Goal: Information Seeking & Learning: Check status

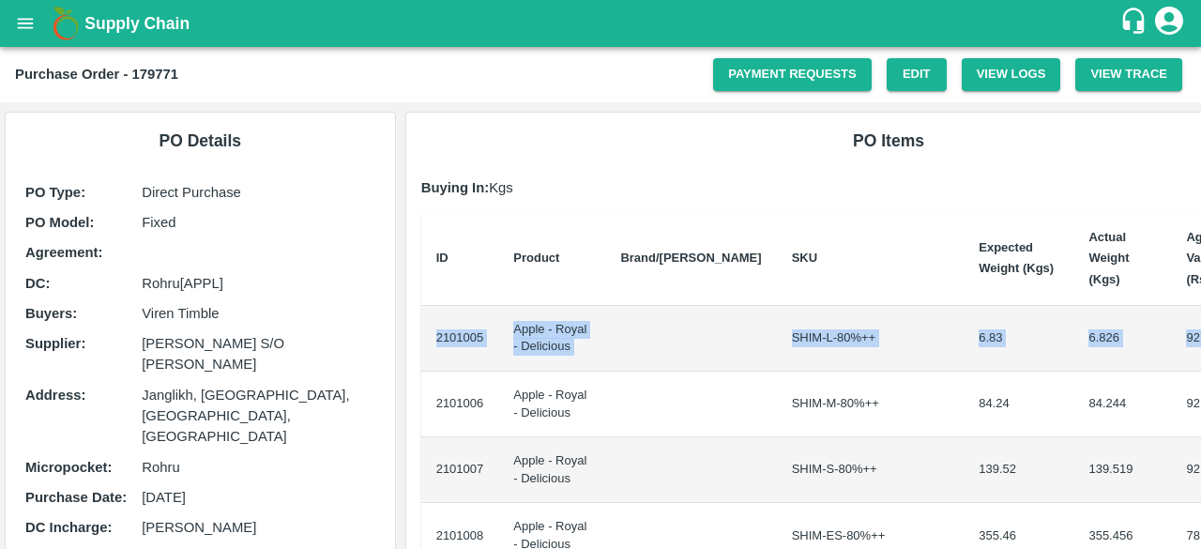
scroll to position [0, 92]
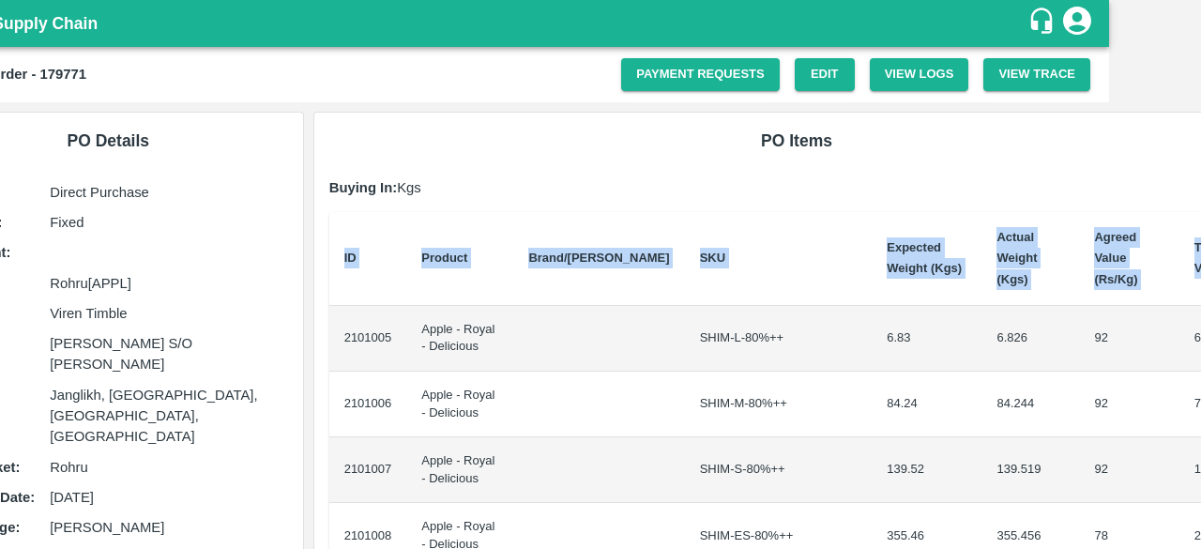
drag, startPoint x: 430, startPoint y: 318, endPoint x: 1200, endPoint y: 352, distance: 770.8
click at [1200, 352] on div "Supply Chain Purchase Order - 179771 Payment Requests Edit View Logs View Trace…" at bounding box center [600, 274] width 1201 height 549
copy thead "ID Product Brand/[PERSON_NAME] Expected Weight (Kgs) Actual Weight (Kgs) Agreed…"
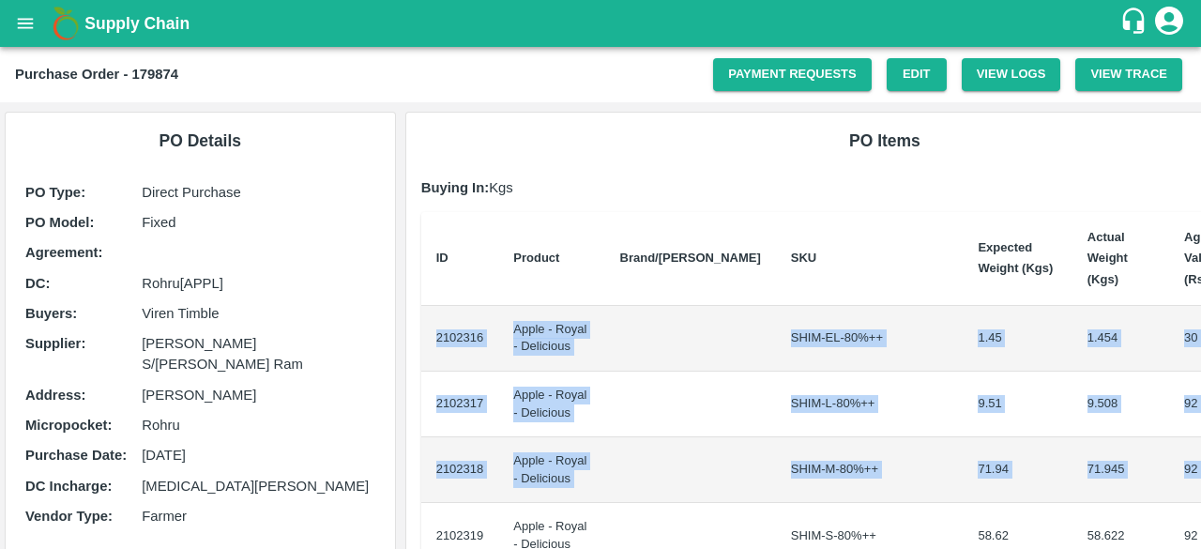
scroll to position [0, 84]
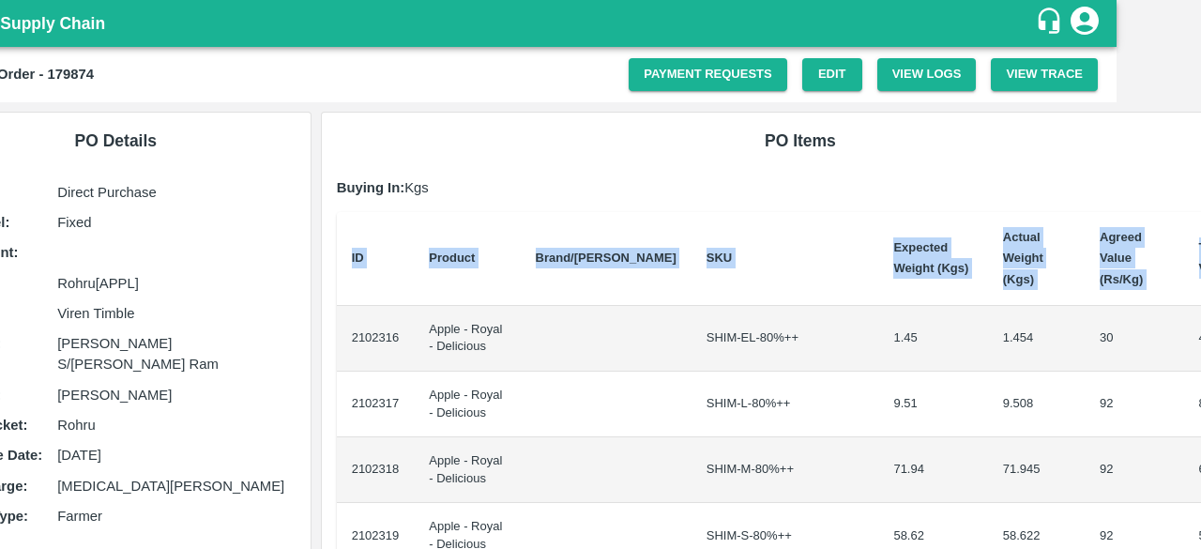
drag, startPoint x: 429, startPoint y: 320, endPoint x: 1200, endPoint y: 460, distance: 783.6
click at [1200, 460] on div "Supply Chain Purchase Order - 179874 Payment Requests Edit View Logs View Trace…" at bounding box center [600, 274] width 1201 height 549
copy thead "ID Product Brand/[PERSON_NAME] Expected Weight (Kgs) Actual Weight (Kgs) Agreed…"
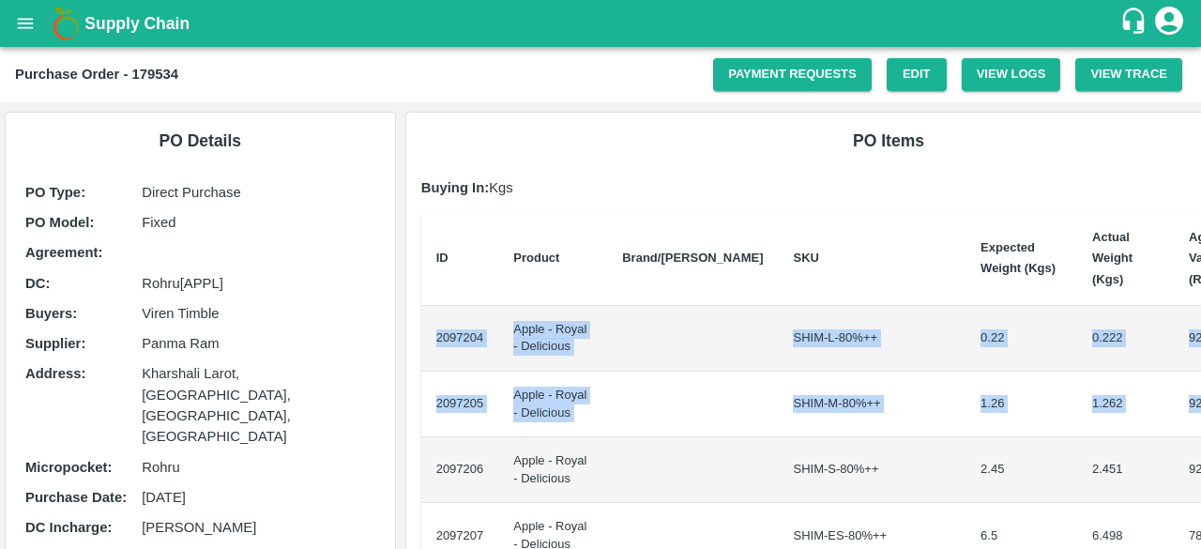
scroll to position [0, 92]
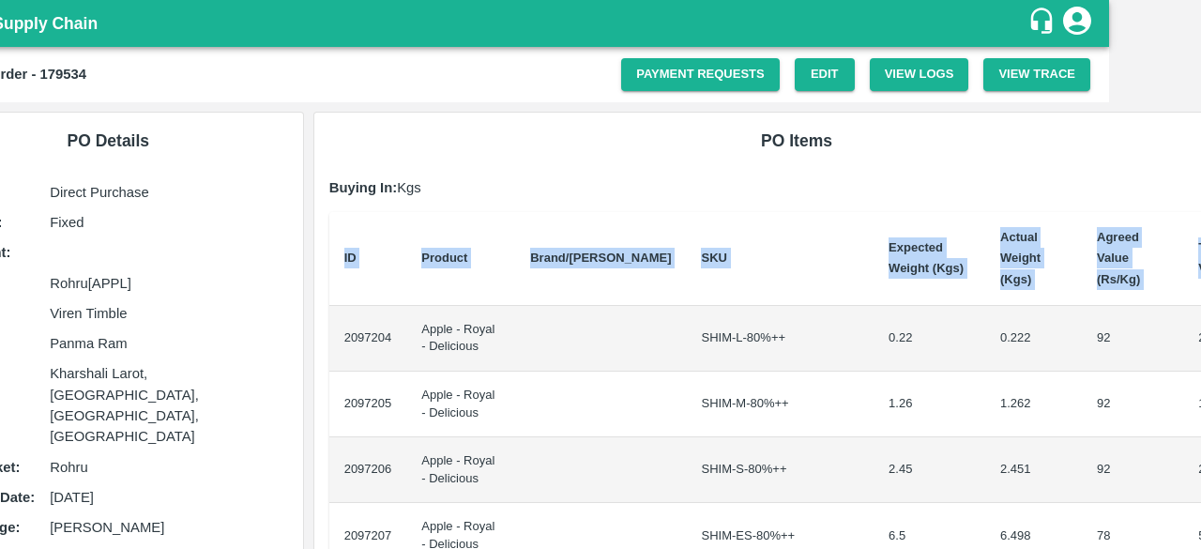
drag, startPoint x: 431, startPoint y: 313, endPoint x: 1200, endPoint y: 409, distance: 774.1
click at [1200, 409] on div "Supply Chain Purchase Order - 179534 Payment Requests Edit View Logs View Trace…" at bounding box center [600, 274] width 1201 height 549
copy thead "ID Product Brand/[PERSON_NAME] Expected Weight (Kgs) Actual Weight (Kgs) Agreed…"
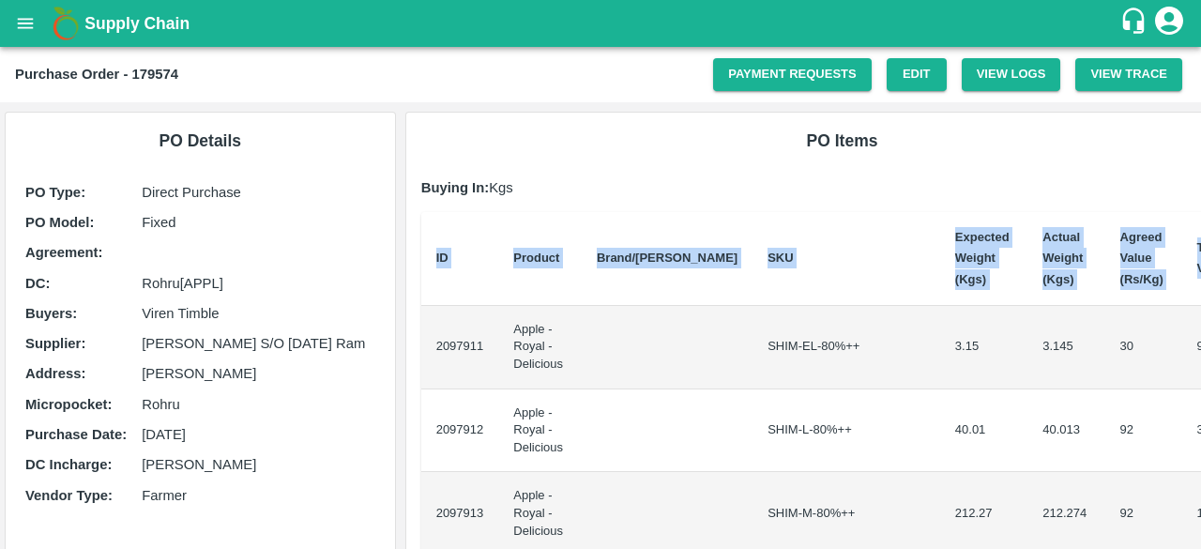
scroll to position [0, 8]
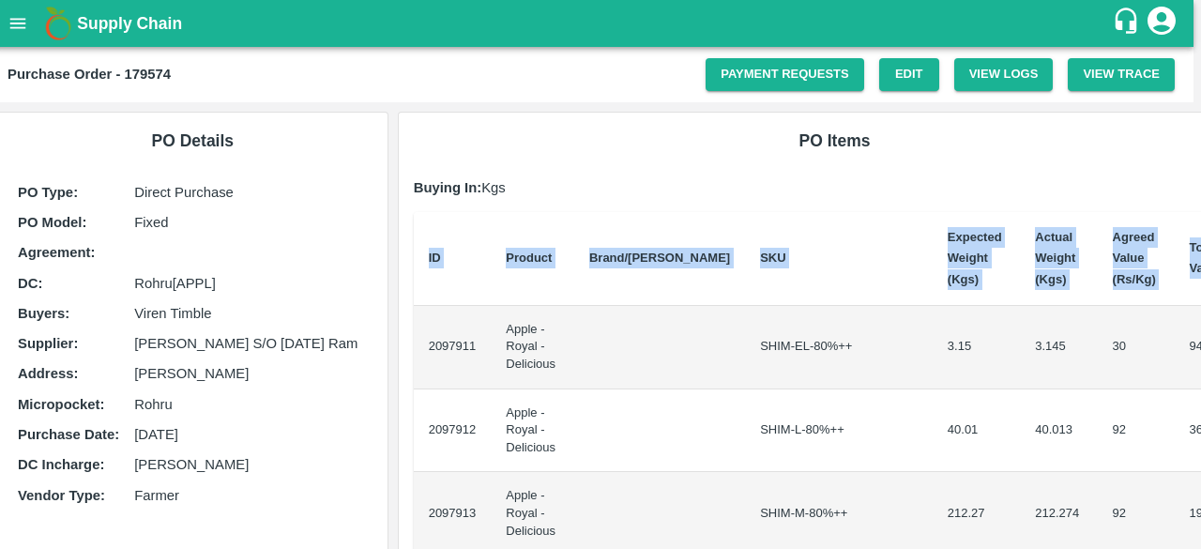
drag, startPoint x: 430, startPoint y: 346, endPoint x: 1200, endPoint y: 387, distance: 771.2
click at [1200, 387] on div "Supply Chain Purchase Order - 179574 Payment Requests Edit View Logs View Trace…" at bounding box center [600, 274] width 1201 height 549
copy thead "ID Product Brand/[PERSON_NAME] Expected Weight (Kgs) Actual Weight (Kgs) Agreed…"
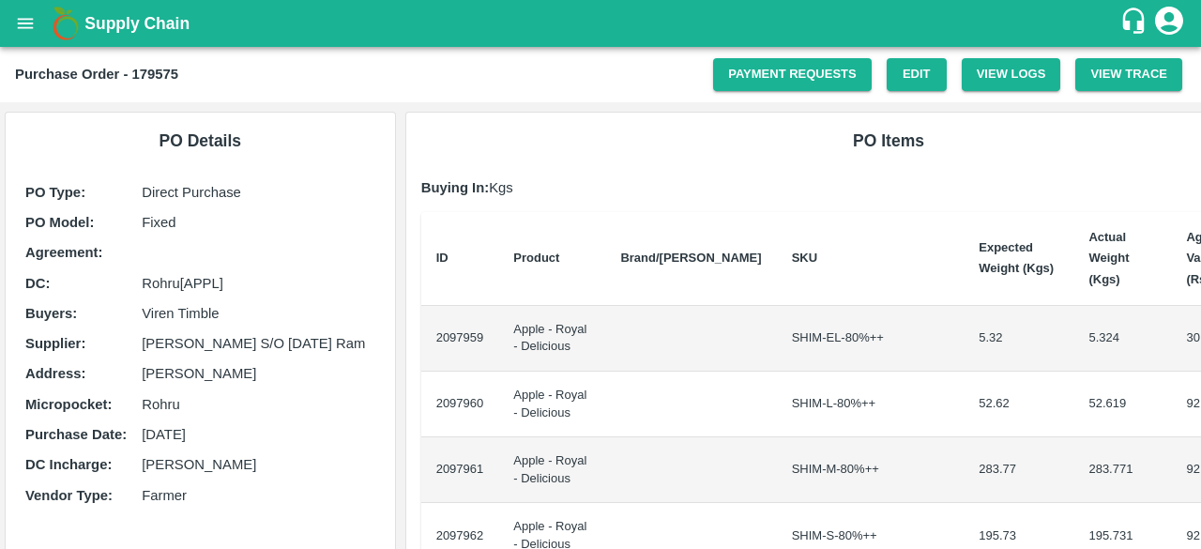
click at [435, 315] on td "2097959" at bounding box center [460, 339] width 78 height 66
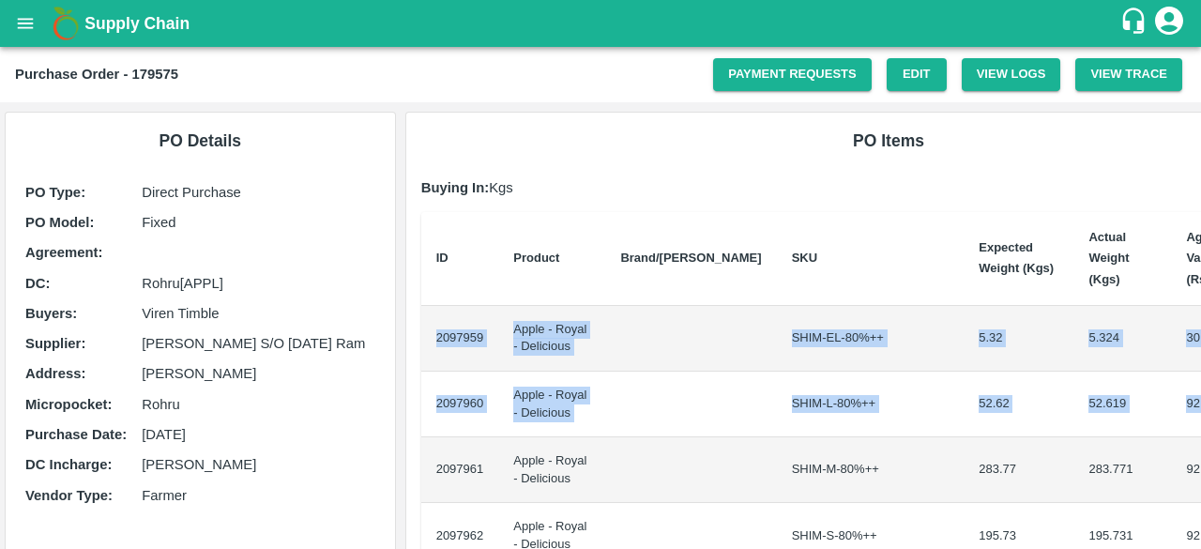
scroll to position [0, 92]
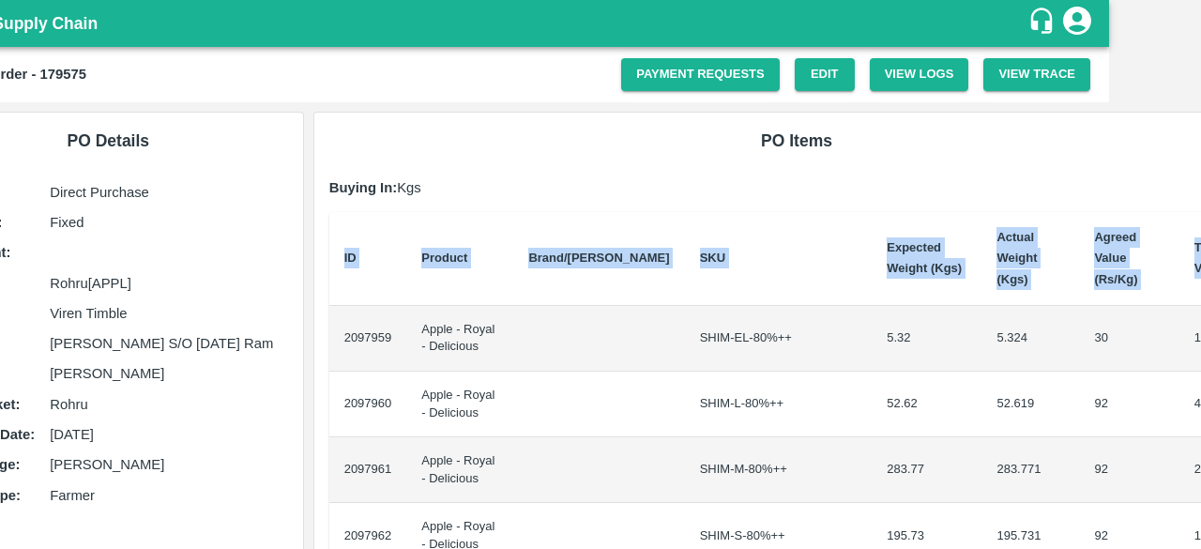
drag, startPoint x: 429, startPoint y: 315, endPoint x: 1200, endPoint y: 341, distance: 771.5
click at [1200, 341] on div "Supply Chain Purchase Order - 179575 Payment Requests Edit View Logs View Trace…" at bounding box center [600, 274] width 1201 height 549
copy thead "ID Product Brand/[PERSON_NAME] Expected Weight (Kgs) Actual Weight (Kgs) Agreed…"
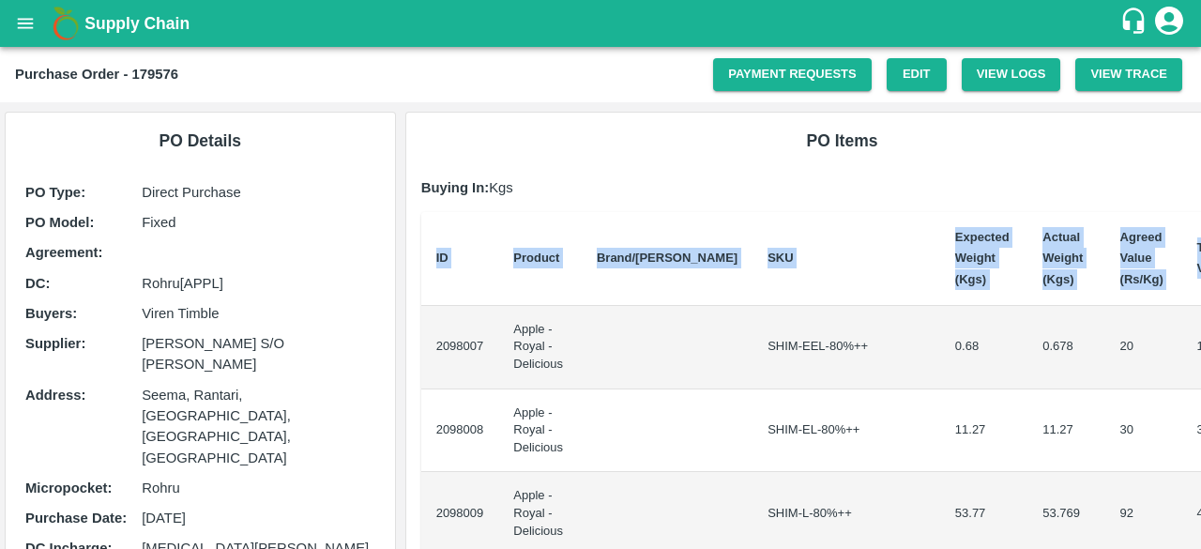
scroll to position [0, 8]
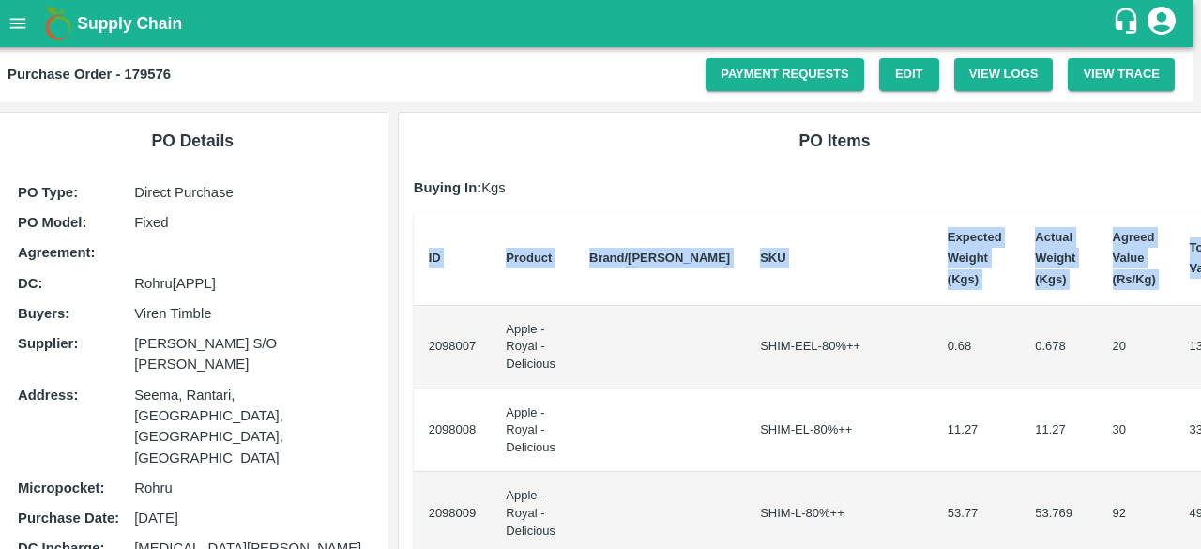
drag, startPoint x: 428, startPoint y: 344, endPoint x: 1200, endPoint y: 396, distance: 773.7
click at [1200, 396] on div "Supply Chain Purchase Order - 179576 Payment Requests Edit View Logs View Trace…" at bounding box center [600, 274] width 1201 height 549
copy thead "ID Product Brand/[PERSON_NAME] Expected Weight (Kgs) Actual Weight (Kgs) Agreed…"
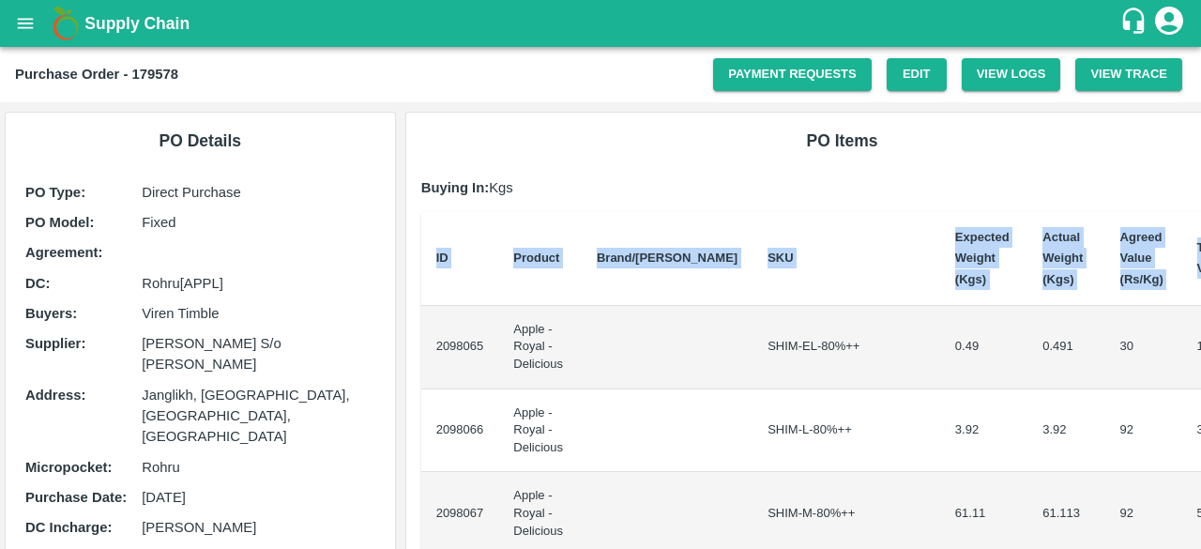
scroll to position [0, 8]
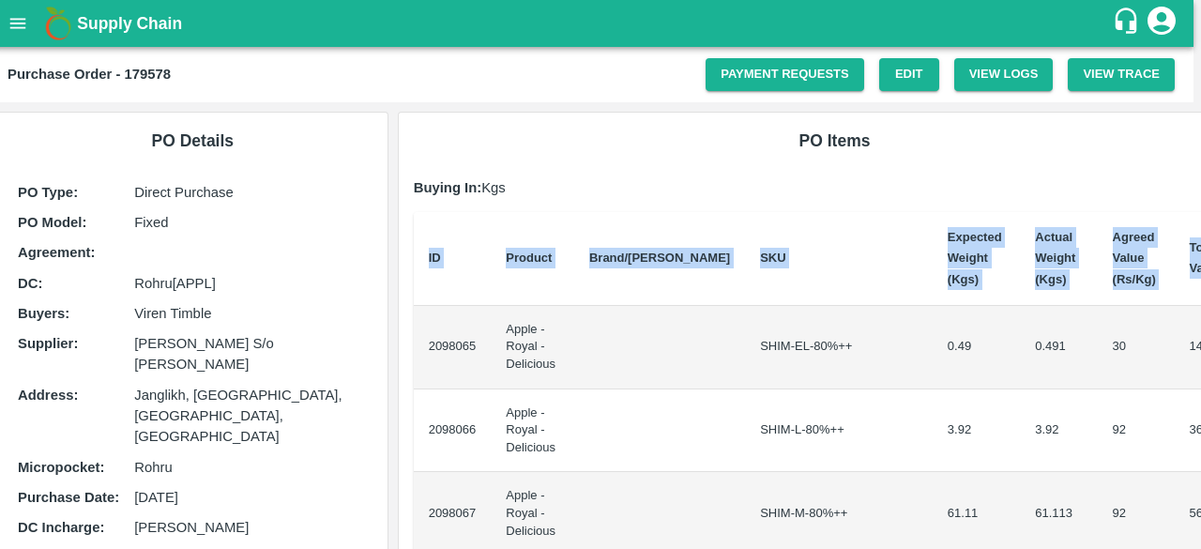
drag, startPoint x: 429, startPoint y: 338, endPoint x: 1200, endPoint y: 410, distance: 774.4
click at [1200, 410] on div "Supply Chain Purchase Order - 179578 Payment Requests Edit View Logs View Trace…" at bounding box center [600, 274] width 1201 height 549
copy thead "ID Product Brand/[PERSON_NAME] Expected Weight (Kgs) Actual Weight (Kgs) Agreed…"
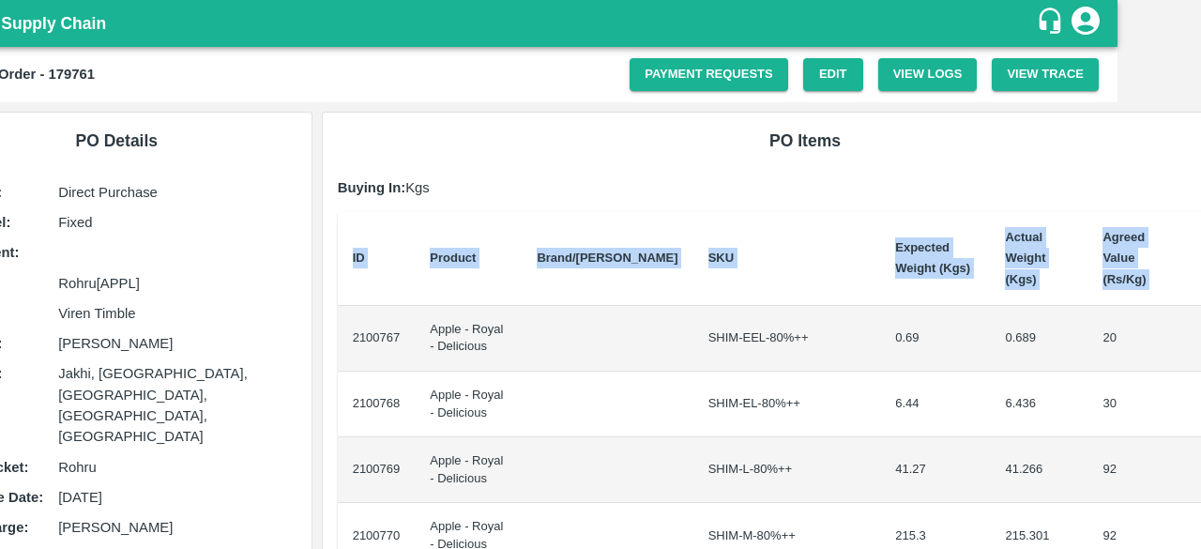
scroll to position [0, 92]
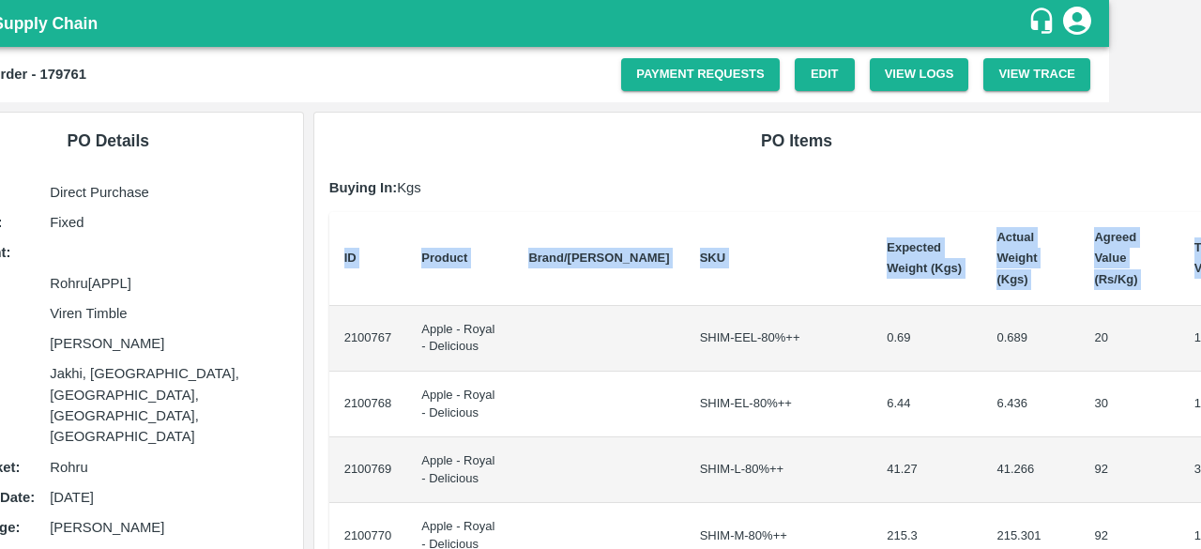
drag, startPoint x: 430, startPoint y: 320, endPoint x: 1200, endPoint y: 363, distance: 771.3
click at [1200, 363] on div "Supply Chain Purchase Order - 179761 Payment Requests Edit View Logs View Trace…" at bounding box center [600, 274] width 1201 height 549
copy thead "ID Product Brand/[PERSON_NAME] Expected Weight (Kgs) Actual Weight (Kgs) Agreed…"
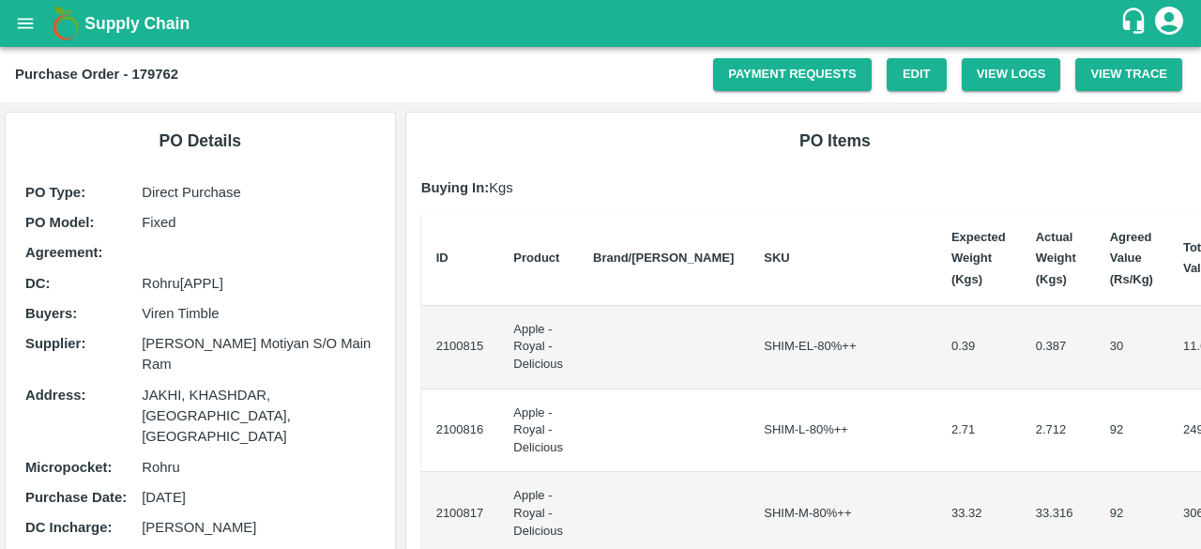
click at [387, 349] on div "PO Details PO Type : Direct Purchase PO Model : Fixed Agreement: DC : Rohru[APP…" at bounding box center [200, 368] width 389 height 511
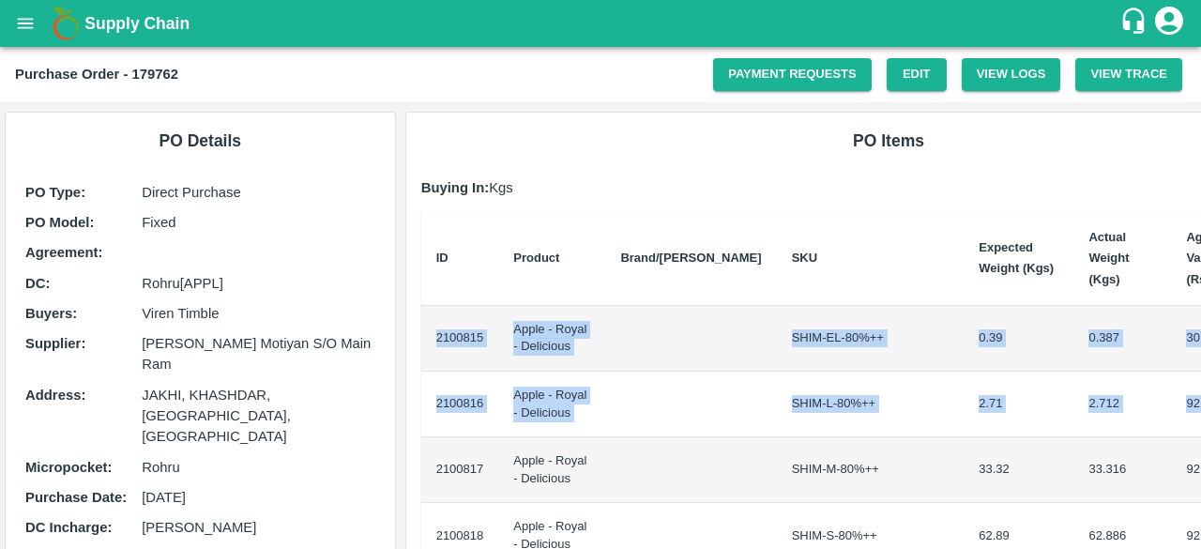
scroll to position [0, 92]
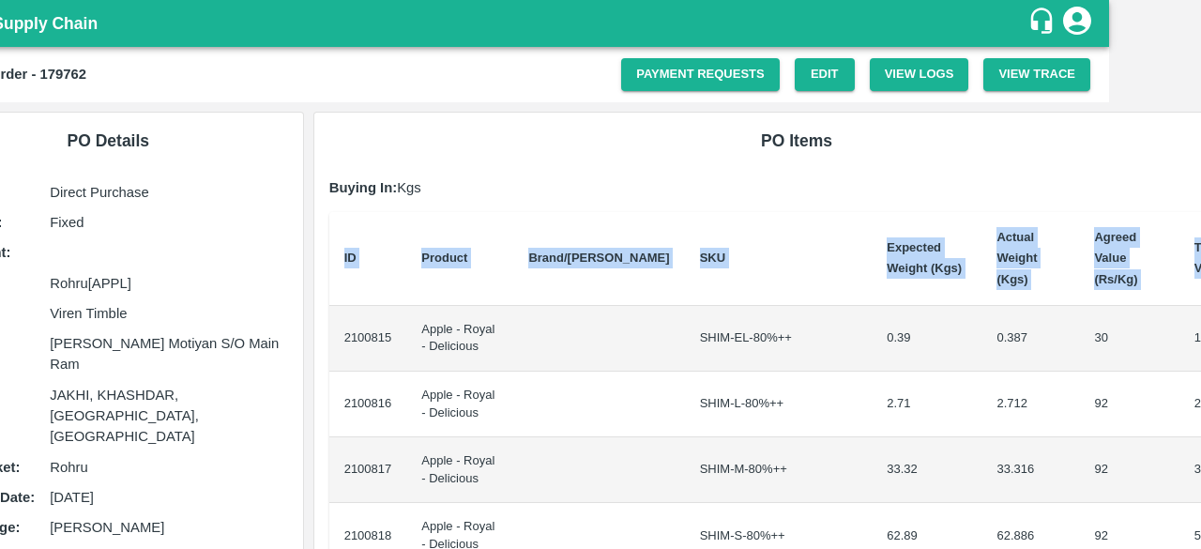
drag, startPoint x: 431, startPoint y: 314, endPoint x: 1200, endPoint y: 376, distance: 770.7
click at [1200, 376] on div "Supply Chain Purchase Order - 179762 Payment Requests Edit View Logs View Trace…" at bounding box center [600, 274] width 1201 height 549
copy thead "ID Product Brand/[PERSON_NAME] Expected Weight (Kgs) Actual Weight (Kgs) Agreed…"
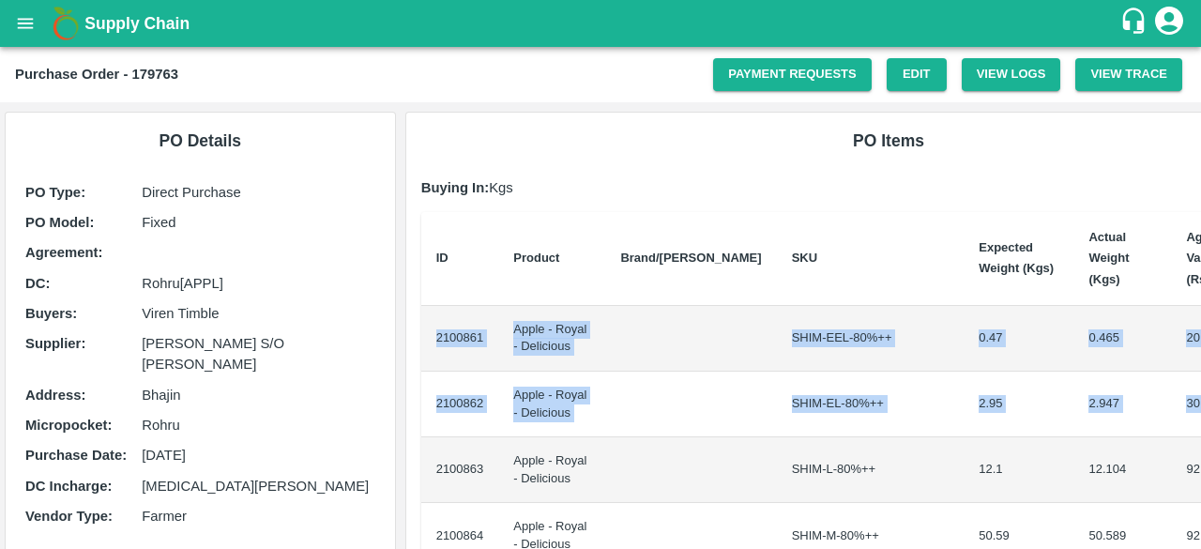
scroll to position [0, 92]
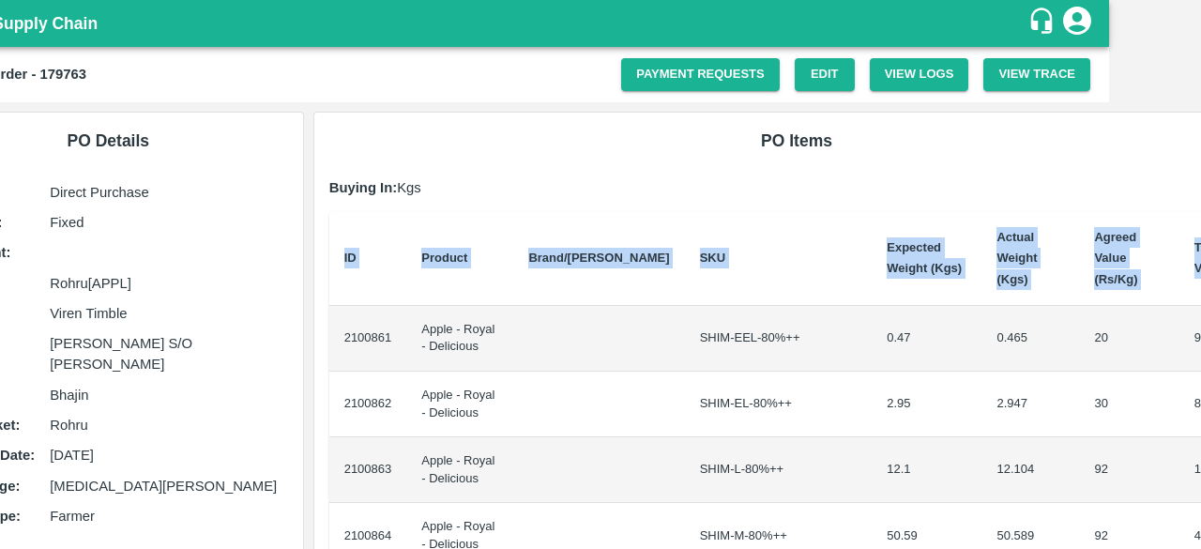
drag, startPoint x: 430, startPoint y: 316, endPoint x: 1200, endPoint y: 350, distance: 770.8
click at [1200, 350] on div "Supply Chain Purchase Order - 179763 Payment Requests Edit View Logs View Trace…" at bounding box center [600, 274] width 1201 height 549
copy thead "ID Product Brand/[PERSON_NAME] Expected Weight (Kgs) Actual Weight (Kgs) Agreed…"
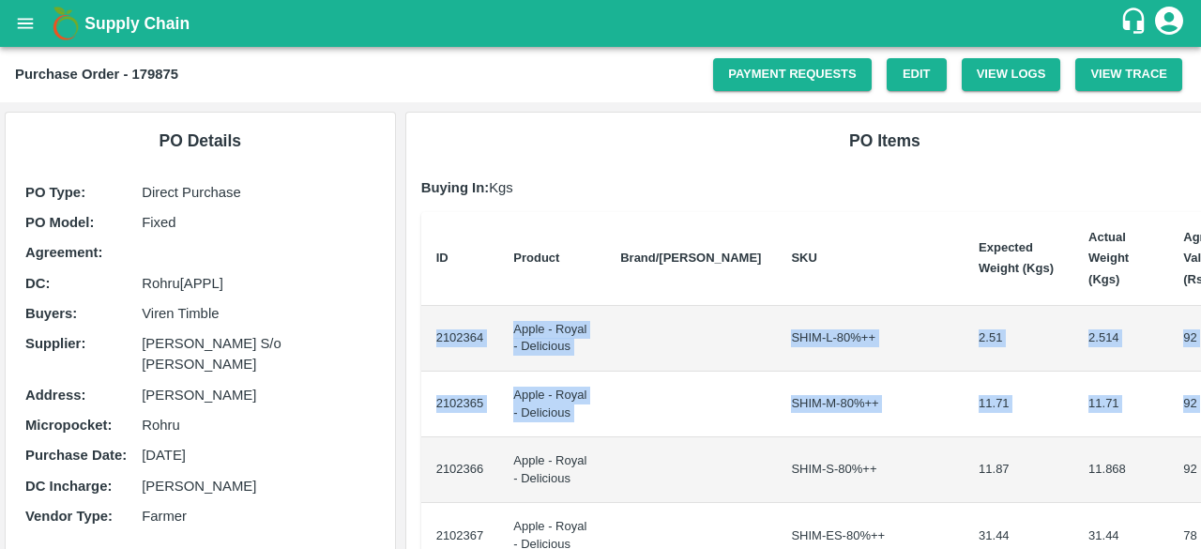
scroll to position [0, 84]
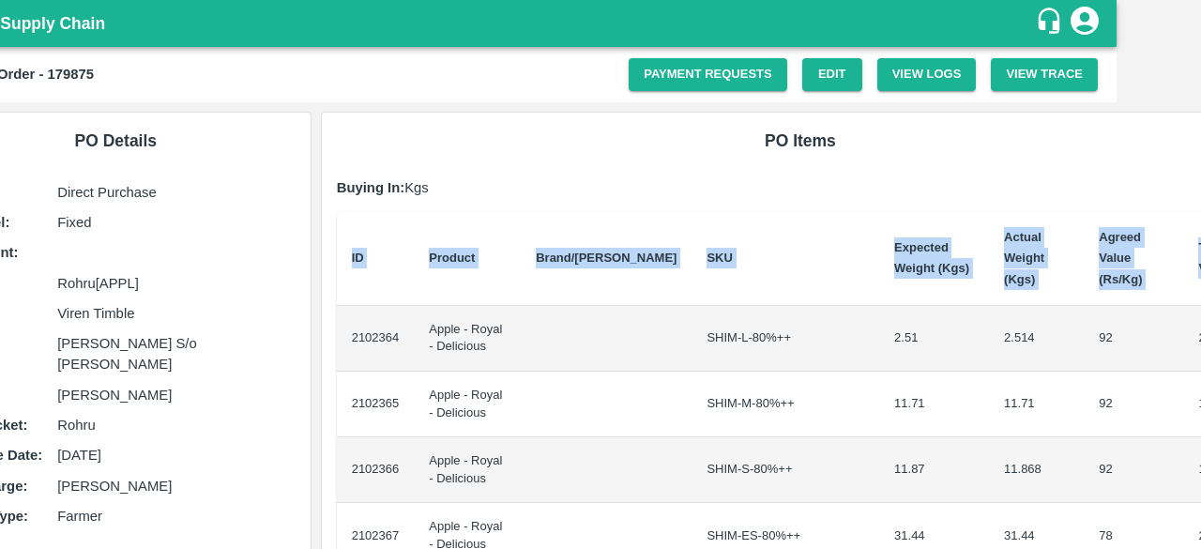
drag, startPoint x: 430, startPoint y: 324, endPoint x: 1200, endPoint y: 380, distance: 772.1
click at [1200, 380] on div "Supply Chain Purchase Order - 179875 Payment Requests Edit View Logs View Trace…" at bounding box center [600, 274] width 1201 height 549
copy thead "ID Product Brand/[PERSON_NAME] Expected Weight (Kgs) Actual Weight (Kgs) Agreed…"
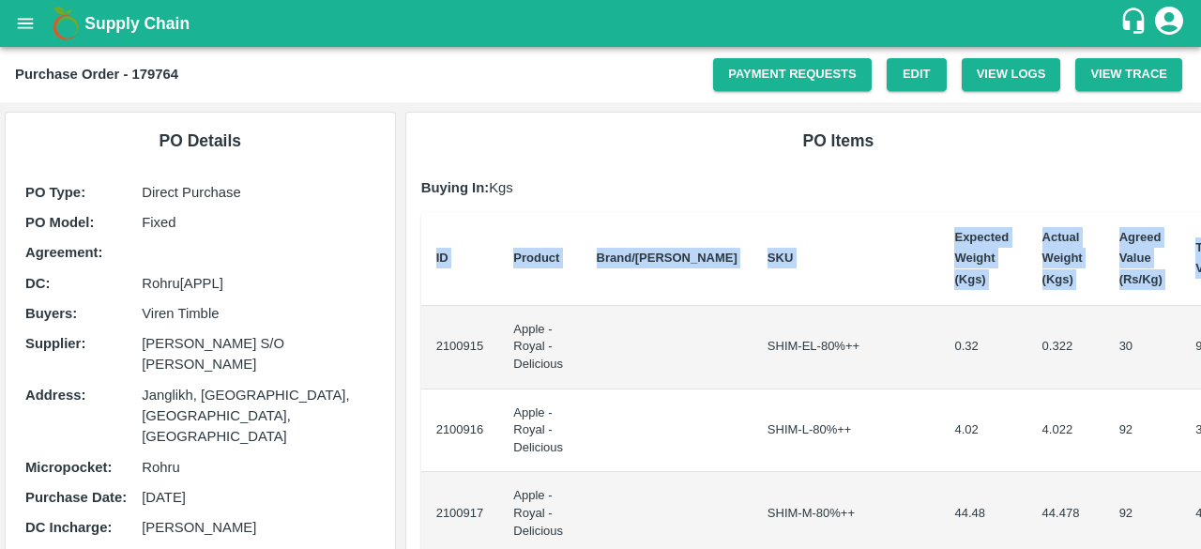
scroll to position [0, 8]
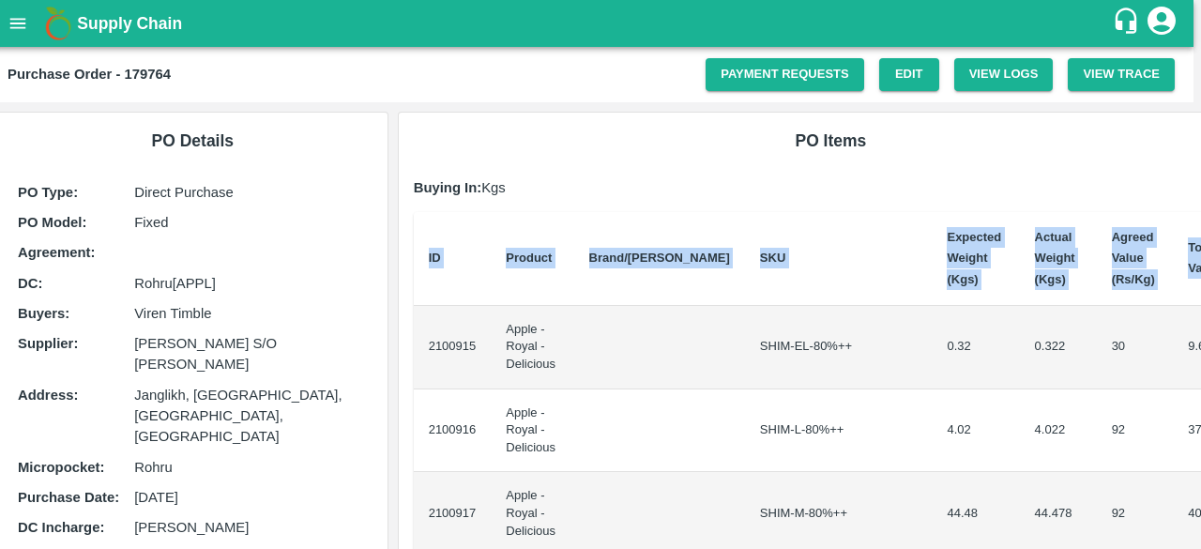
drag, startPoint x: 431, startPoint y: 349, endPoint x: 1200, endPoint y: 403, distance: 770.1
click at [1200, 403] on div "Supply Chain Purchase Order - 179764 Payment Requests Edit View Logs View Trace…" at bounding box center [600, 274] width 1201 height 549
copy thead "ID Product Brand/[PERSON_NAME] Expected Weight (Kgs) Actual Weight (Kgs) Agreed…"
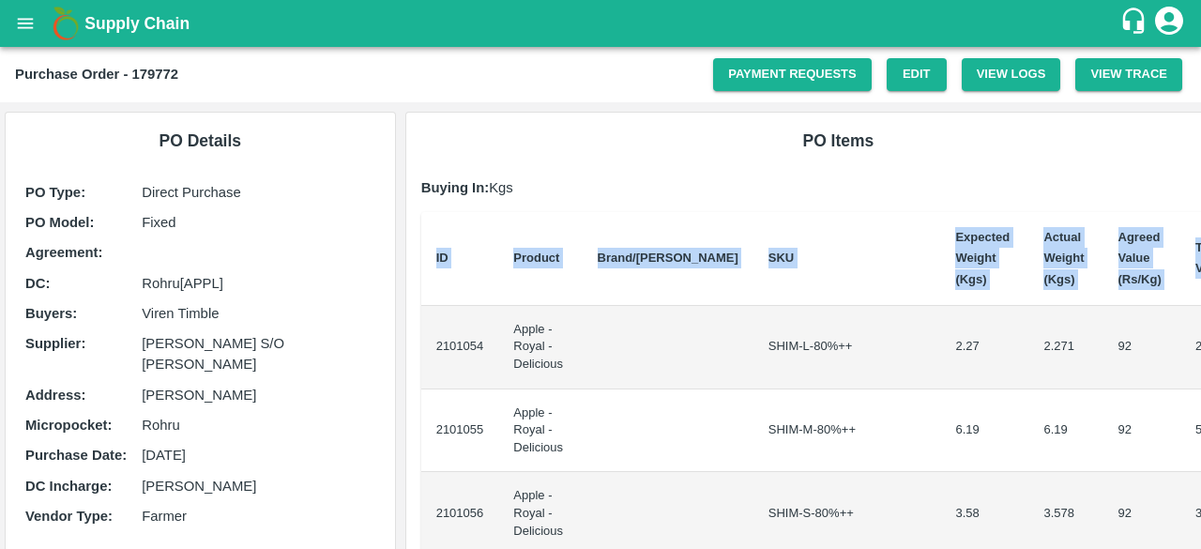
scroll to position [0, 8]
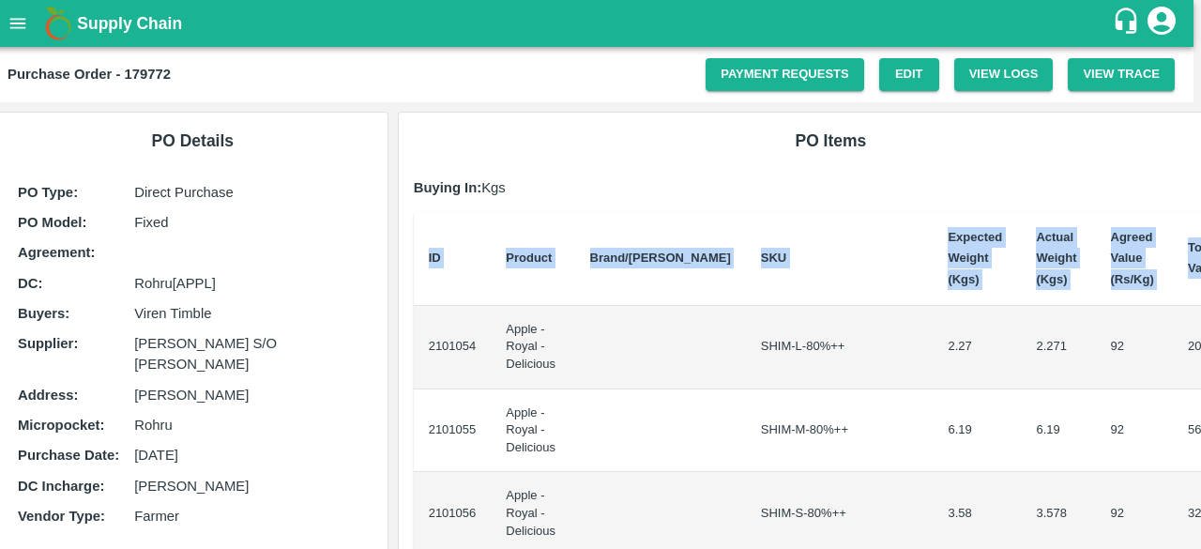
drag, startPoint x: 431, startPoint y: 335, endPoint x: 1200, endPoint y: 431, distance: 774.1
click at [1200, 431] on div "Supply Chain Purchase Order - 179772 Payment Requests Edit View Logs View Trace…" at bounding box center [600, 274] width 1201 height 549
copy thead "ID Product Brand/[PERSON_NAME] Expected Weight (Kgs) Actual Weight (Kgs) Agreed…"
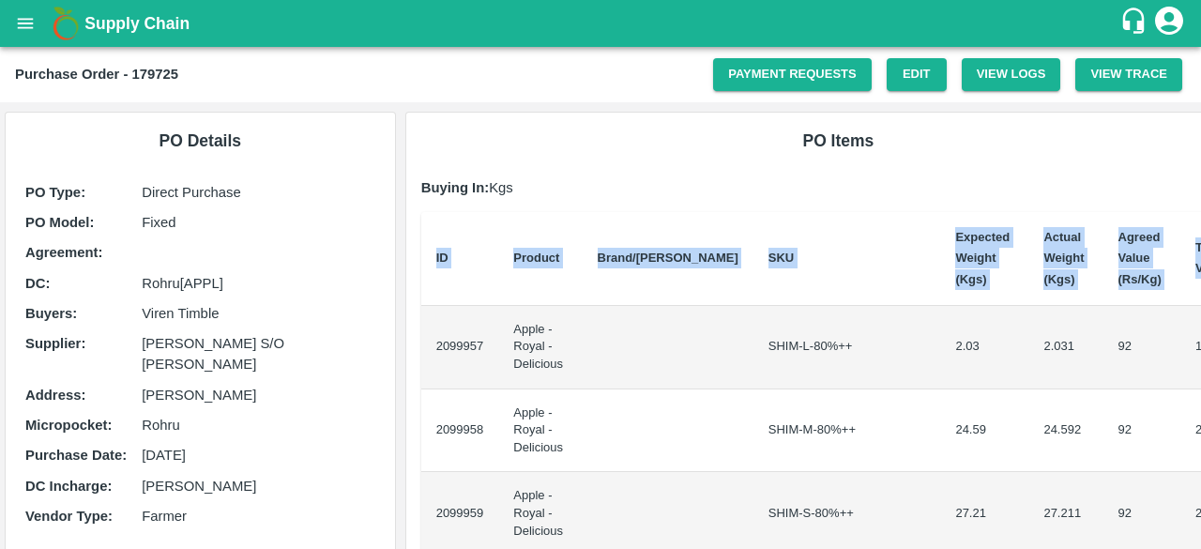
scroll to position [0, 8]
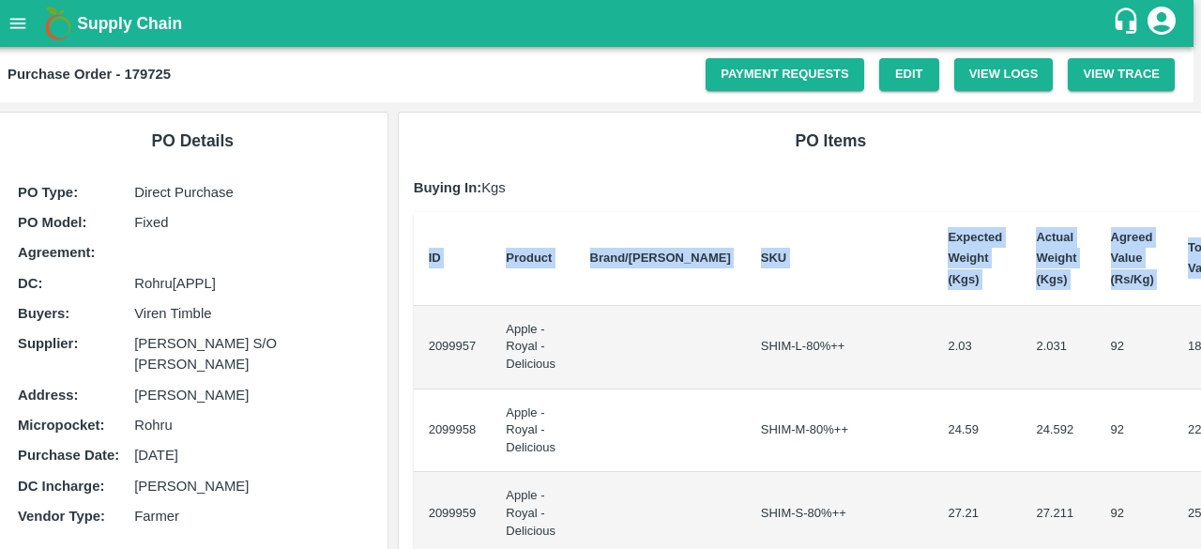
drag, startPoint x: 431, startPoint y: 339, endPoint x: 1200, endPoint y: 485, distance: 782.0
click at [1200, 485] on div "Supply Chain Purchase Order - 179725 Payment Requests Edit View Logs View Trace…" at bounding box center [600, 274] width 1201 height 549
copy thead "ID Product Brand/[PERSON_NAME] Expected Weight (Kgs) Actual Weight (Kgs) Agreed…"
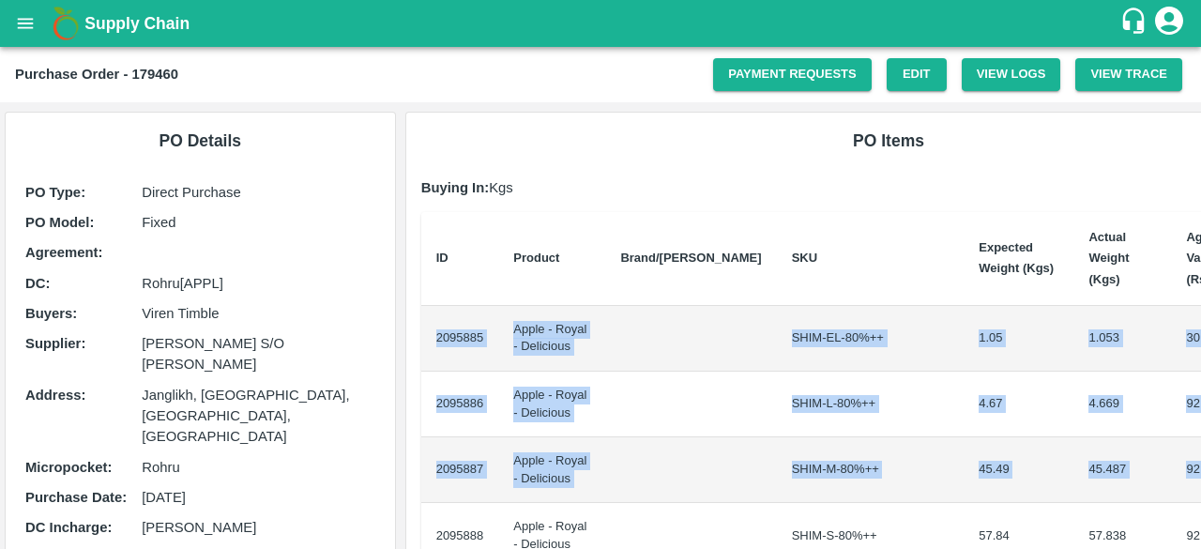
scroll to position [0, 92]
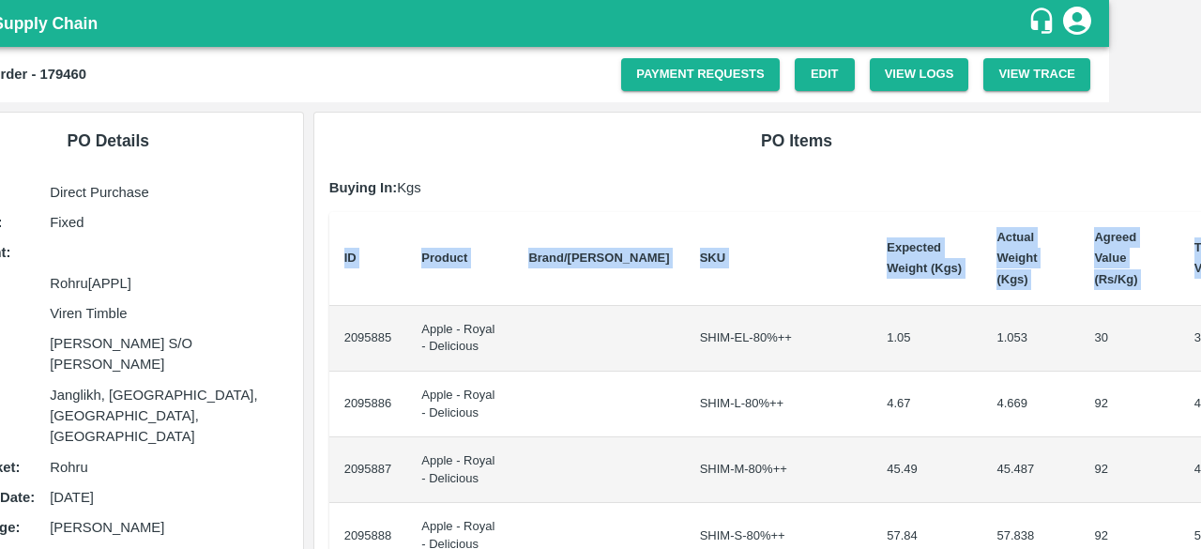
drag, startPoint x: 431, startPoint y: 315, endPoint x: 1200, endPoint y: 444, distance: 778.9
click at [1200, 444] on div "Supply Chain Purchase Order - 179460 Payment Requests Edit View Logs View Trace…" at bounding box center [600, 274] width 1201 height 549
copy thead "ID Product Brand/[PERSON_NAME] Expected Weight (Kgs) Actual Weight (Kgs) Agreed…"
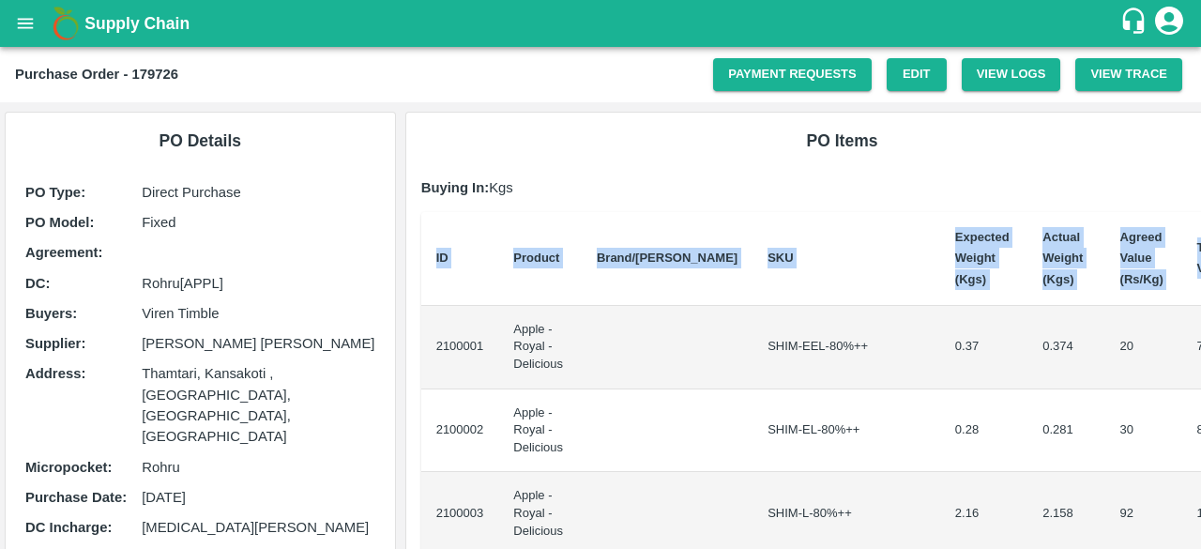
scroll to position [0, 8]
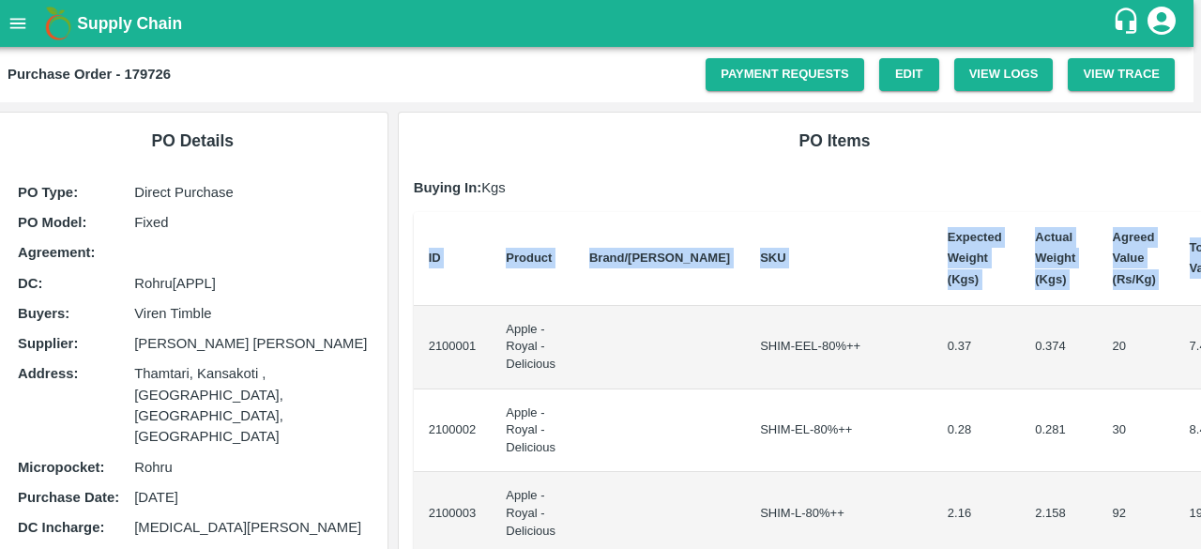
drag, startPoint x: 429, startPoint y: 348, endPoint x: 1200, endPoint y: 413, distance: 773.7
click at [1200, 413] on div "Supply Chain Purchase Order - 179726 Payment Requests Edit View Logs View Trace…" at bounding box center [600, 274] width 1201 height 549
copy thead "ID Product Brand/[PERSON_NAME] Expected Weight (Kgs) Actual Weight (Kgs) Agreed…"
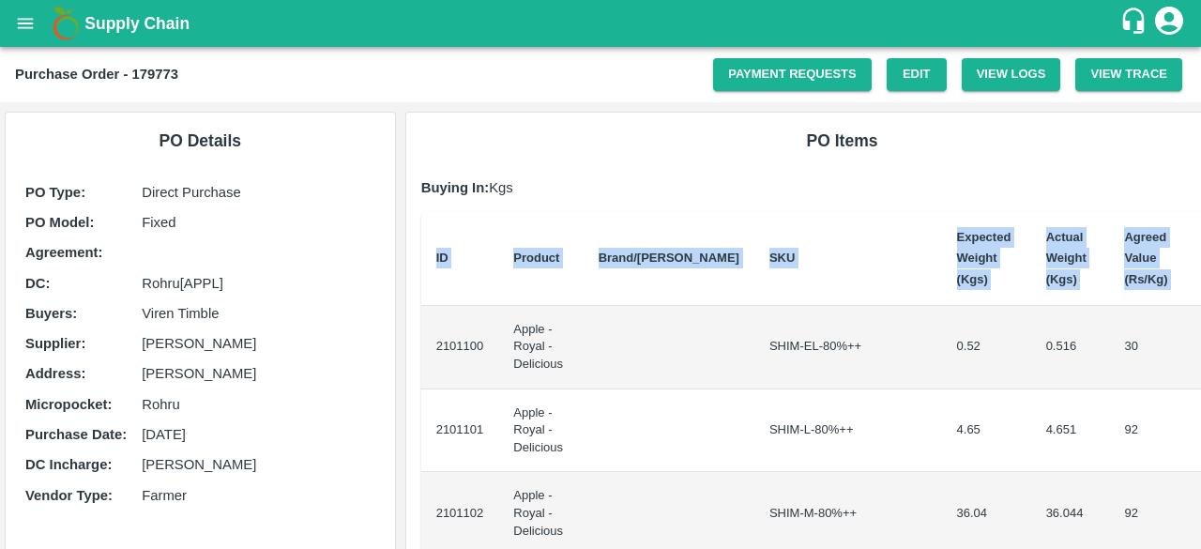
scroll to position [0, 8]
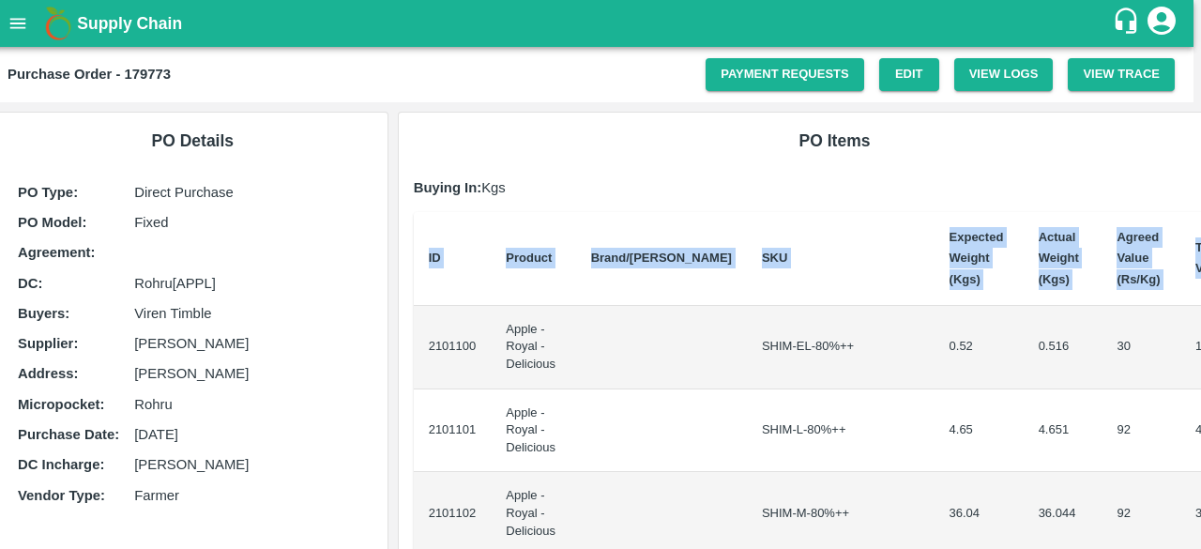
drag, startPoint x: 431, startPoint y: 335, endPoint x: 1200, endPoint y: 476, distance: 781.9
click at [1200, 476] on div "Supply Chain Purchase Order - 179773 Payment Requests Edit View Logs View Trace…" at bounding box center [600, 274] width 1201 height 549
copy thead "ID Product Brand/[PERSON_NAME] Expected Weight (Kgs) Actual Weight (Kgs) Agreed…"
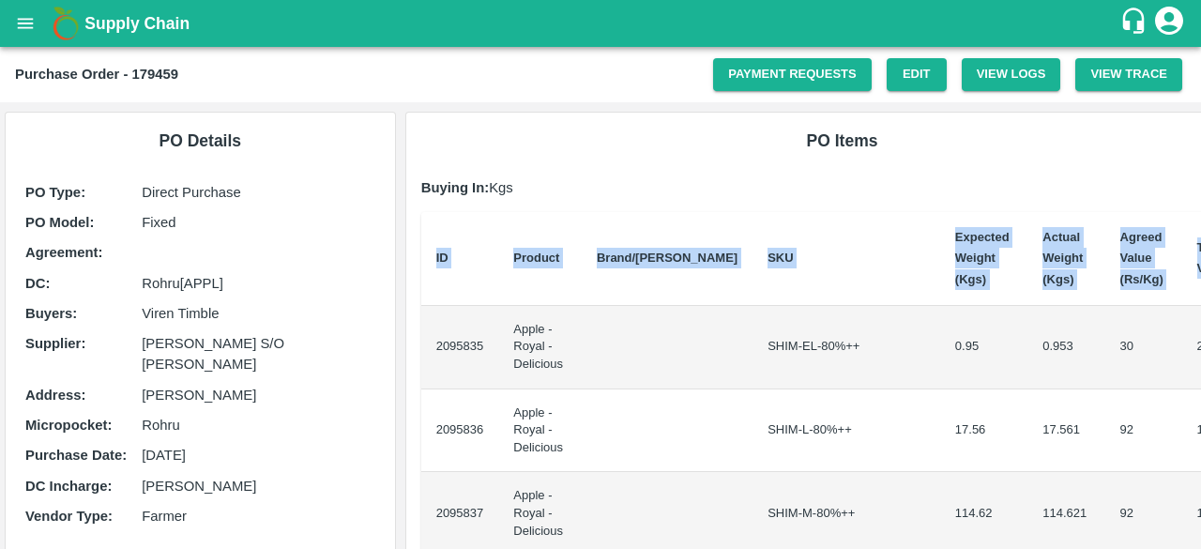
scroll to position [0, 8]
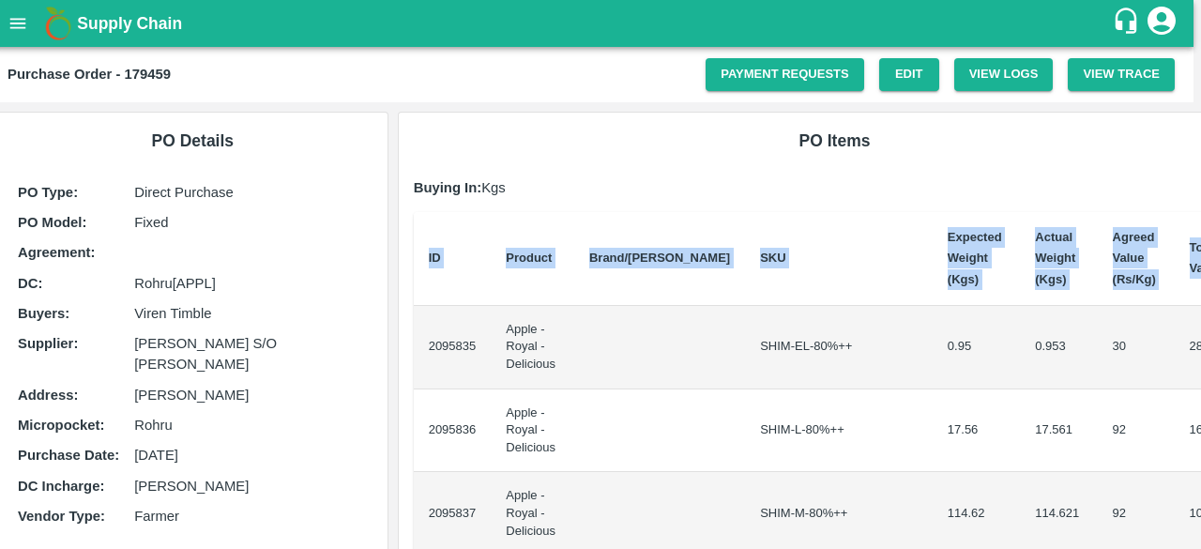
drag, startPoint x: 431, startPoint y: 344, endPoint x: 1200, endPoint y: 462, distance: 777.2
click at [1200, 462] on div "Supply Chain Purchase Order - 179459 Payment Requests Edit View Logs View Trace…" at bounding box center [600, 274] width 1201 height 549
copy thead "ID Product Brand/[PERSON_NAME] Expected Weight (Kgs) Actual Weight (Kgs) Agreed…"
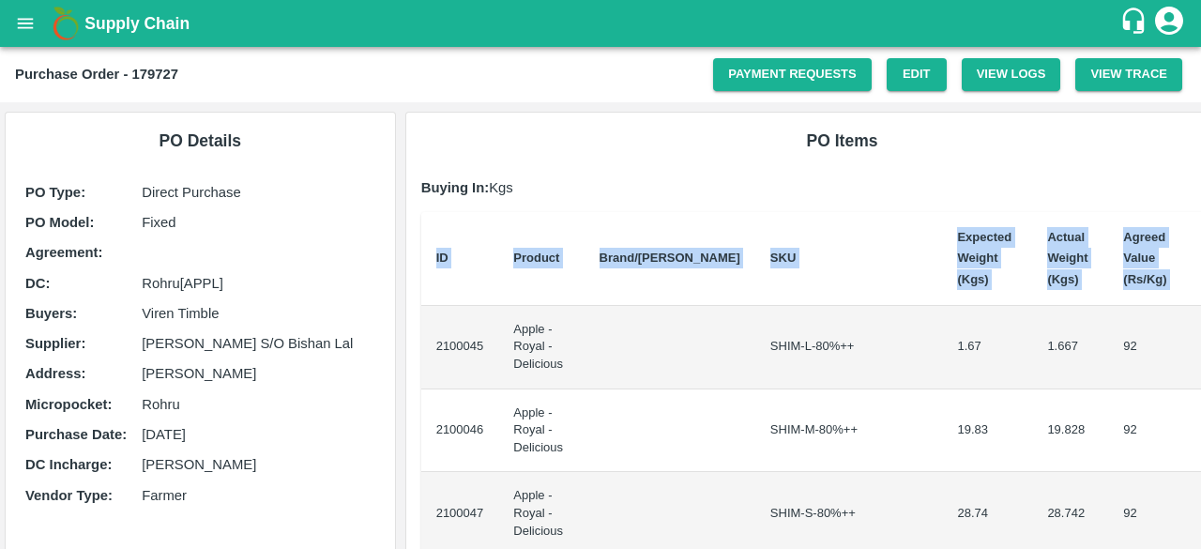
scroll to position [0, 8]
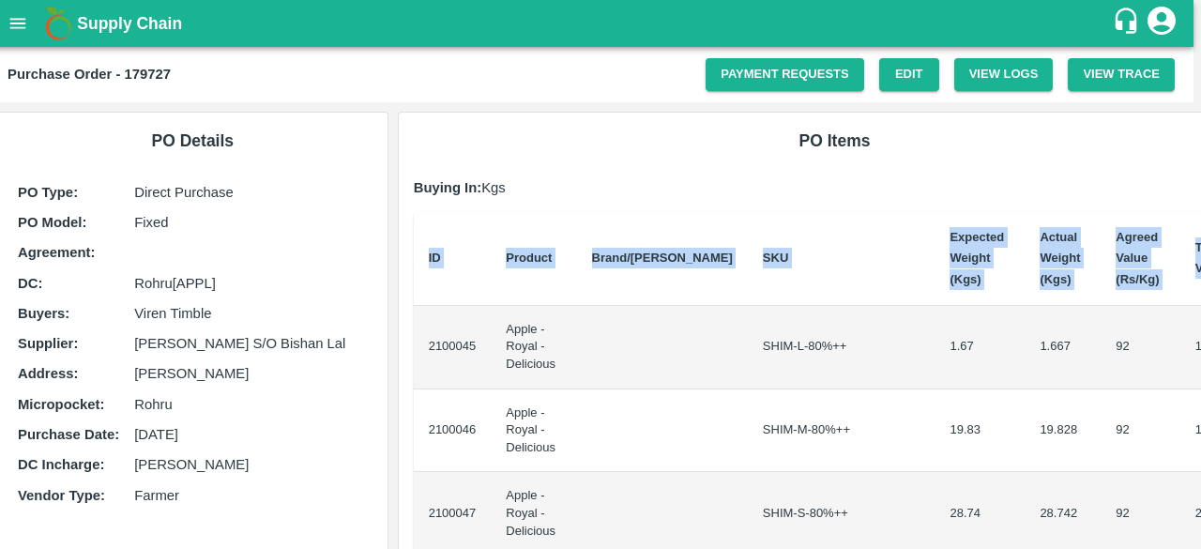
drag, startPoint x: 431, startPoint y: 336, endPoint x: 1200, endPoint y: 416, distance: 772.4
click at [1200, 416] on div "Supply Chain Purchase Order - 179727 Payment Requests Edit View Logs View Trace…" at bounding box center [600, 274] width 1201 height 549
copy thead "ID Product Brand/[PERSON_NAME] Expected Weight (Kgs) Actual Weight (Kgs) Agreed…"
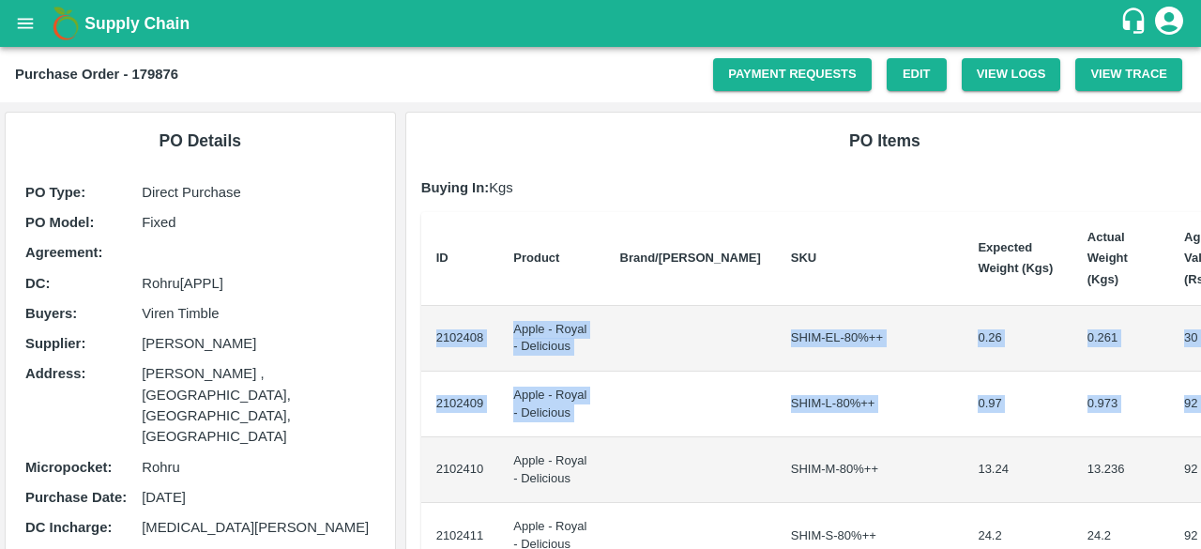
scroll to position [0, 84]
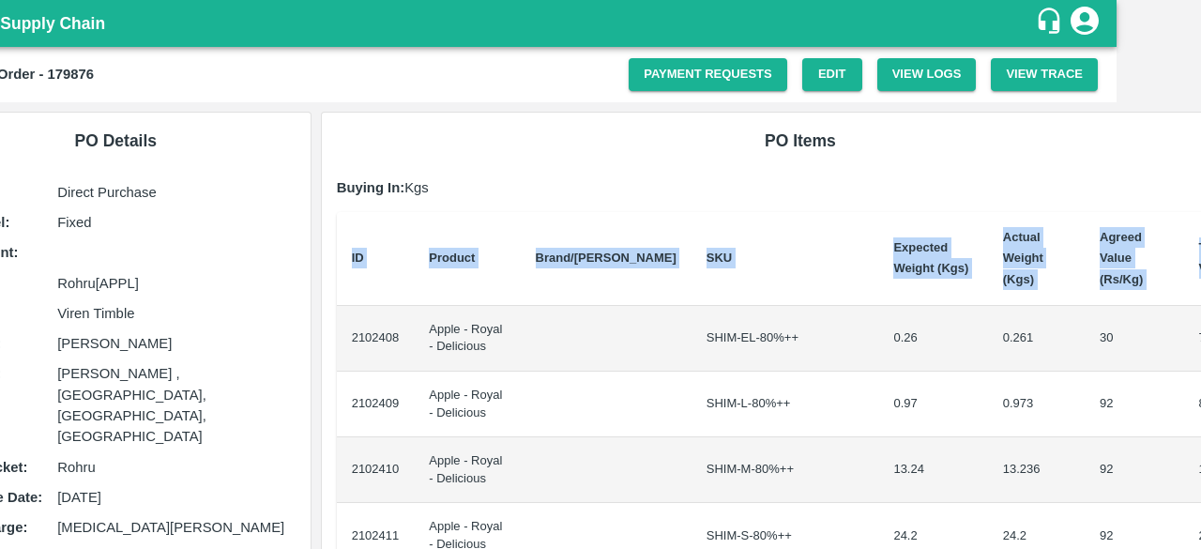
drag, startPoint x: 428, startPoint y: 312, endPoint x: 1200, endPoint y: 426, distance: 780.2
click at [1200, 426] on div "Supply Chain Purchase Order - 179876 Payment Requests Edit View Logs View Trace…" at bounding box center [600, 274] width 1201 height 549
copy thead "ID Product Brand/[PERSON_NAME] Expected Weight (Kgs) Actual Weight (Kgs) Agreed…"
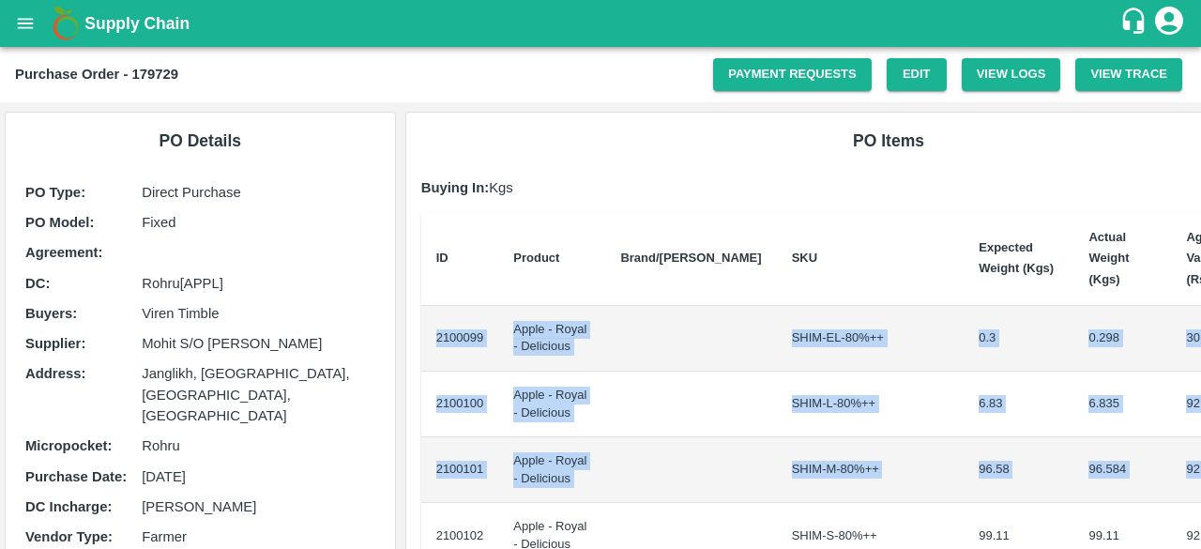
scroll to position [0, 92]
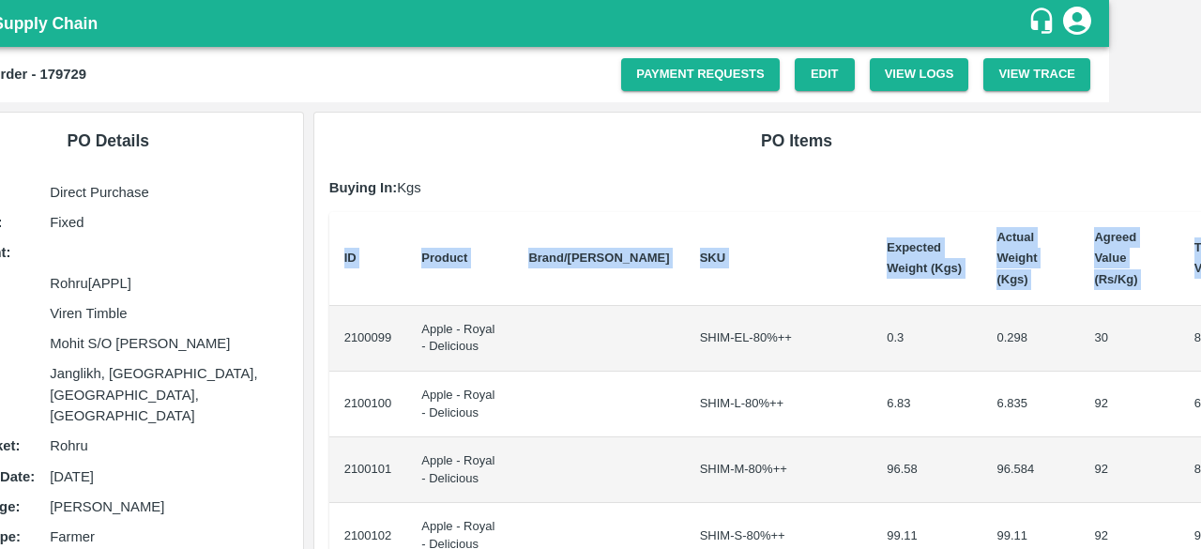
drag, startPoint x: 433, startPoint y: 317, endPoint x: 1200, endPoint y: 430, distance: 774.5
click at [1200, 430] on div "Supply Chain Purchase Order - 179729 Payment Requests Edit View Logs View Trace…" at bounding box center [600, 274] width 1201 height 549
copy thead "ID Product Brand/[PERSON_NAME] Expected Weight (Kgs) Actual Weight (Kgs) Agreed…"
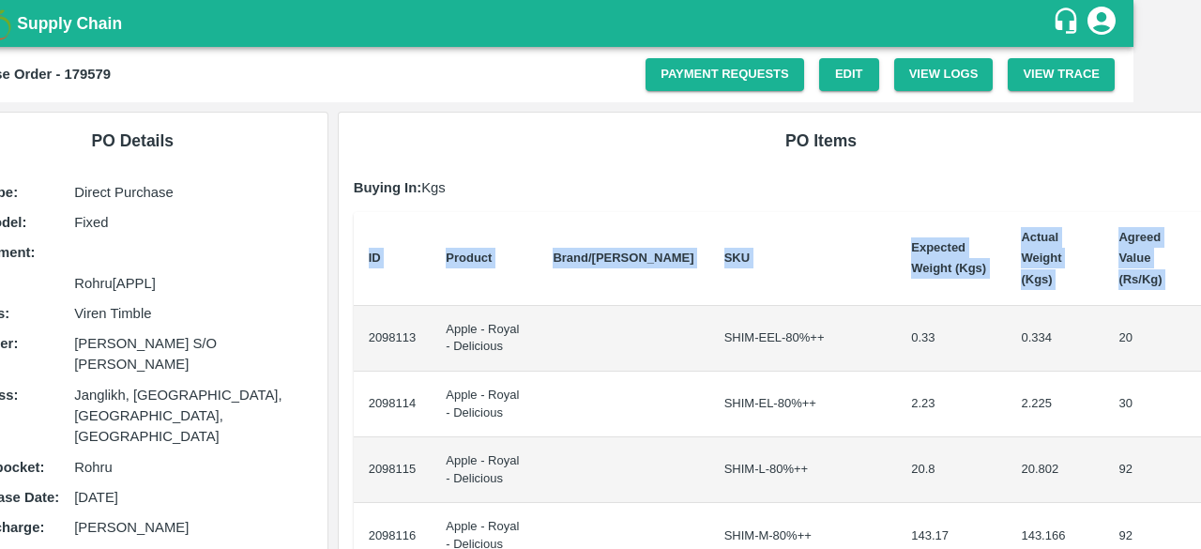
scroll to position [0, 92]
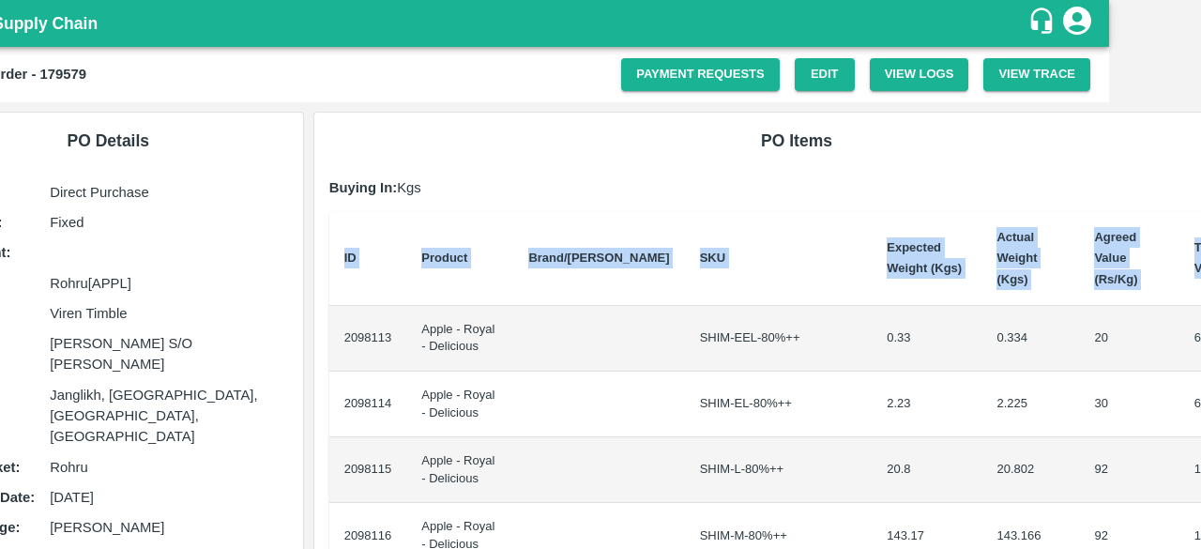
drag, startPoint x: 430, startPoint y: 318, endPoint x: 1200, endPoint y: 447, distance: 780.9
click at [1200, 447] on div "Supply Chain Purchase Order - 179579 Payment Requests Edit View Logs View Trace…" at bounding box center [600, 274] width 1201 height 549
copy thead "ID Product Brand/Marka SKU Expected Weight (Kgs) Actual Weight (Kgs) Agreed Val…"
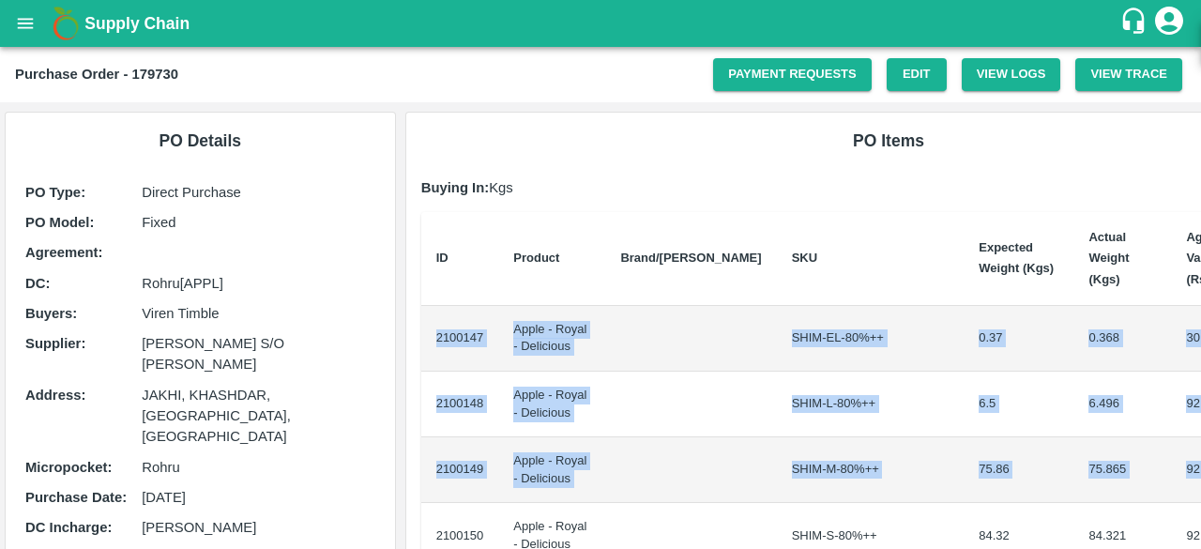
scroll to position [0, 92]
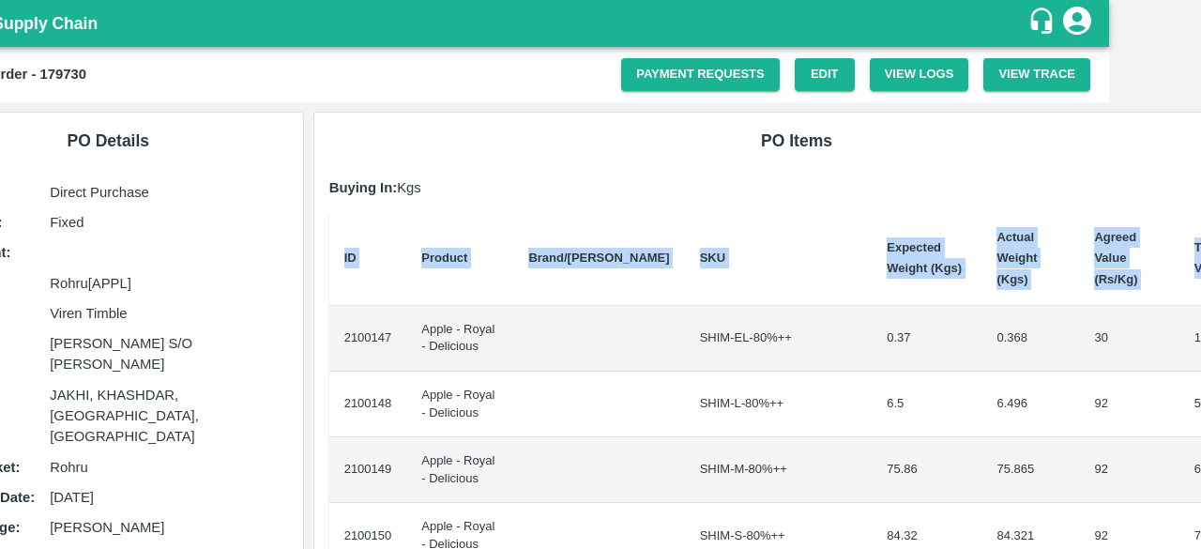
drag, startPoint x: 431, startPoint y: 315, endPoint x: 1200, endPoint y: 444, distance: 779.8
click at [1200, 444] on div "Supply Chain Purchase Order - 179730 Payment Requests Edit View Logs View Trace…" at bounding box center [600, 274] width 1201 height 549
copy thead "ID Product Brand/[PERSON_NAME] Expected Weight (Kgs) Actual Weight (Kgs) Agreed…"
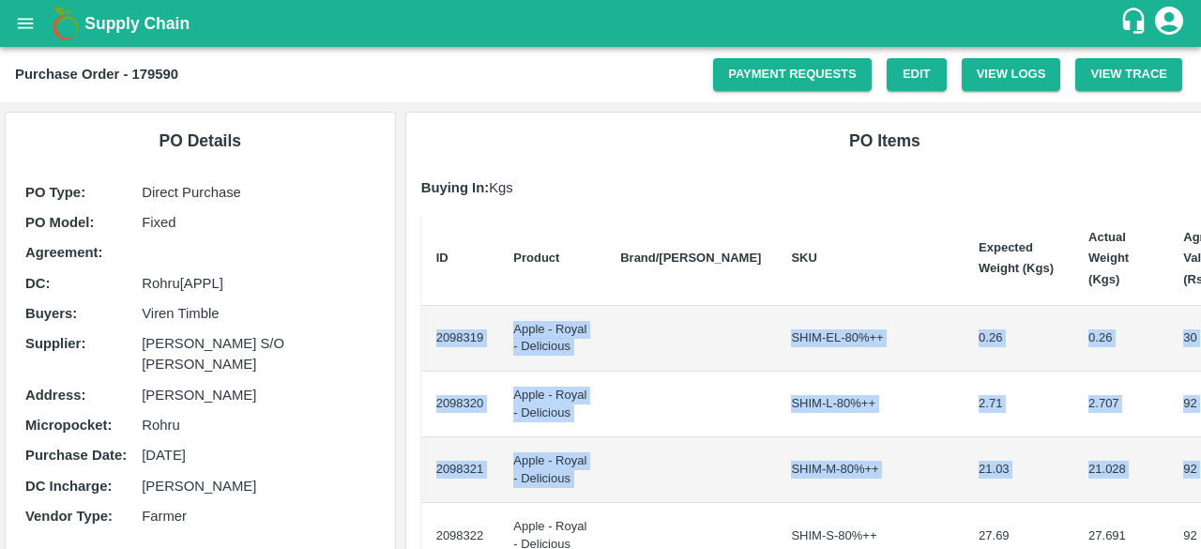
scroll to position [0, 84]
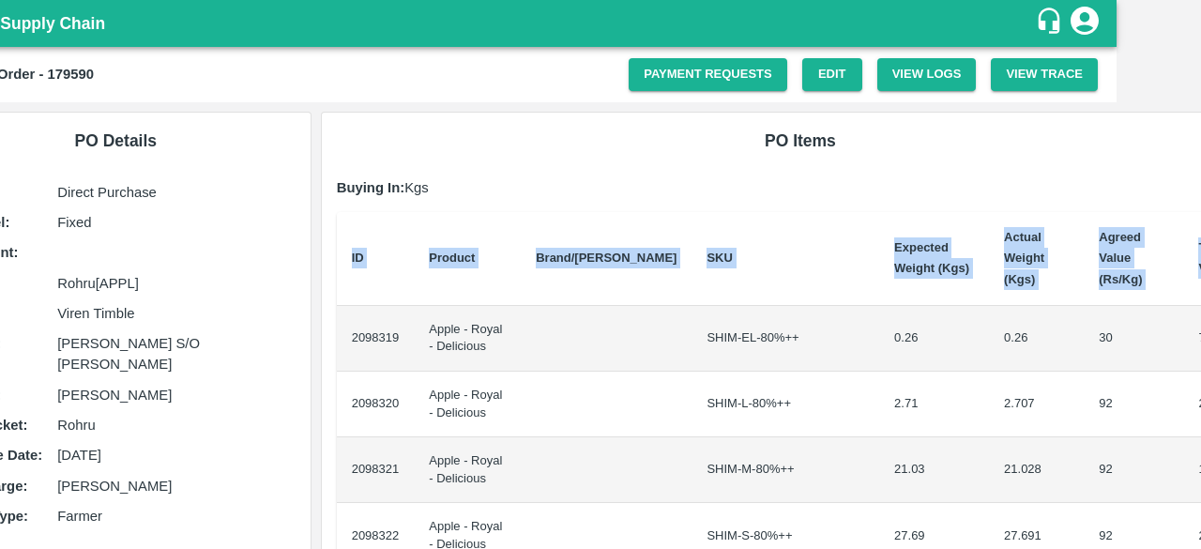
drag, startPoint x: 428, startPoint y: 310, endPoint x: 1200, endPoint y: 498, distance: 794.4
click at [1200, 498] on div "Supply Chain Purchase Order - 179590 Payment Requests Edit View Logs View Trace…" at bounding box center [600, 274] width 1201 height 549
copy thead "ID Product Brand/[PERSON_NAME] Expected Weight (Kgs) Actual Weight (Kgs) Agreed…"
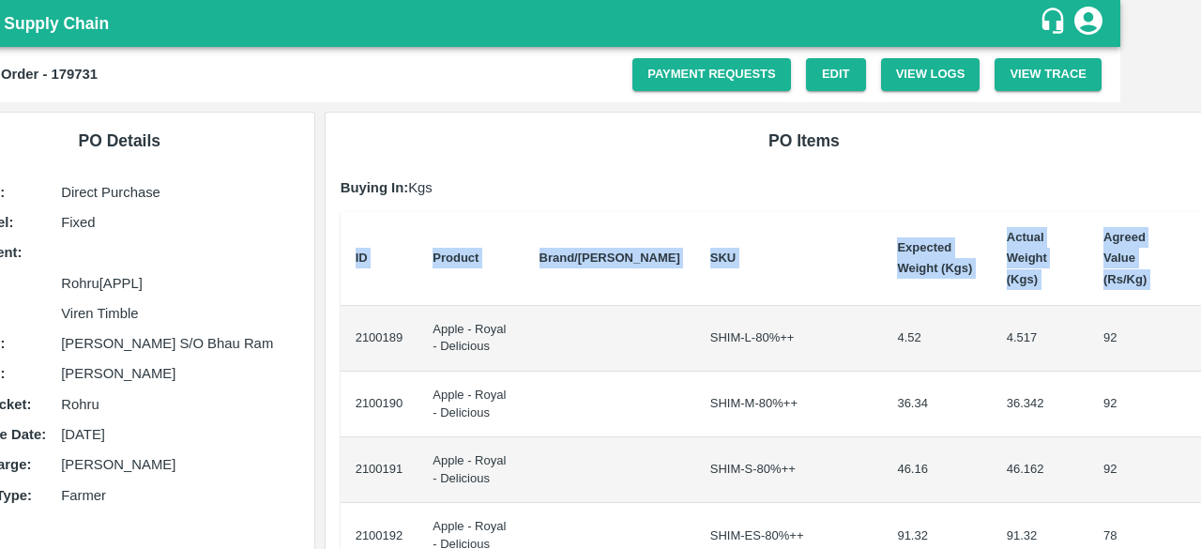
scroll to position [0, 84]
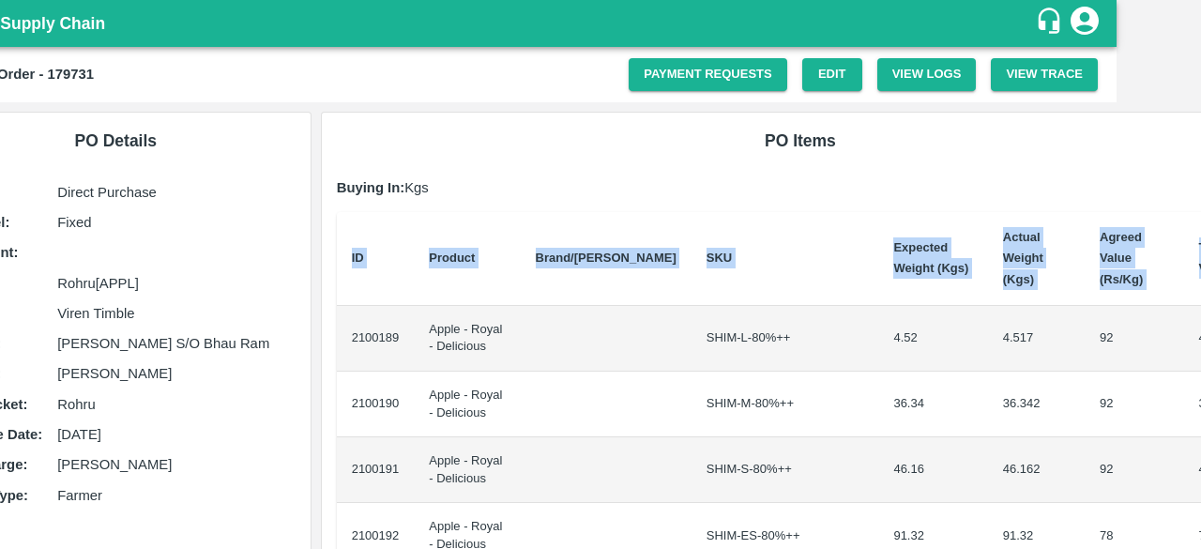
drag, startPoint x: 432, startPoint y: 314, endPoint x: 1200, endPoint y: 445, distance: 778.3
click at [1200, 445] on div "Supply Chain Purchase Order - 179731 Payment Requests Edit View Logs View Trace…" at bounding box center [600, 274] width 1201 height 549
copy thead "ID Product Brand/[PERSON_NAME] Expected Weight (Kgs) Actual Weight (Kgs) Agreed…"
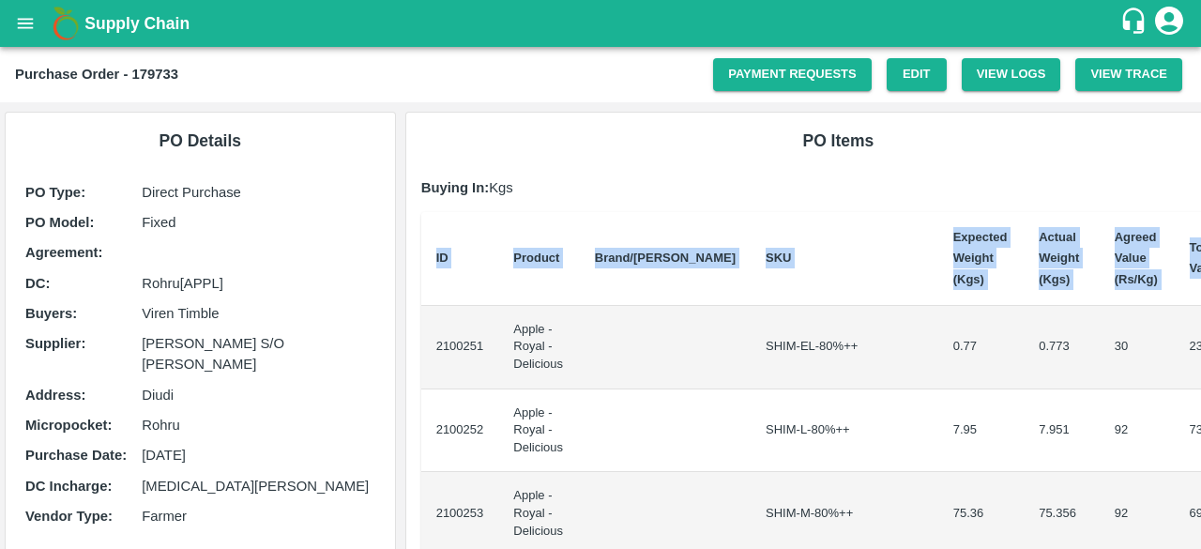
scroll to position [0, 8]
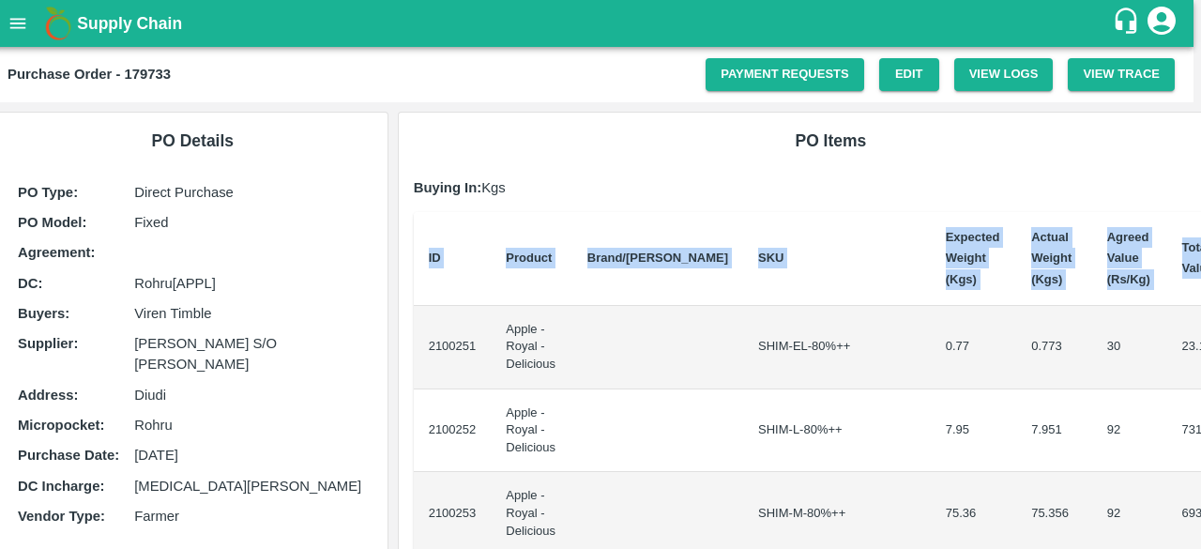
drag, startPoint x: 428, startPoint y: 344, endPoint x: 1200, endPoint y: 433, distance: 777.1
click at [1200, 433] on div "Supply Chain Purchase Order - 179733 Payment Requests Edit View Logs View Trace…" at bounding box center [600, 274] width 1201 height 549
copy thead "ID Product Brand/[PERSON_NAME] Expected Weight (Kgs) Actual Weight (Kgs) Agreed…"
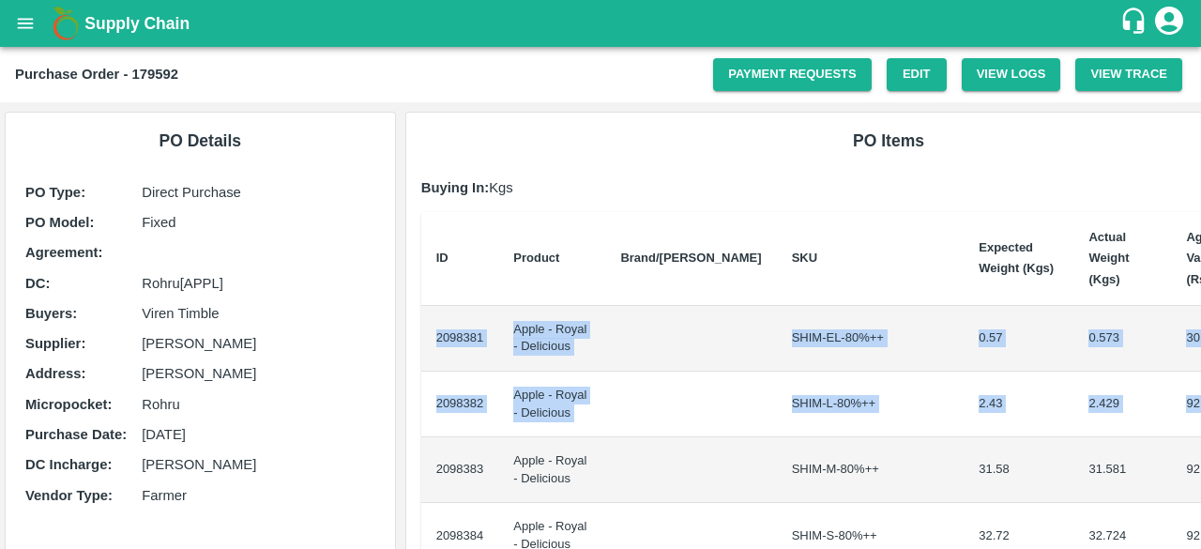
scroll to position [0, 92]
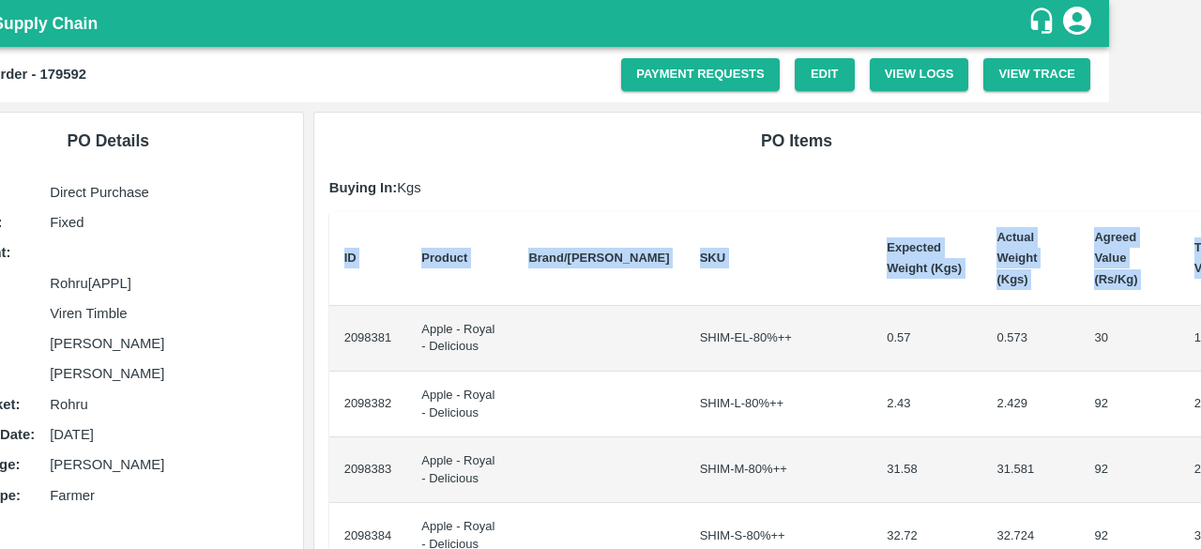
drag, startPoint x: 432, startPoint y: 316, endPoint x: 1200, endPoint y: 416, distance: 773.7
click at [1200, 416] on div "Supply Chain Purchase Order - 179592 Payment Requests Edit View Logs View Trace…" at bounding box center [600, 274] width 1201 height 549
copy thead "ID Product Brand/[PERSON_NAME] Expected Weight (Kgs) Actual Weight (Kgs) Agreed…"
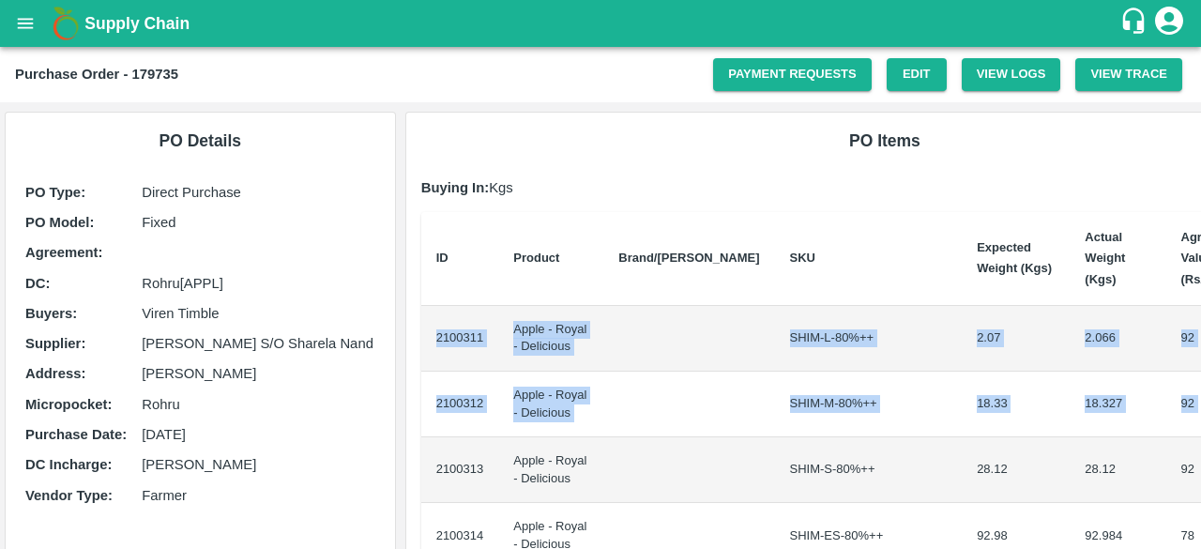
scroll to position [0, 84]
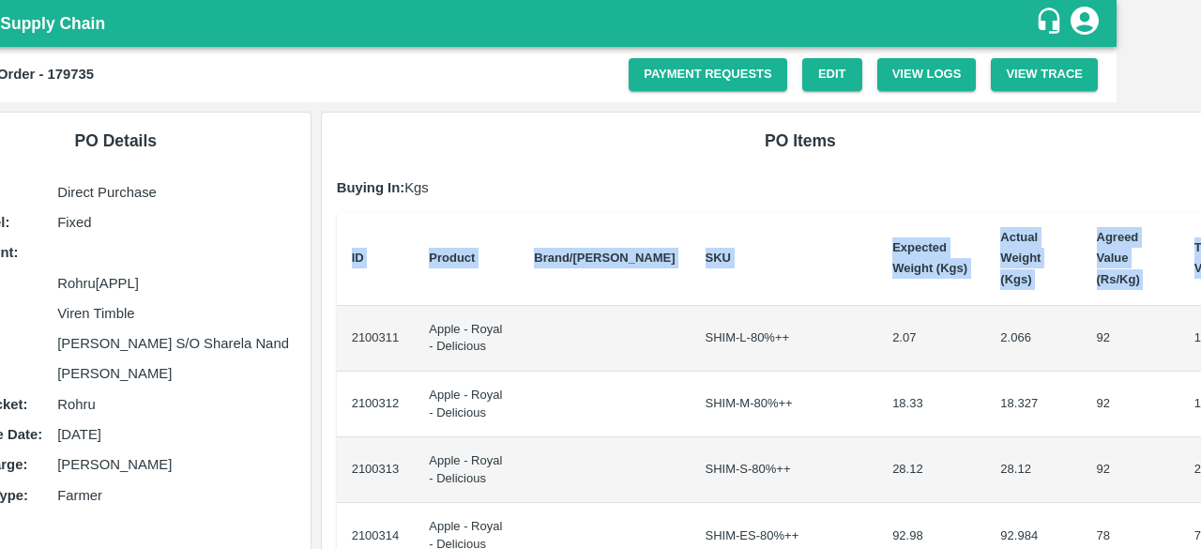
drag, startPoint x: 430, startPoint y: 318, endPoint x: 1200, endPoint y: 401, distance: 774.5
click at [1200, 401] on div "Supply Chain Purchase Order - 179735 Payment Requests Edit View Logs View Trace…" at bounding box center [600, 274] width 1201 height 549
copy thead "ID Product Brand/[PERSON_NAME] Expected Weight (Kgs) Actual Weight (Kgs) Agreed…"
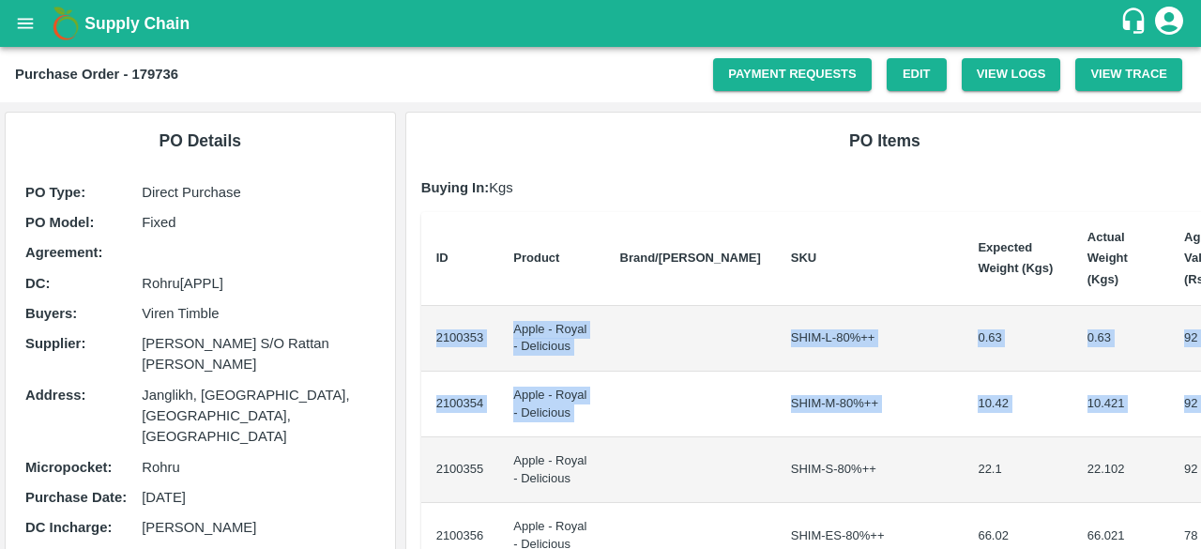
scroll to position [0, 84]
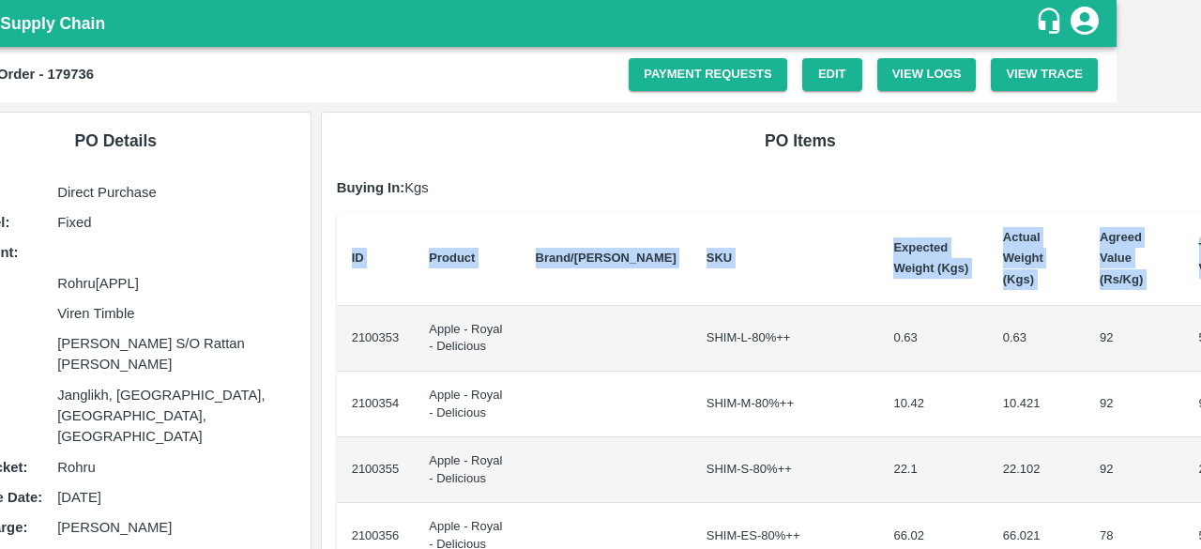
drag, startPoint x: 431, startPoint y: 317, endPoint x: 1200, endPoint y: 393, distance: 772.9
click at [1200, 393] on div "Supply Chain Purchase Order - 179736 Payment Requests Edit View Logs View Trace…" at bounding box center [600, 274] width 1201 height 549
copy thead "ID Product Brand/[PERSON_NAME] Expected Weight (Kgs) Actual Weight (Kgs) Agreed…"
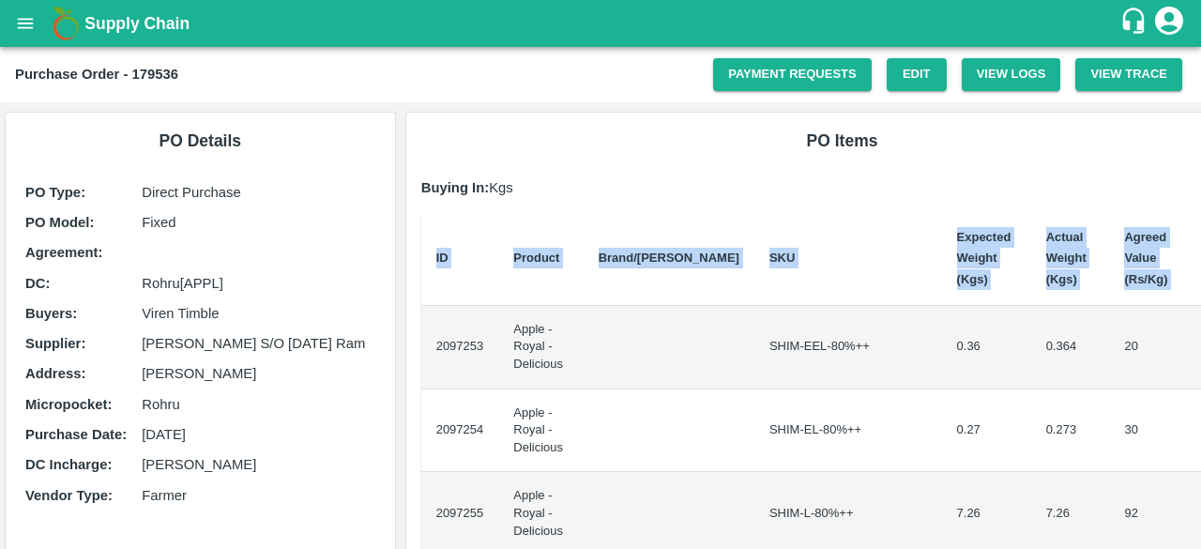
scroll to position [0, 8]
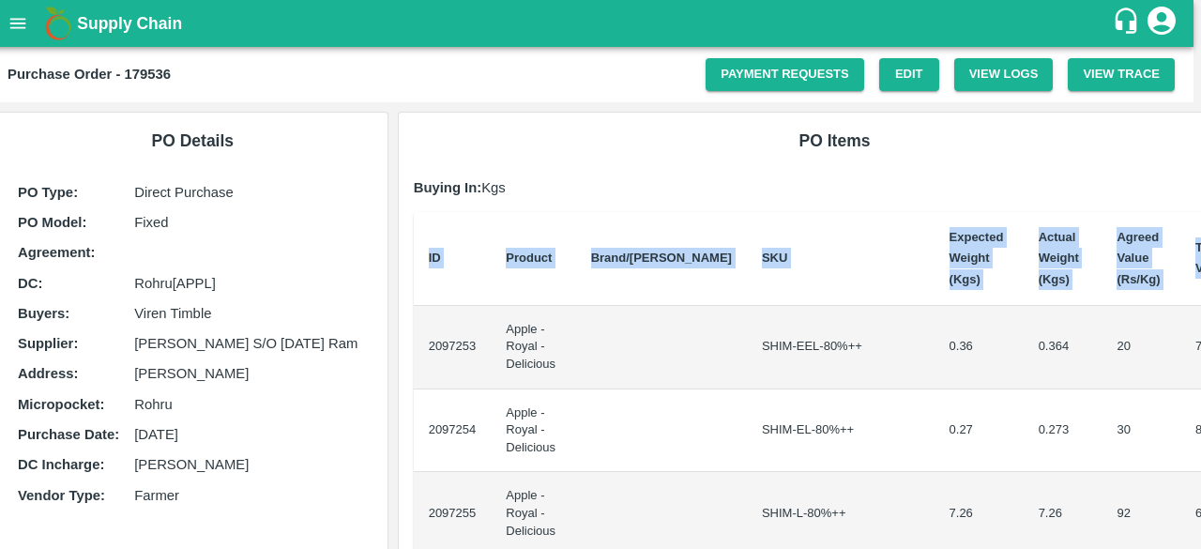
drag, startPoint x: 427, startPoint y: 342, endPoint x: 1200, endPoint y: 480, distance: 785.1
click at [1200, 480] on div "Supply Chain Purchase Order - 179536 Payment Requests Edit View Logs View Trace…" at bounding box center [600, 274] width 1201 height 549
copy thead "ID Product Brand/[PERSON_NAME] Expected Weight (Kgs) Actual Weight (Kgs) Agreed…"
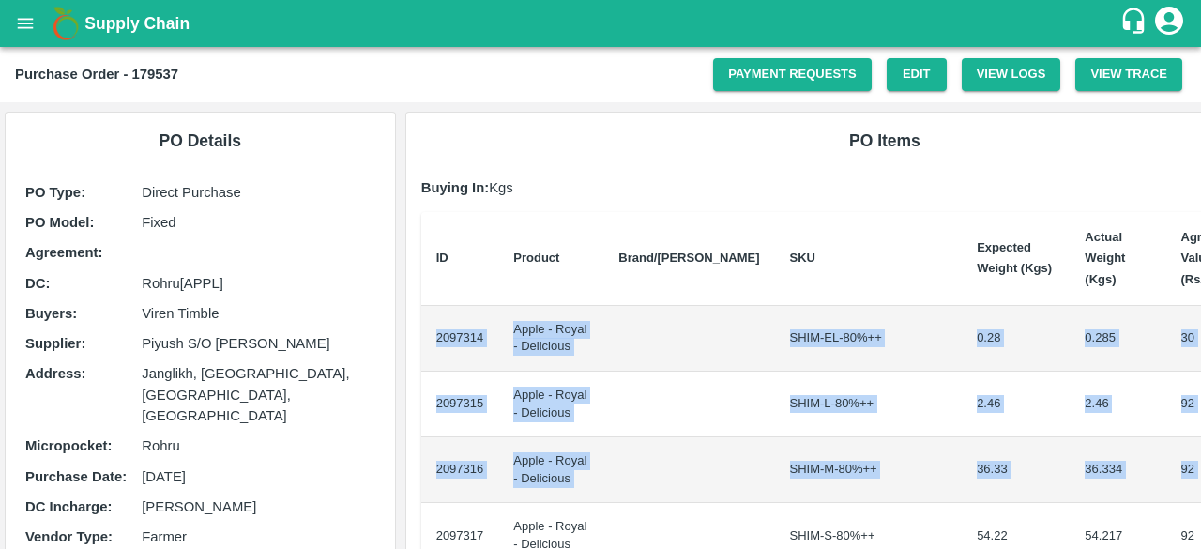
scroll to position [0, 84]
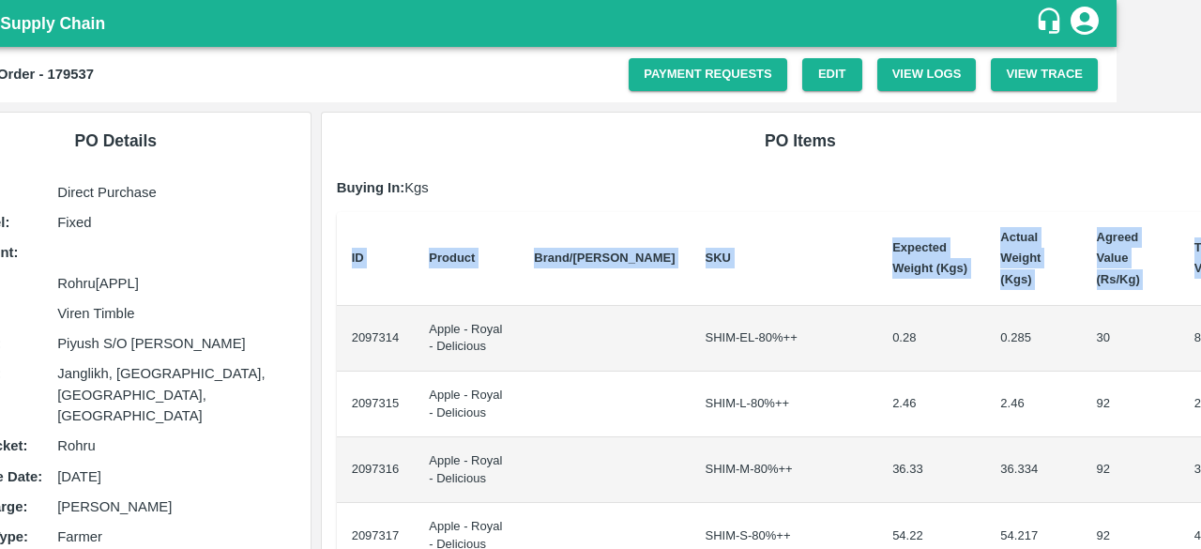
drag, startPoint x: 426, startPoint y: 315, endPoint x: 1200, endPoint y: 454, distance: 786.2
click at [1200, 454] on div "Supply Chain Purchase Order - 179537 Payment Requests Edit View Logs View Trace…" at bounding box center [600, 274] width 1201 height 549
copy thead "ID Product Brand/Marka SKU Expected Weight (Kgs) Actual Weight (Kgs) Agreed Val…"
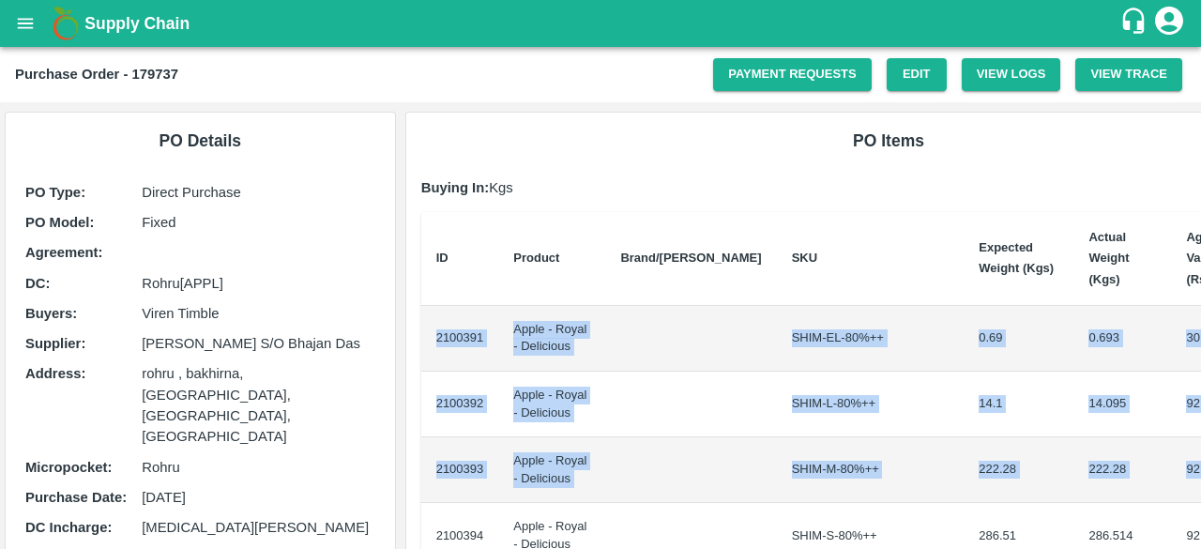
scroll to position [0, 91]
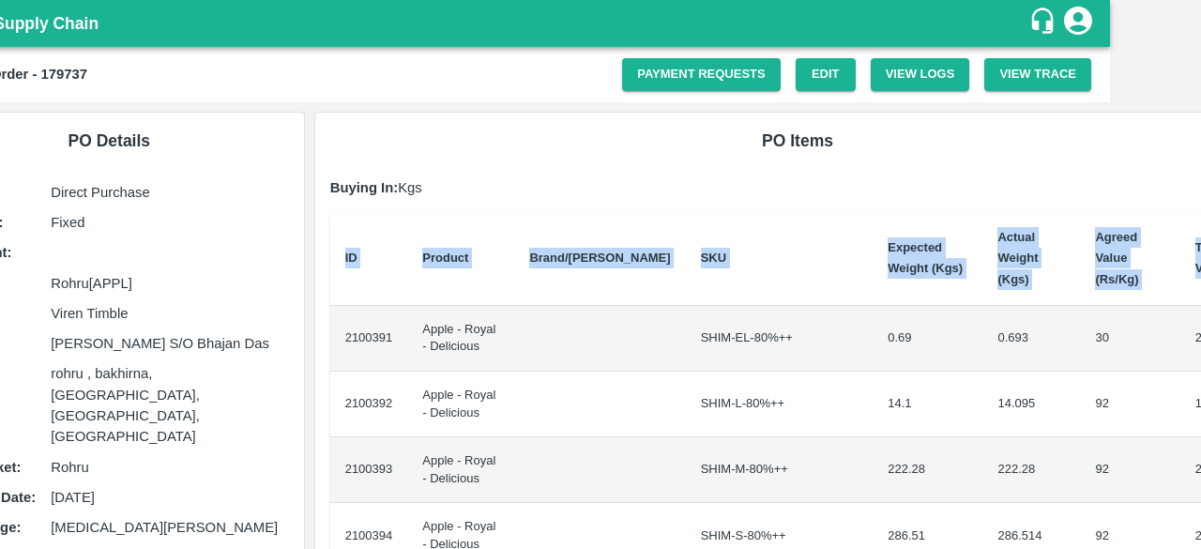
drag, startPoint x: 422, startPoint y: 310, endPoint x: 1200, endPoint y: 447, distance: 789.5
click at [1200, 447] on div "Supply Chain Purchase Order - 179737 Payment Requests Edit View Logs View Trace…" at bounding box center [600, 274] width 1201 height 549
copy thead "ID Product Brand/[PERSON_NAME] Expected Weight (Kgs) Actual Weight (Kgs) Agreed…"
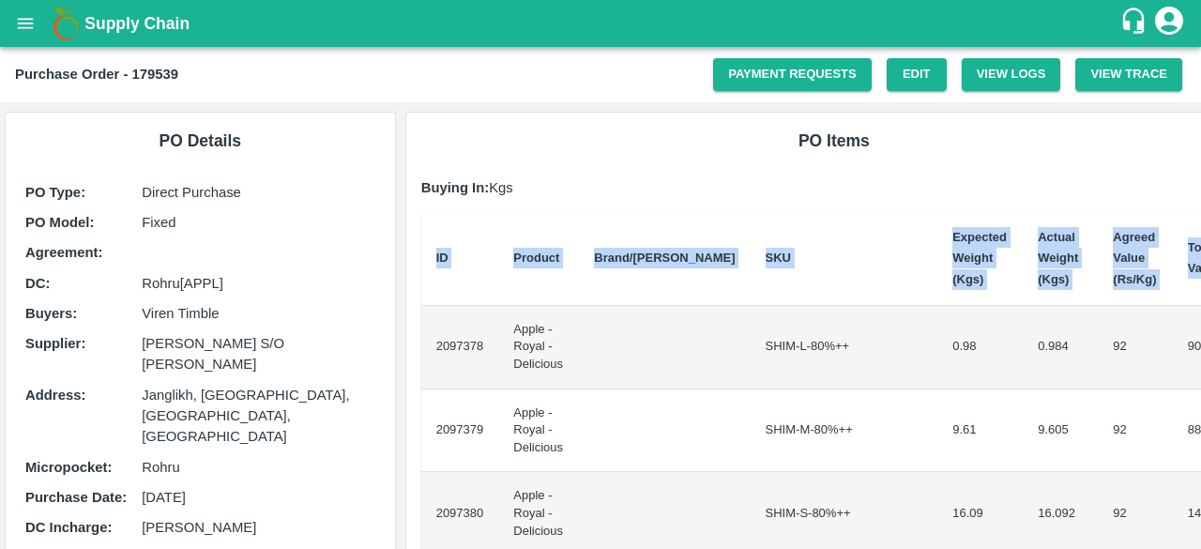
scroll to position [0, 8]
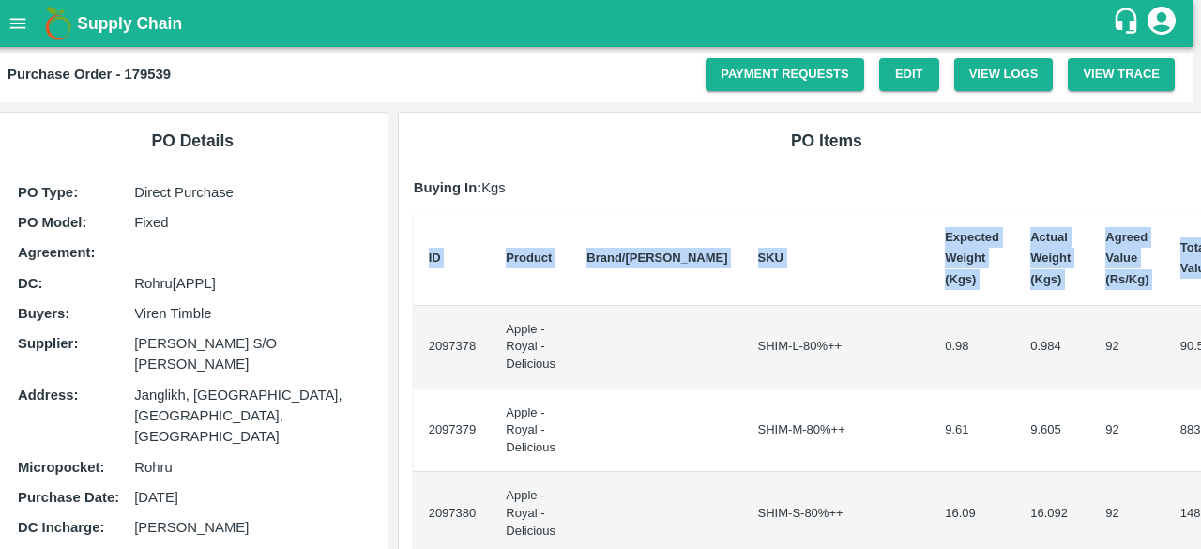
drag, startPoint x: 432, startPoint y: 345, endPoint x: 1200, endPoint y: 393, distance: 768.7
click at [1200, 393] on div "Supply Chain Purchase Order - 179539 Payment Requests Edit View Logs View Trace…" at bounding box center [600, 274] width 1201 height 549
copy thead "ID Product Brand/[PERSON_NAME] Expected Weight (Kgs) Actual Weight (Kgs) Agreed…"
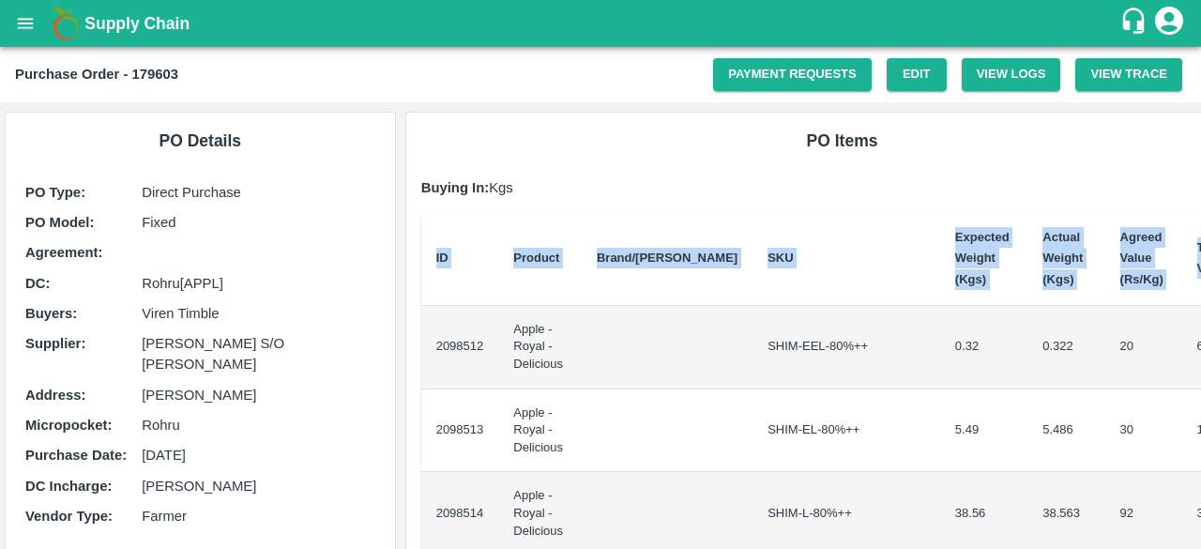
scroll to position [0, 8]
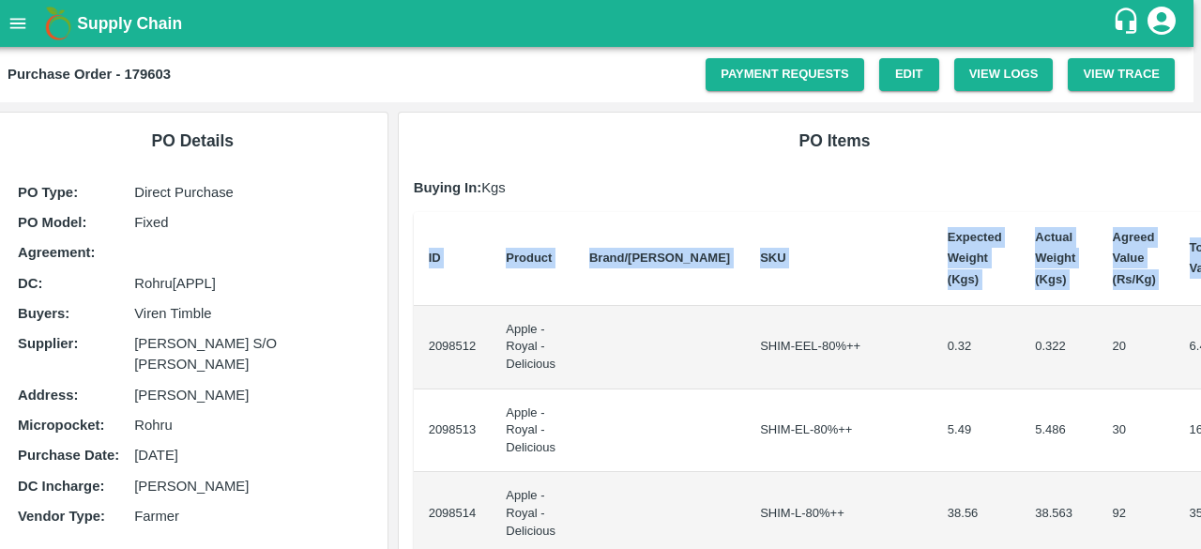
drag, startPoint x: 430, startPoint y: 344, endPoint x: 1200, endPoint y: 459, distance: 778.5
click at [1200, 459] on div "Supply Chain Purchase Order - 179603 Payment Requests Edit View Logs View Trace…" at bounding box center [600, 274] width 1201 height 549
copy thead "ID Product Brand/[PERSON_NAME] Expected Weight (Kgs) Actual Weight (Kgs) Agreed…"
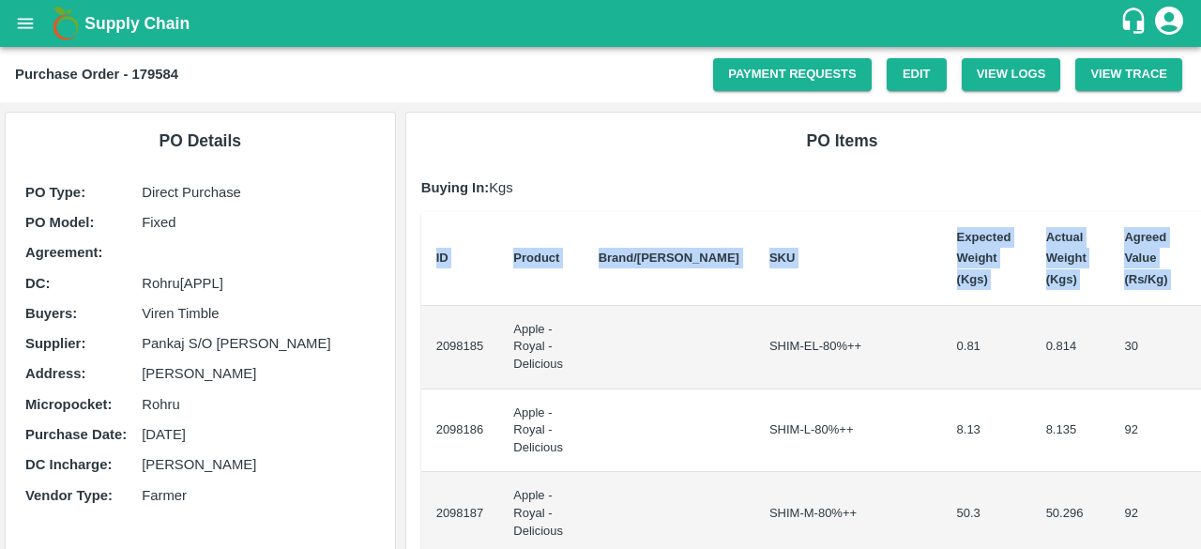
scroll to position [0, 8]
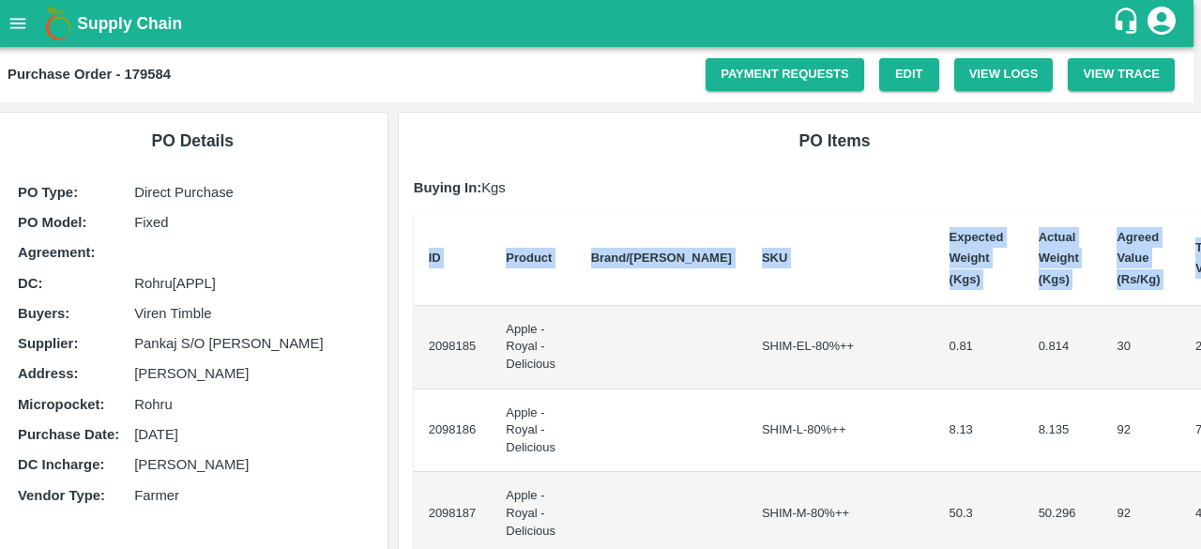
drag, startPoint x: 431, startPoint y: 342, endPoint x: 1200, endPoint y: 431, distance: 774.3
click at [1200, 431] on div "Supply Chain Purchase Order - 179584 Payment Requests Edit View Logs View Trace…" at bounding box center [600, 274] width 1201 height 549
copy thead "ID Product Brand/Marka SKU Expected Weight (Kgs) Actual Weight (Kgs) Agreed Val…"
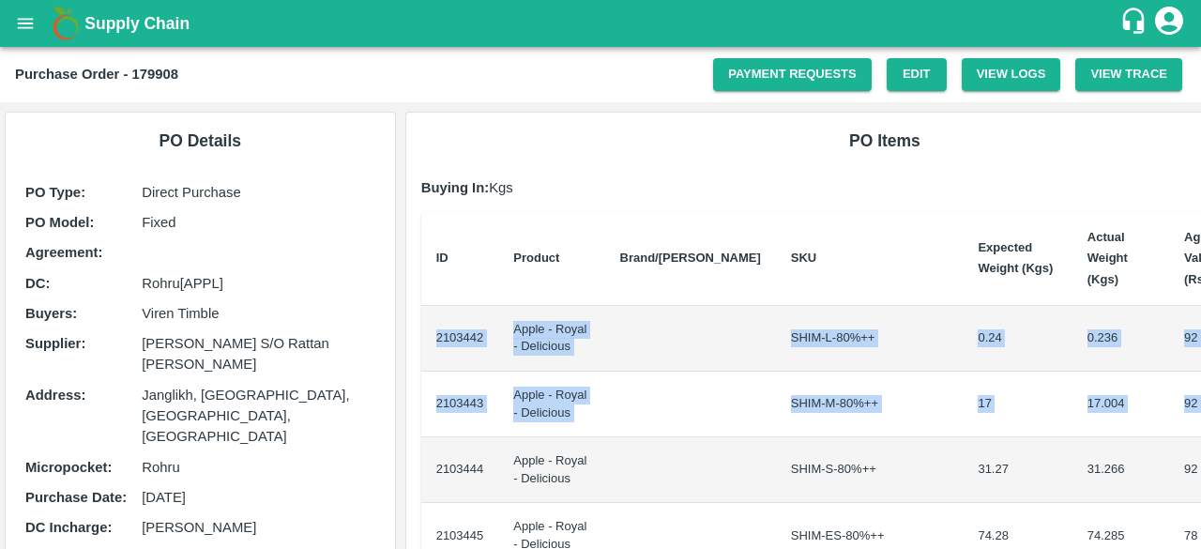
scroll to position [0, 84]
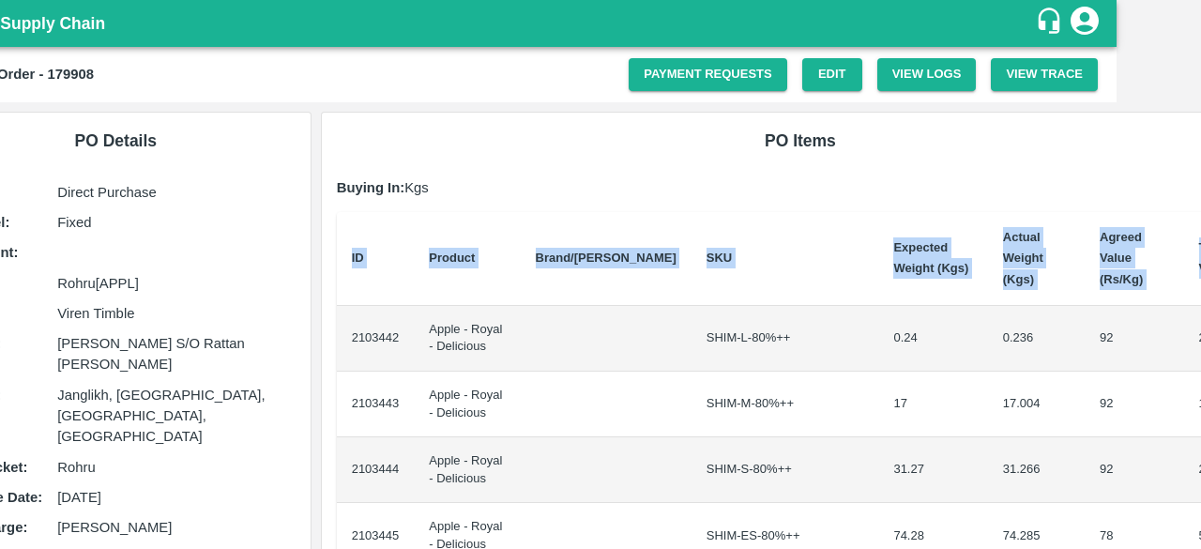
drag, startPoint x: 431, startPoint y: 318, endPoint x: 1200, endPoint y: 401, distance: 773.6
click at [1200, 401] on div "Supply Chain Purchase Order - 179908 Payment Requests Edit View Logs View Trace…" at bounding box center [600, 274] width 1201 height 549
copy thead "ID Product Brand/[PERSON_NAME] Expected Weight (Kgs) Actual Weight (Kgs) Agreed…"
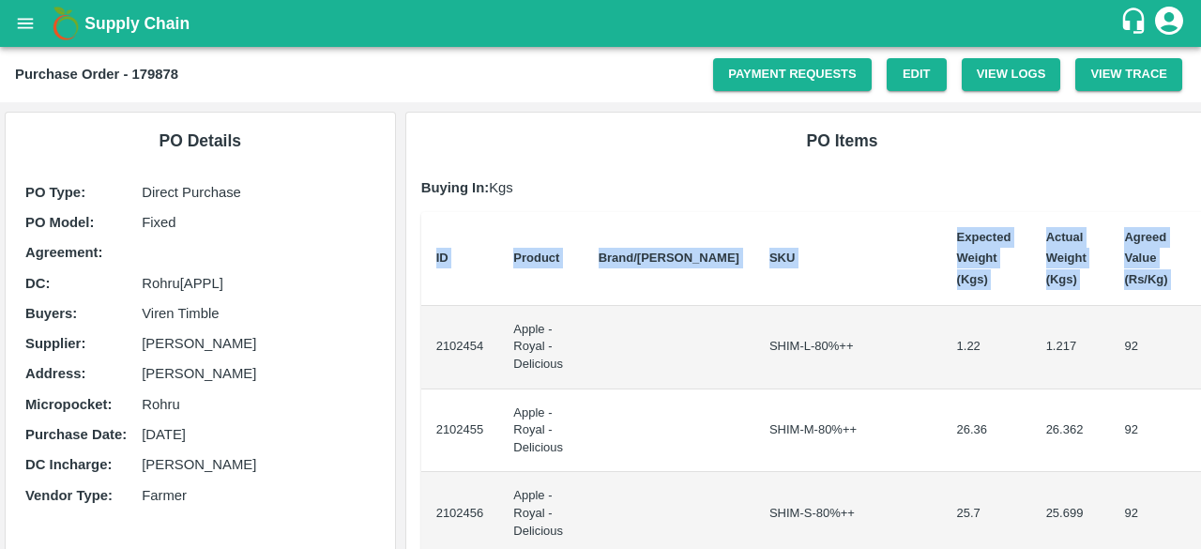
scroll to position [0, 8]
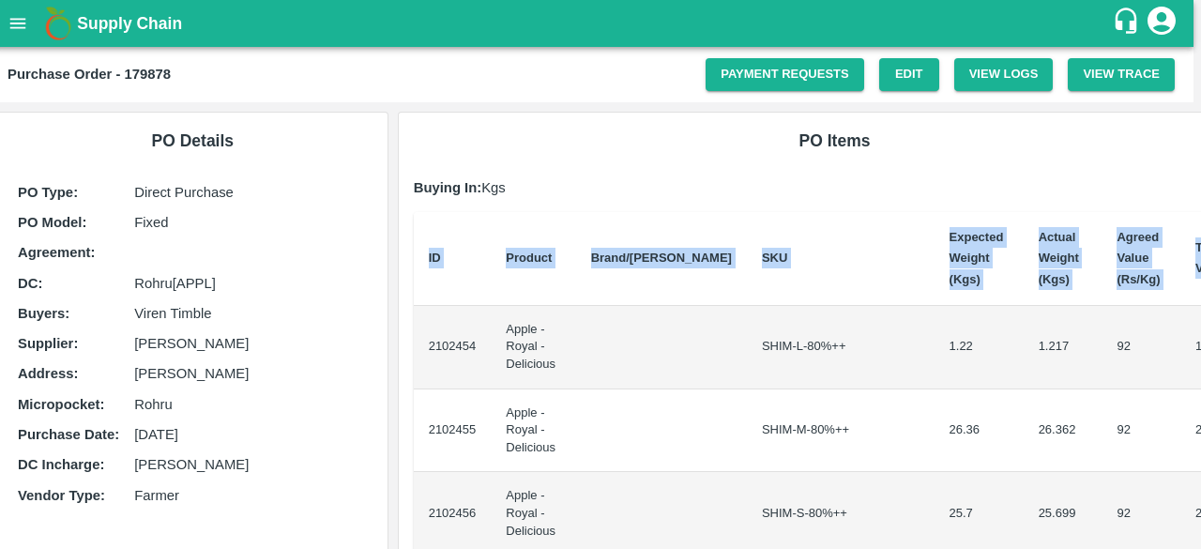
drag, startPoint x: 430, startPoint y: 344, endPoint x: 1200, endPoint y: 425, distance: 774.3
click at [1200, 425] on div "Supply Chain Purchase Order - 179878 Payment Requests Edit View Logs View Trace…" at bounding box center [600, 274] width 1201 height 549
copy thead "ID Product Brand/[PERSON_NAME] Expected Weight (Kgs) Actual Weight (Kgs) Agreed…"
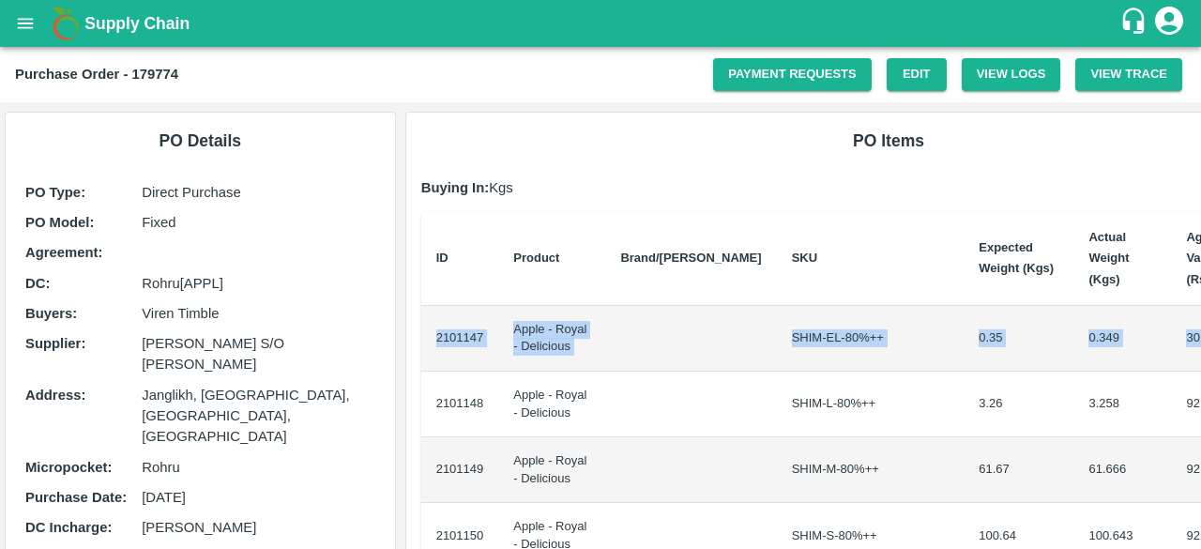
scroll to position [0, 92]
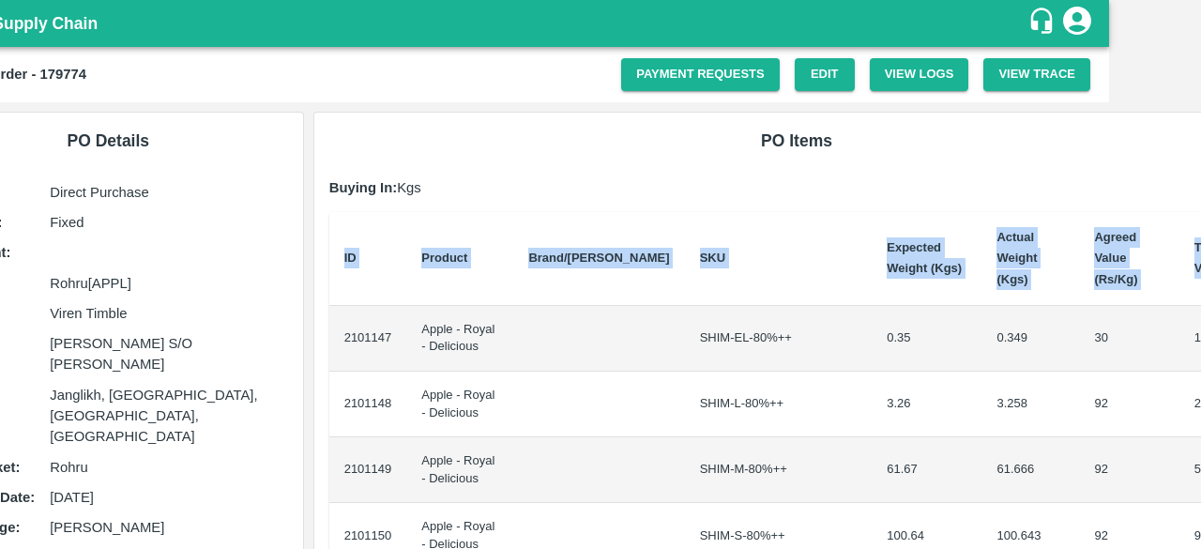
drag, startPoint x: 433, startPoint y: 312, endPoint x: 1200, endPoint y: 331, distance: 766.5
click at [1200, 331] on div "Supply Chain Purchase Order - 179774 Payment Requests Edit View Logs View Trace…" at bounding box center [600, 274] width 1201 height 549
copy thead "ID Product Brand/[PERSON_NAME] Expected Weight (Kgs) Actual Weight (Kgs) Agreed…"
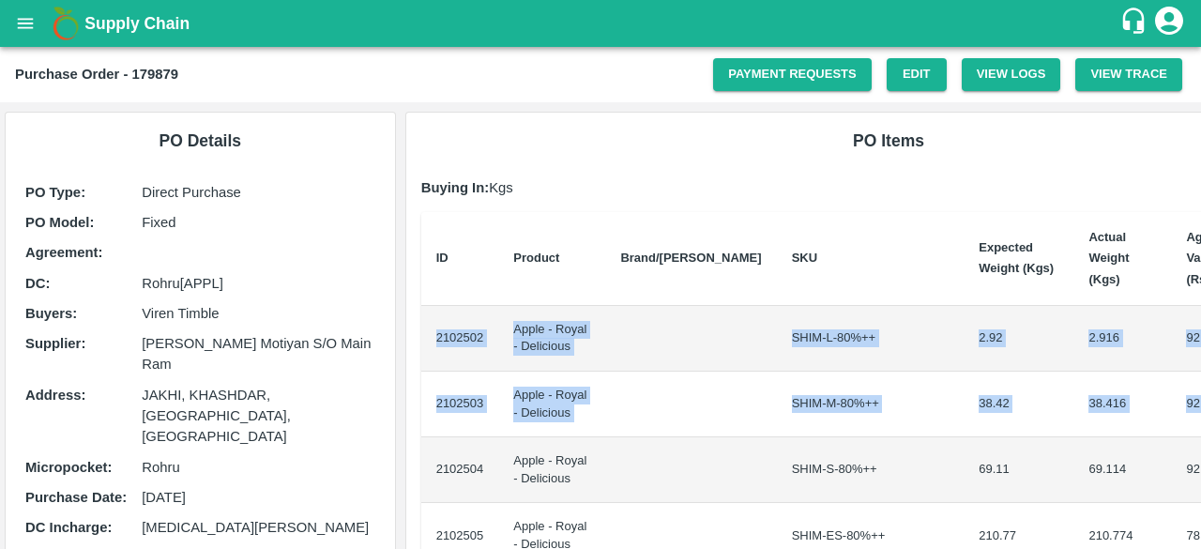
scroll to position [0, 92]
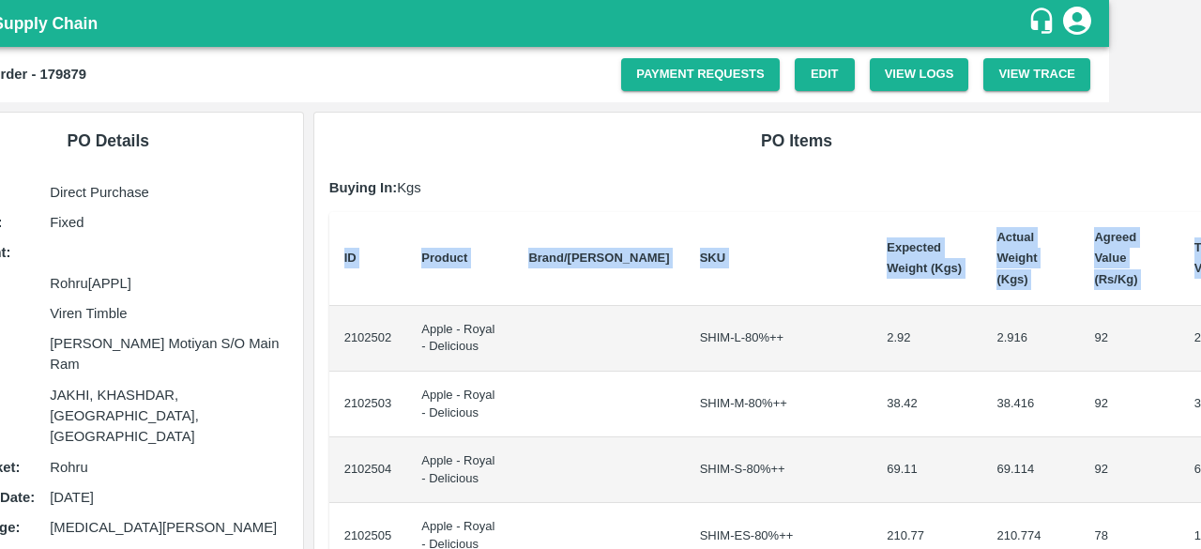
drag, startPoint x: 429, startPoint y: 313, endPoint x: 1200, endPoint y: 425, distance: 779.0
click at [1200, 425] on div "Supply Chain Purchase Order - 179879 Payment Requests Edit View Logs View Trace…" at bounding box center [600, 274] width 1201 height 549
copy thead "ID Product Brand/[PERSON_NAME] Expected Weight (Kgs) Actual Weight (Kgs) Agreed…"
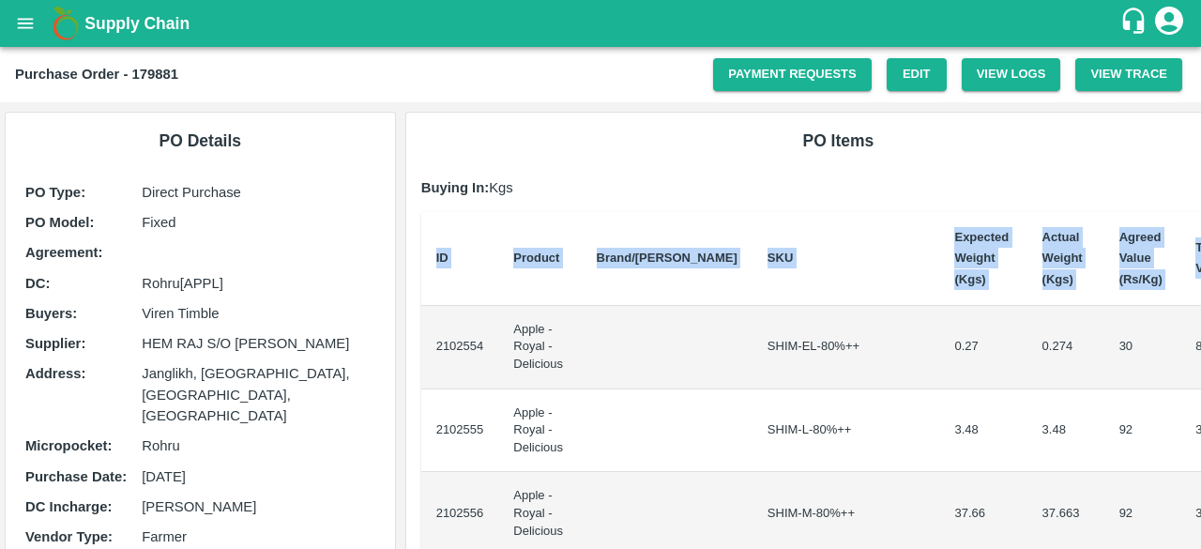
scroll to position [0, 8]
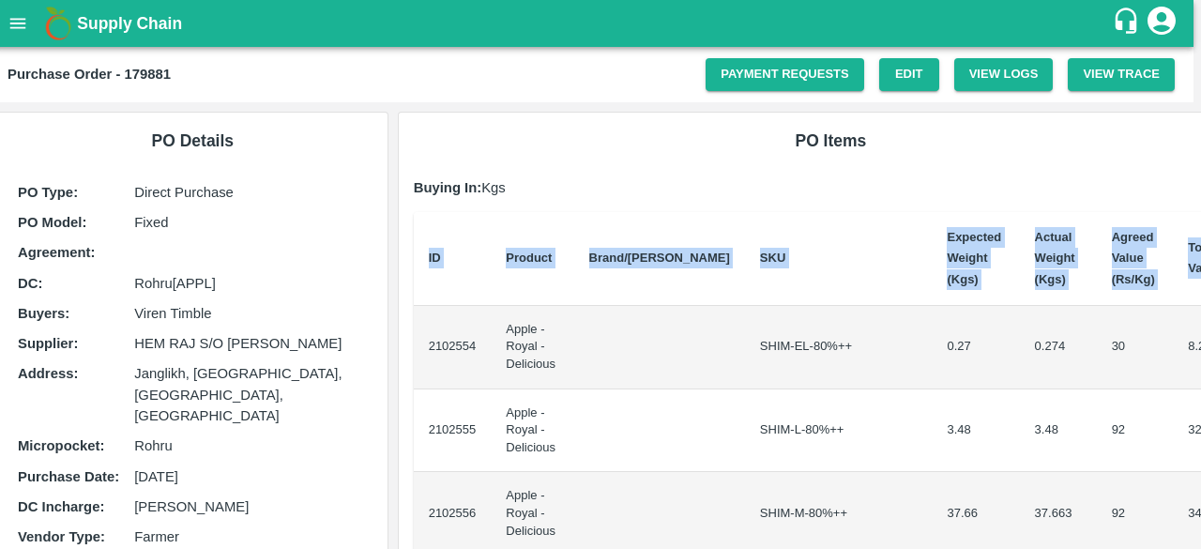
drag, startPoint x: 432, startPoint y: 336, endPoint x: 1200, endPoint y: 437, distance: 773.9
click at [1200, 437] on div "Supply Chain Purchase Order - 179881 Payment Requests Edit View Logs View Trace…" at bounding box center [600, 274] width 1201 height 549
copy thead "ID Product Brand/[PERSON_NAME] Expected Weight (Kgs) Actual Weight (Kgs) Agreed…"
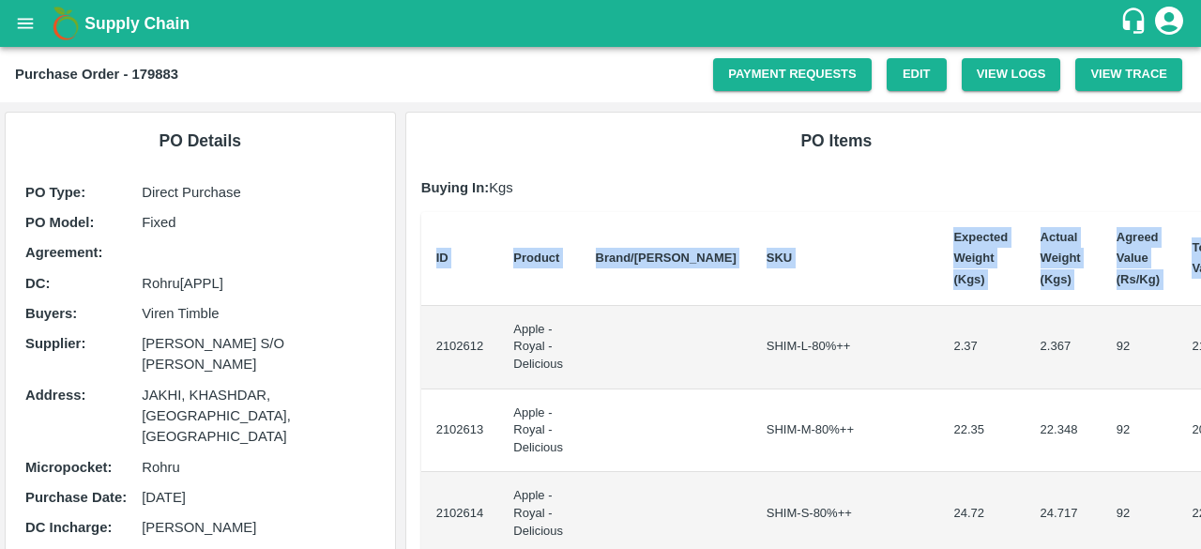
scroll to position [0, 8]
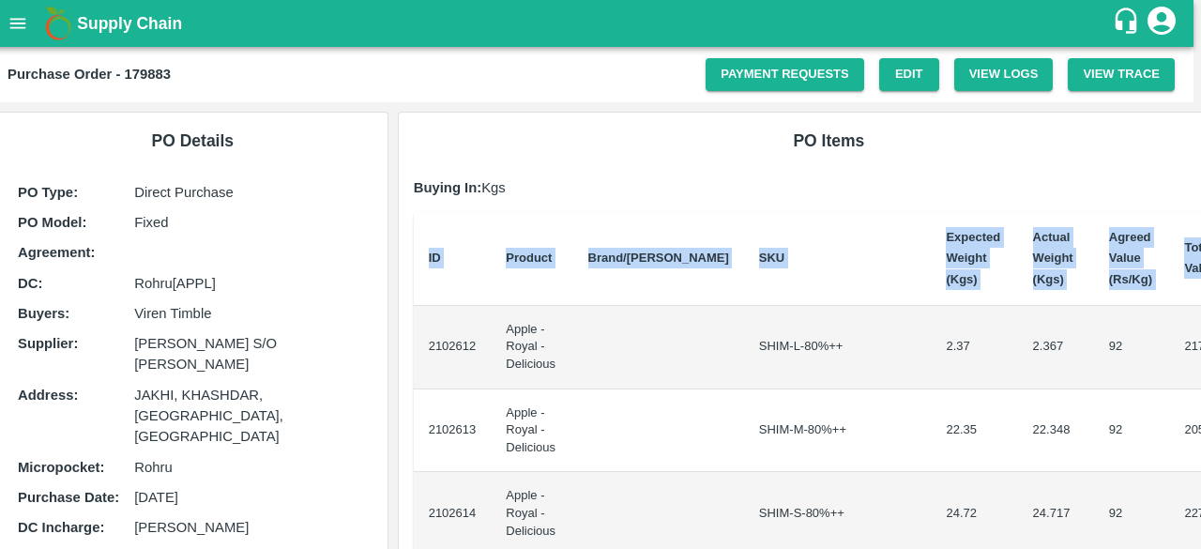
drag, startPoint x: 428, startPoint y: 346, endPoint x: 1200, endPoint y: 438, distance: 777.4
click at [1200, 438] on div "Supply Chain Purchase Order - 179883 Payment Requests Edit View Logs View Trace…" at bounding box center [600, 274] width 1201 height 549
copy thead "ID Product Brand/[PERSON_NAME] Expected Weight (Kgs) Actual Weight (Kgs) Agreed…"
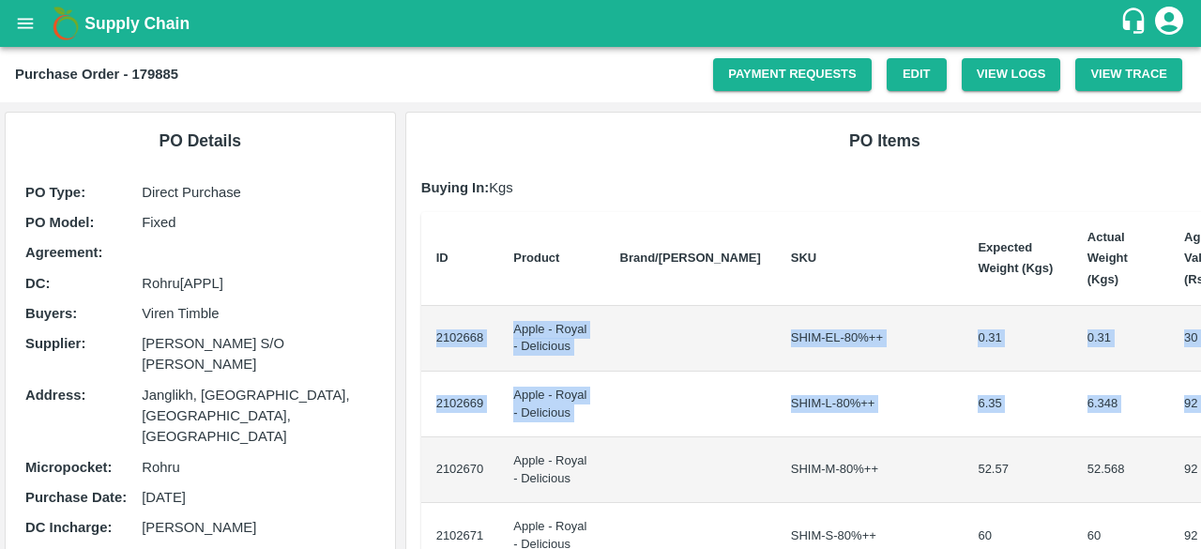
scroll to position [0, 84]
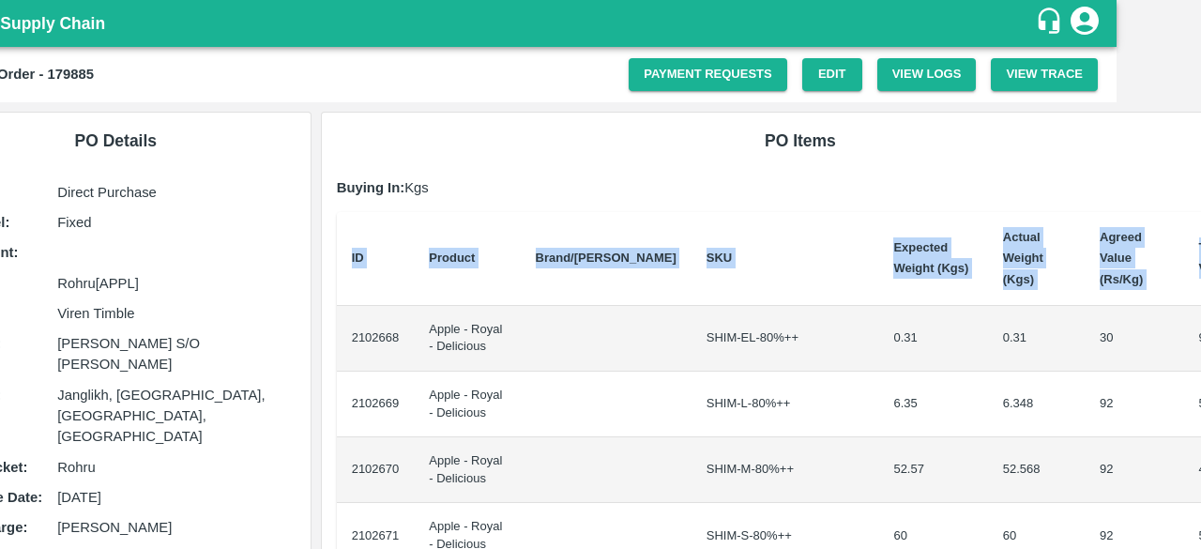
drag, startPoint x: 430, startPoint y: 312, endPoint x: 1200, endPoint y: 372, distance: 772.4
click at [1200, 372] on div "Supply Chain Purchase Order - 179885 Payment Requests Edit View Logs View Trace…" at bounding box center [600, 274] width 1201 height 549
copy thead "ID Product Brand/[PERSON_NAME] Expected Weight (Kgs) Actual Weight (Kgs) Agreed…"
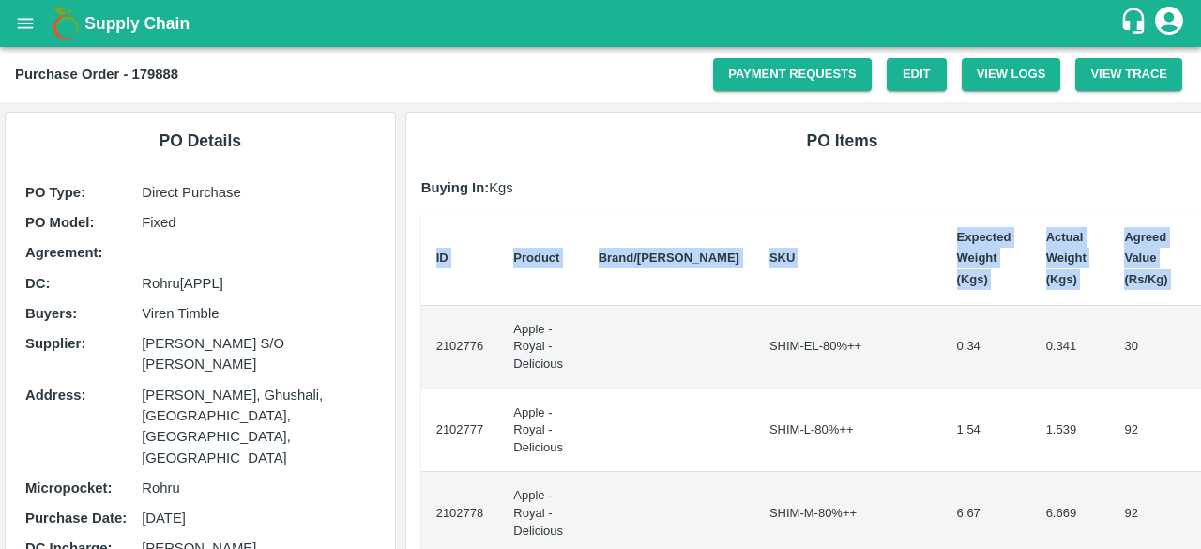
scroll to position [0, 8]
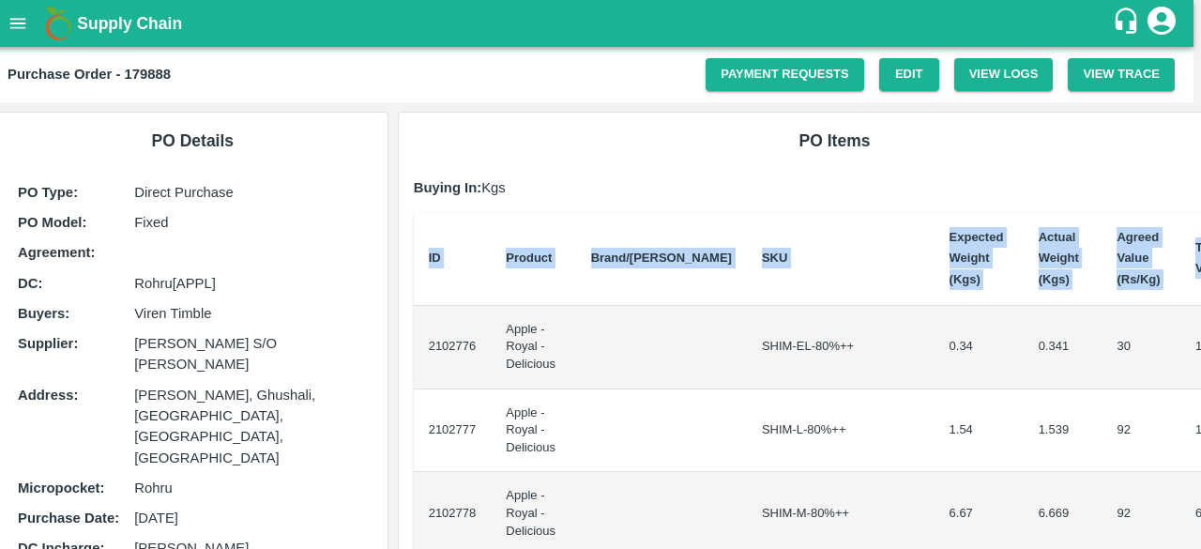
drag, startPoint x: 428, startPoint y: 347, endPoint x: 1200, endPoint y: 375, distance: 772.5
click at [1200, 375] on div "Supply Chain Purchase Order - 179888 Payment Requests Edit View Logs View Trace…" at bounding box center [600, 274] width 1201 height 549
copy thead "ID Product Brand/[PERSON_NAME] Expected Weight (Kgs) Actual Weight (Kgs) Agreed…"
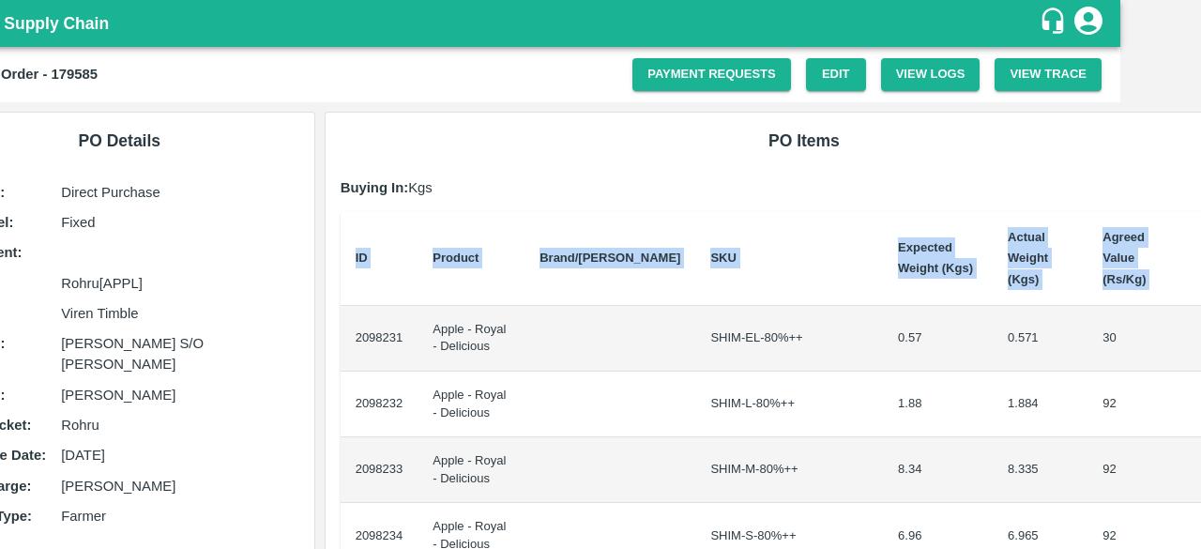
scroll to position [0, 84]
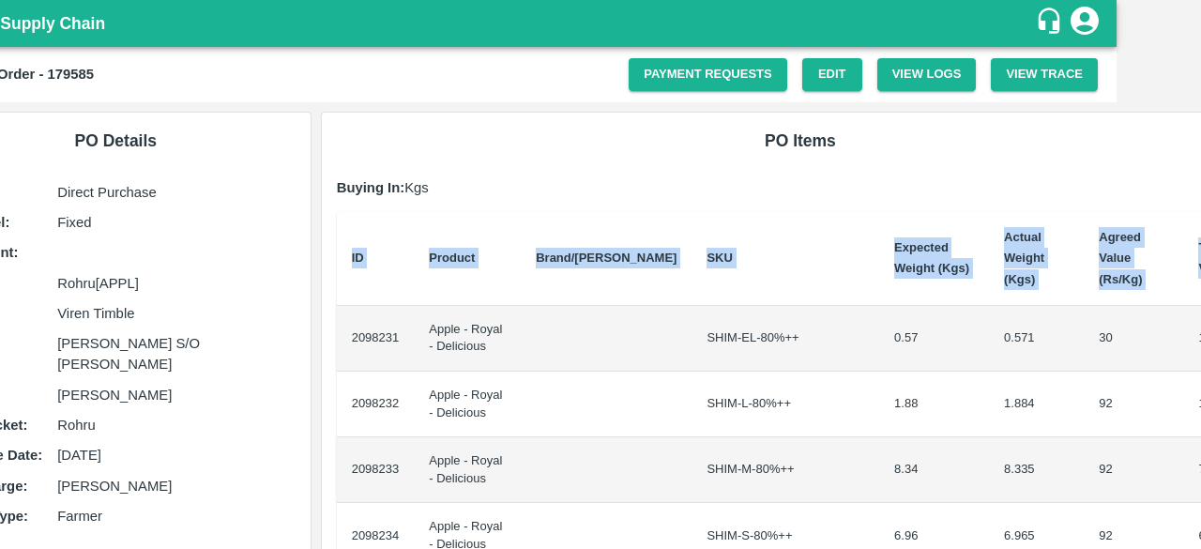
drag, startPoint x: 427, startPoint y: 317, endPoint x: 1200, endPoint y: 408, distance: 778.2
click at [1200, 408] on div "Supply Chain Purchase Order - 179585 Payment Requests Edit View Logs View Trace…" at bounding box center [600, 274] width 1201 height 549
copy thead "ID Product Brand/[PERSON_NAME] Expected Weight (Kgs) Actual Weight (Kgs) Agreed…"
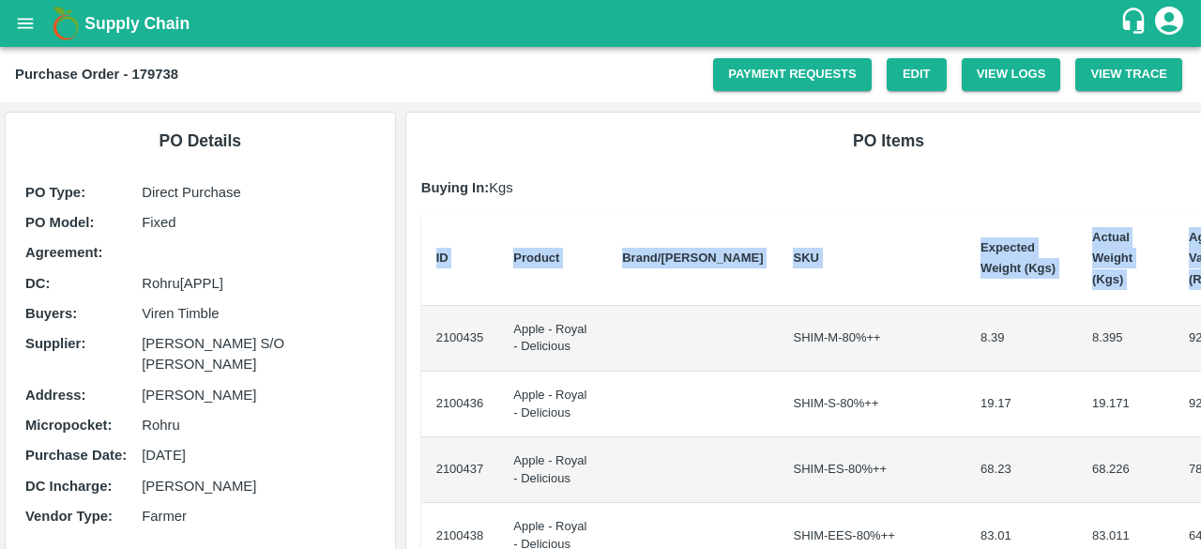
scroll to position [0, 92]
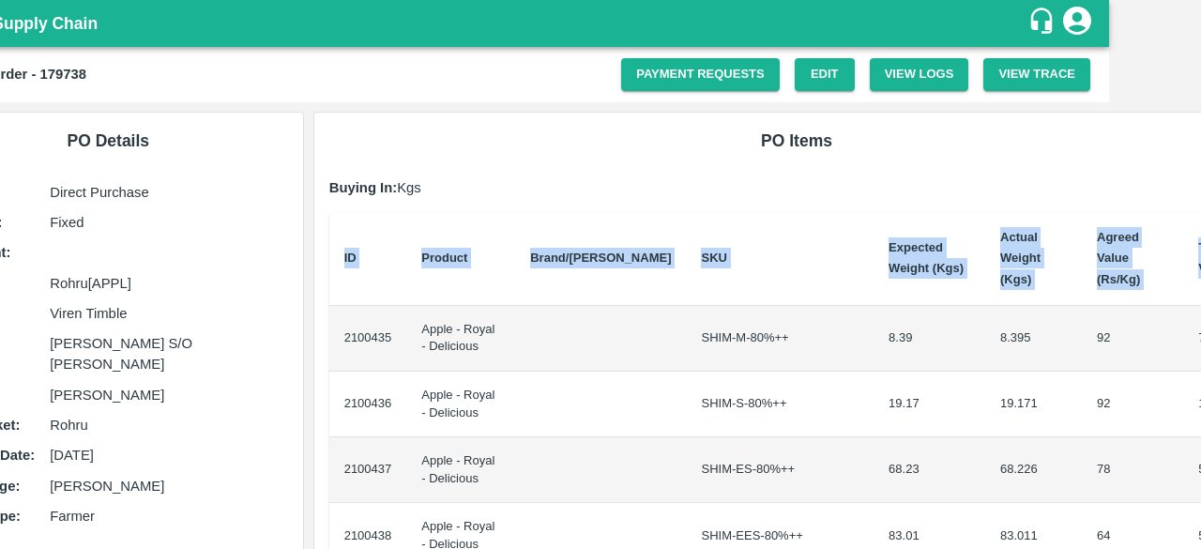
drag, startPoint x: 429, startPoint y: 318, endPoint x: 1200, endPoint y: 429, distance: 778.9
click at [1200, 429] on div "Supply Chain Purchase Order - 179738 Payment Requests Edit View Logs View Trace…" at bounding box center [600, 274] width 1201 height 549
copy thead "ID Product Brand/[PERSON_NAME] Expected Weight (Kgs) Actual Weight (Kgs) Agreed…"
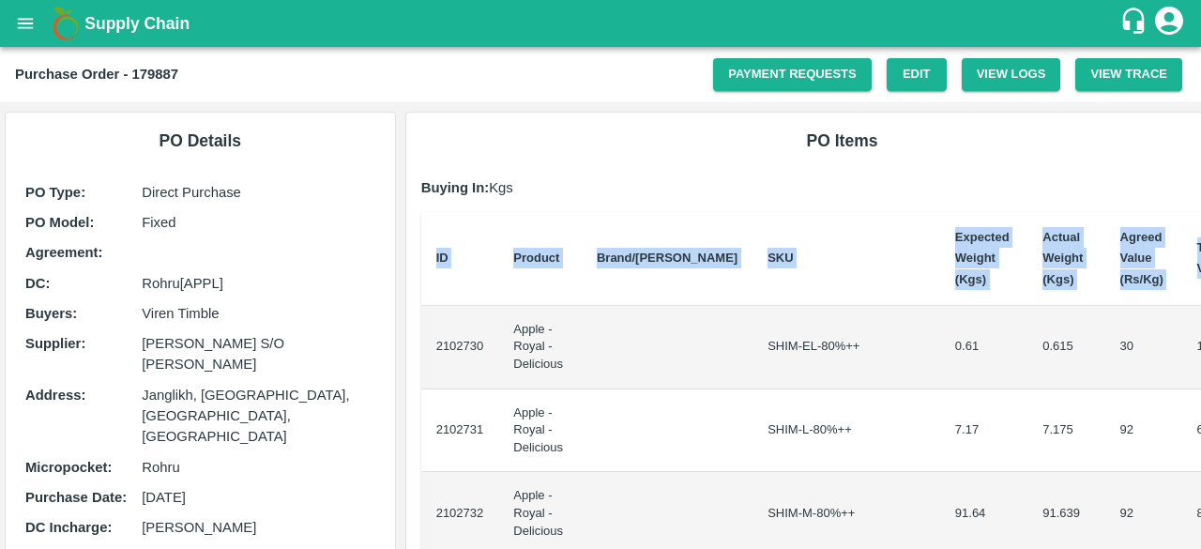
scroll to position [0, 8]
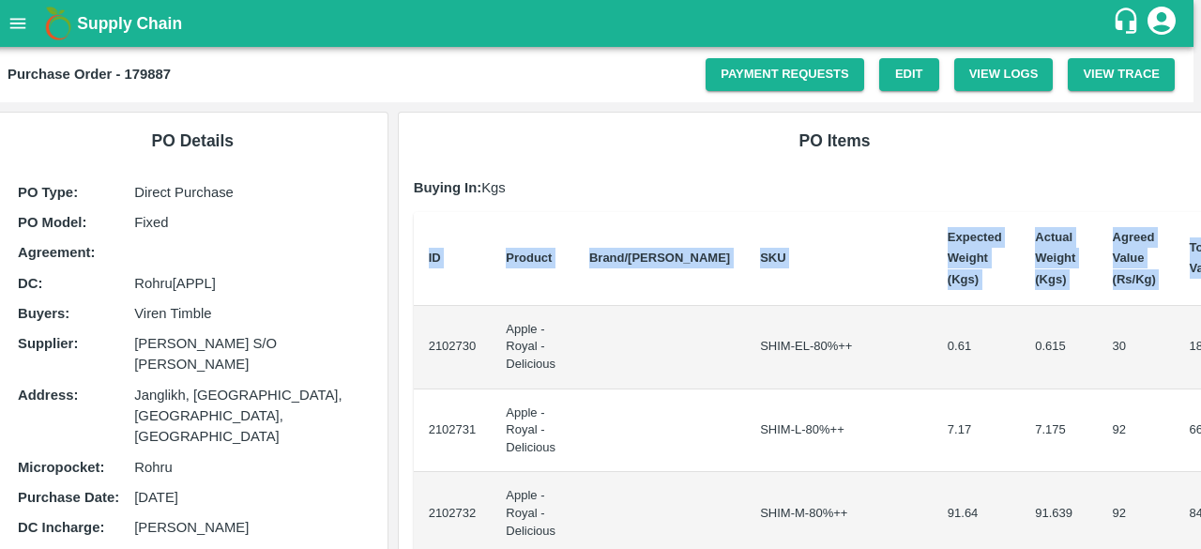
drag, startPoint x: 431, startPoint y: 347, endPoint x: 1200, endPoint y: 392, distance: 769.5
click at [1200, 392] on div "Supply Chain Purchase Order - 179887 Payment Requests Edit View Logs View Trace…" at bounding box center [600, 274] width 1201 height 549
copy thead "ID Product Brand/[PERSON_NAME] Expected Weight (Kgs) Actual Weight (Kgs) Agreed…"
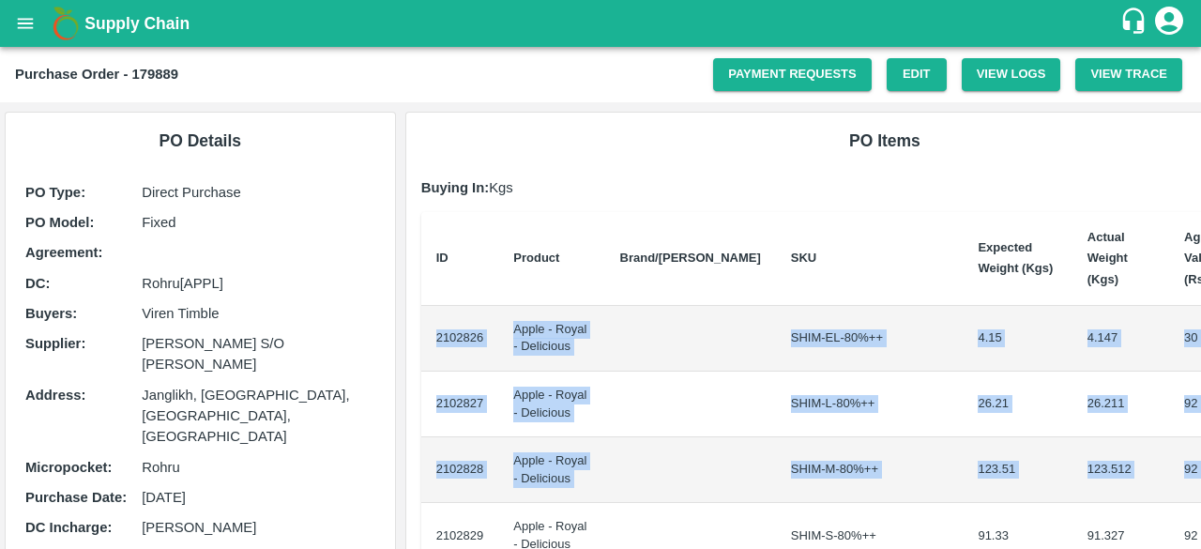
scroll to position [0, 84]
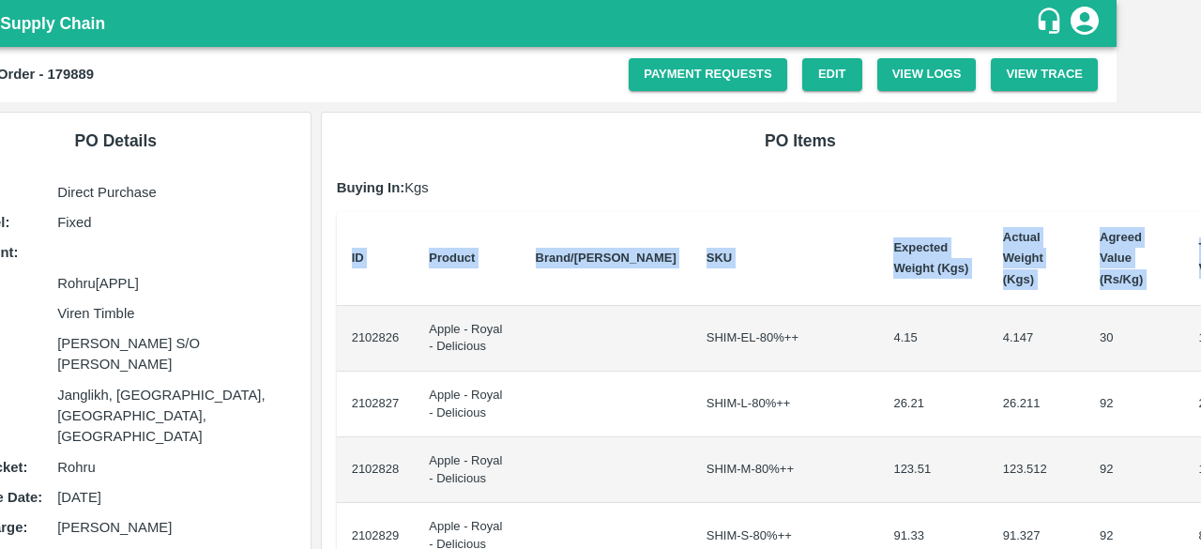
drag, startPoint x: 430, startPoint y: 310, endPoint x: 1200, endPoint y: 450, distance: 782.6
click at [1200, 450] on div "Supply Chain Purchase Order - 179889 Payment Requests Edit View Logs View Trace…" at bounding box center [600, 274] width 1201 height 549
copy thead "ID Product Brand/[PERSON_NAME] Expected Weight (Kgs) Actual Weight (Kgs) Agreed…"
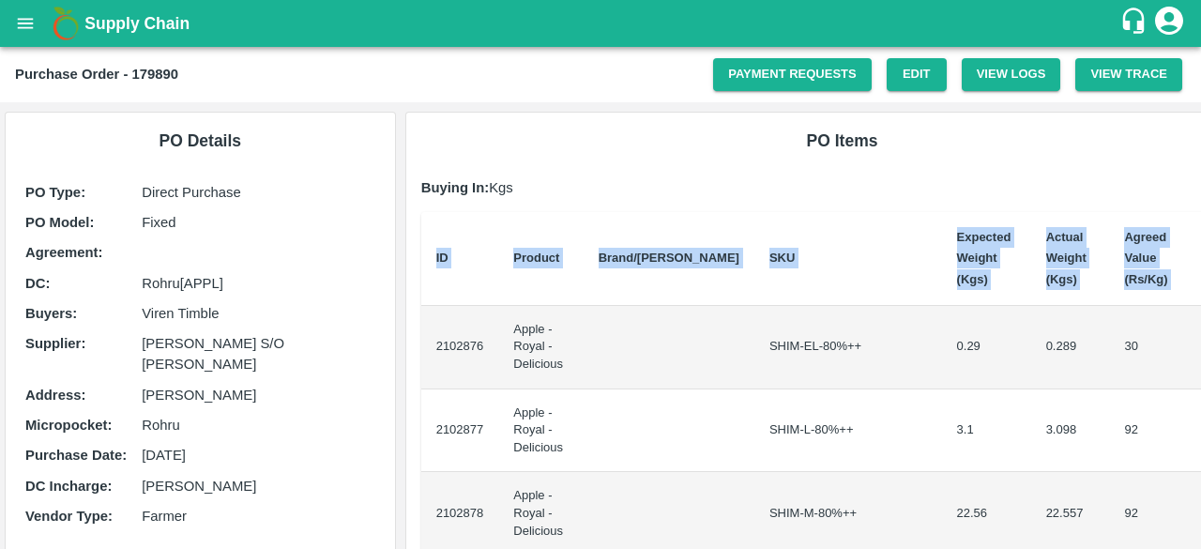
scroll to position [0, 8]
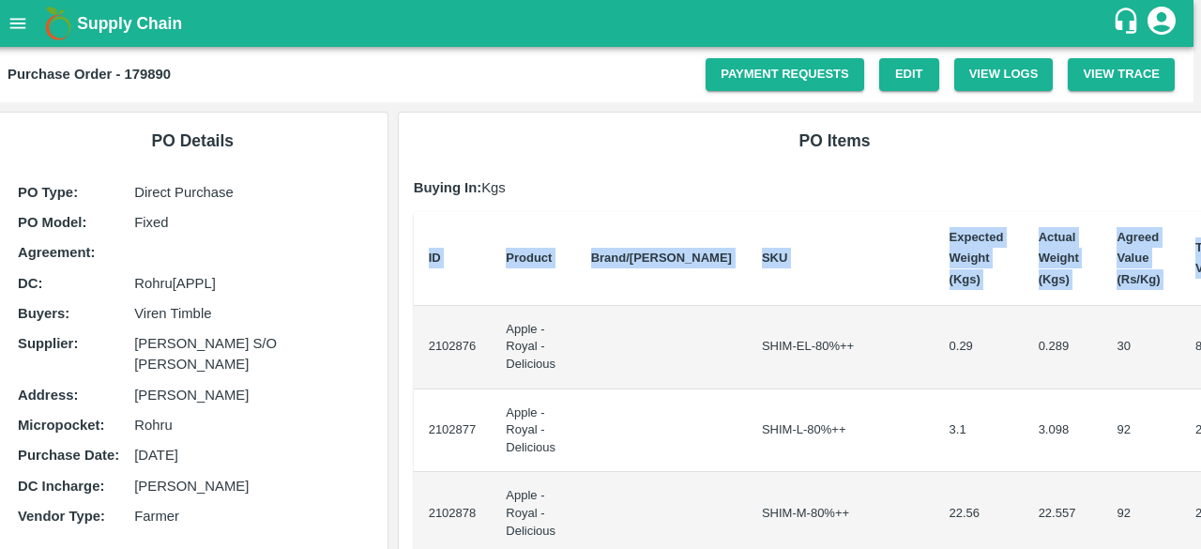
drag, startPoint x: 431, startPoint y: 349, endPoint x: 1200, endPoint y: 431, distance: 772.6
click at [1200, 431] on div "Supply Chain Purchase Order - 179890 Payment Requests Edit View Logs View Trace…" at bounding box center [600, 274] width 1201 height 549
copy thead "ID Product Brand/[PERSON_NAME] Expected Weight (Kgs) Actual Weight (Kgs) Agreed…"
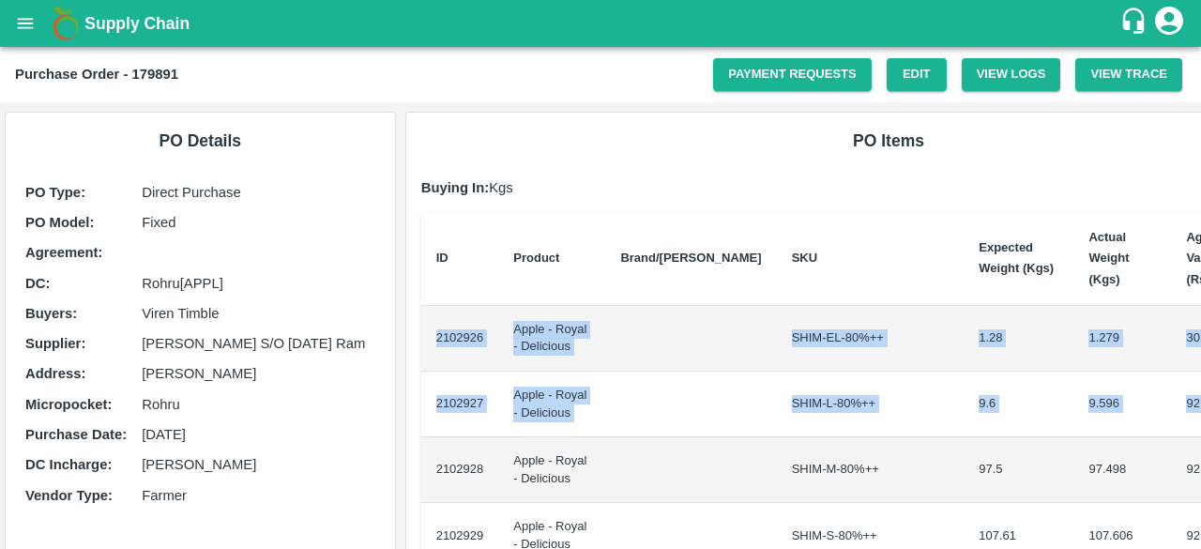
scroll to position [0, 92]
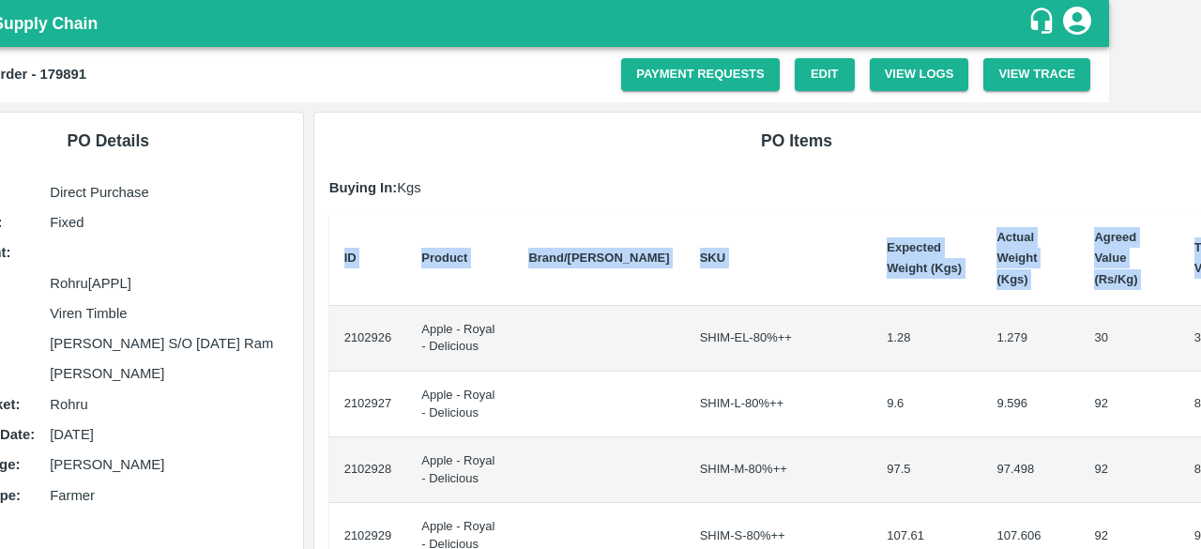
drag, startPoint x: 433, startPoint y: 318, endPoint x: 1200, endPoint y: 406, distance: 771.4
click at [1200, 406] on div "Supply Chain Purchase Order - 179891 Payment Requests Edit View Logs View Trace…" at bounding box center [600, 274] width 1201 height 549
copy thead "ID Product Brand/Marka SKU Expected Weight (Kgs) Actual Weight (Kgs) Agreed Val…"
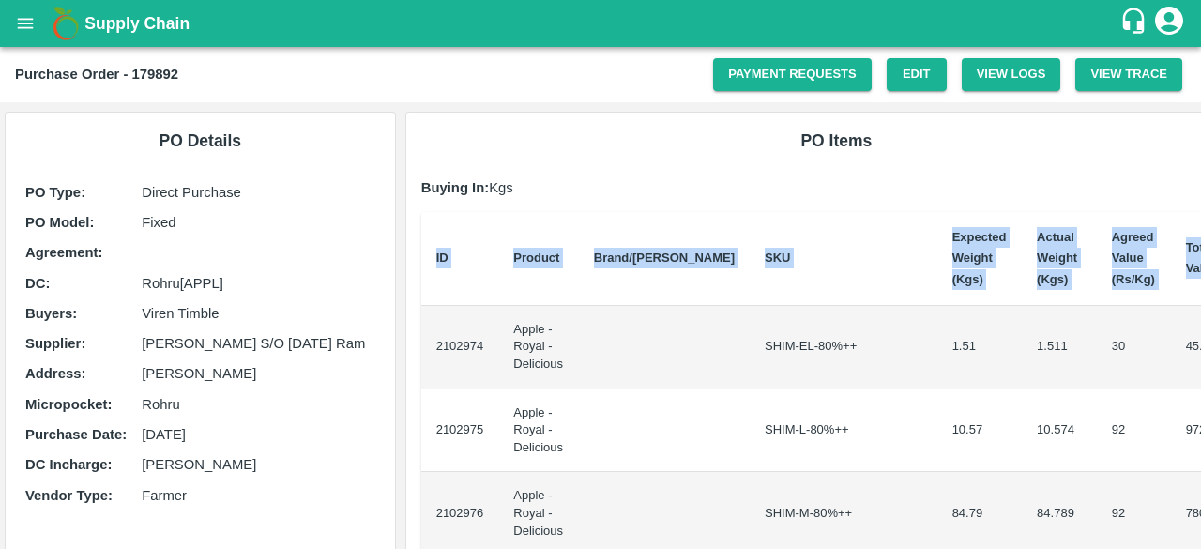
scroll to position [0, 8]
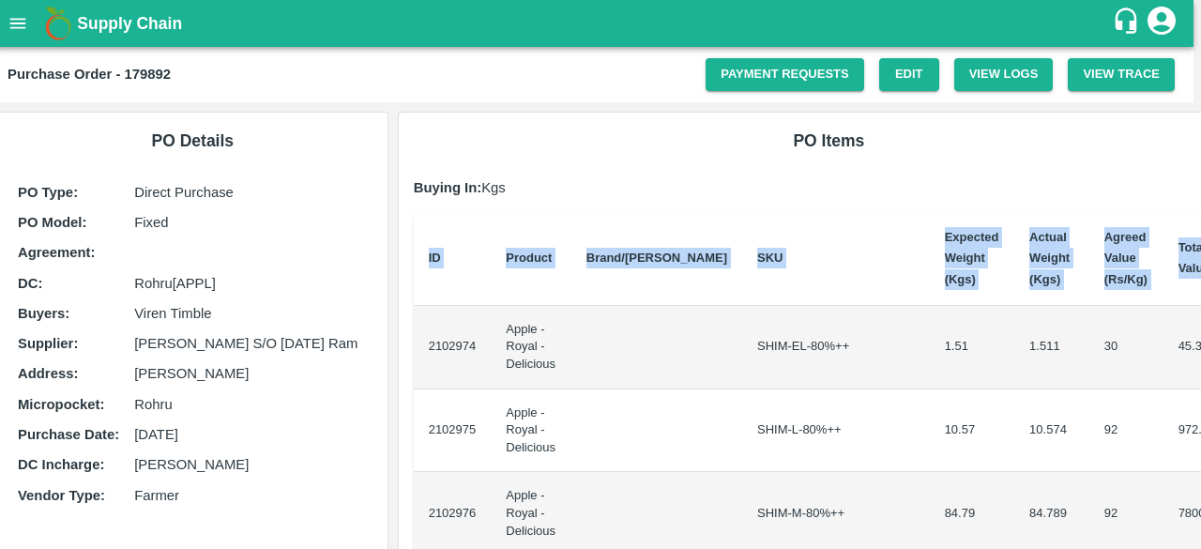
drag, startPoint x: 430, startPoint y: 341, endPoint x: 1200, endPoint y: 423, distance: 774.4
click at [1200, 423] on div "Supply Chain Purchase Order - 179892 Payment Requests Edit View Logs View Trace…" at bounding box center [600, 274] width 1201 height 549
copy thead "ID Product Brand/[PERSON_NAME] Expected Weight (Kgs) Actual Weight (Kgs) Agreed…"
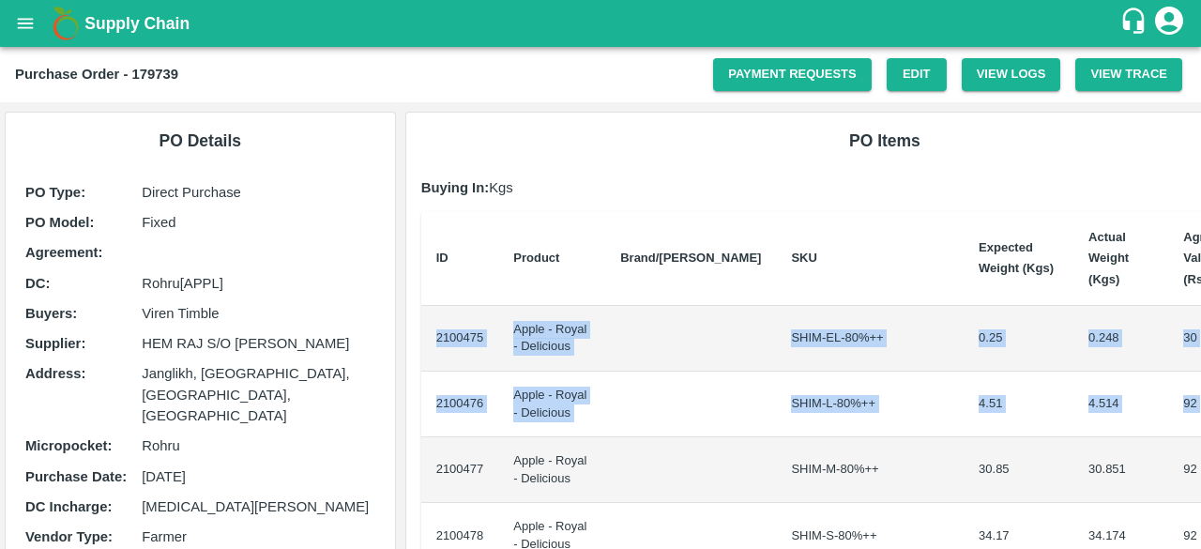
scroll to position [0, 84]
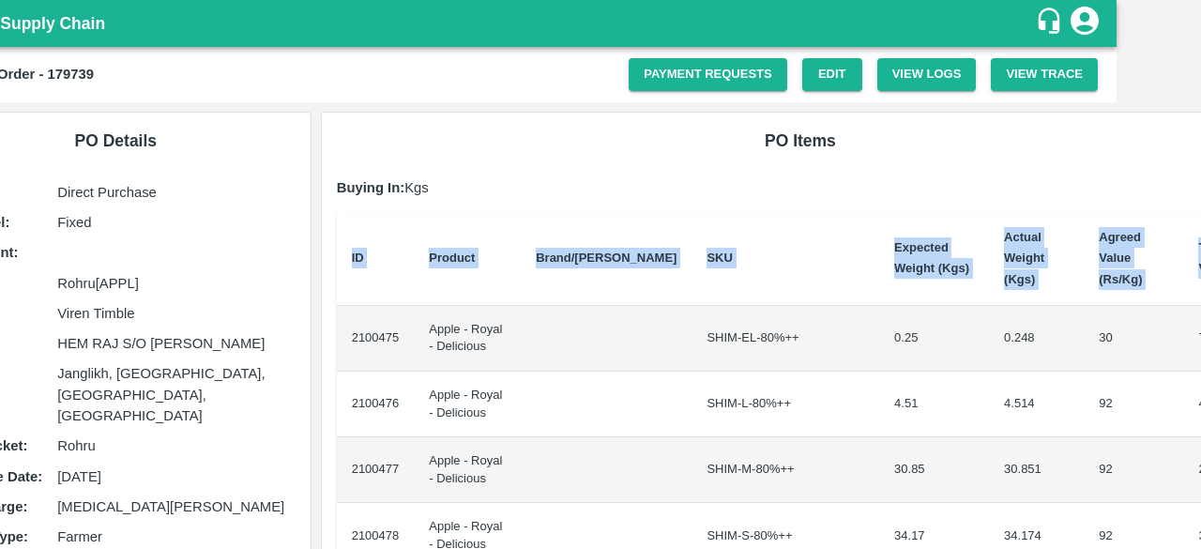
drag, startPoint x: 432, startPoint y: 317, endPoint x: 1200, endPoint y: 396, distance: 771.3
click at [1200, 396] on div "Supply Chain Purchase Order - 179739 Payment Requests Edit View Logs View Trace…" at bounding box center [600, 274] width 1201 height 549
copy thead "ID Product Brand/[PERSON_NAME] Expected Weight (Kgs) Actual Weight (Kgs) Agreed…"
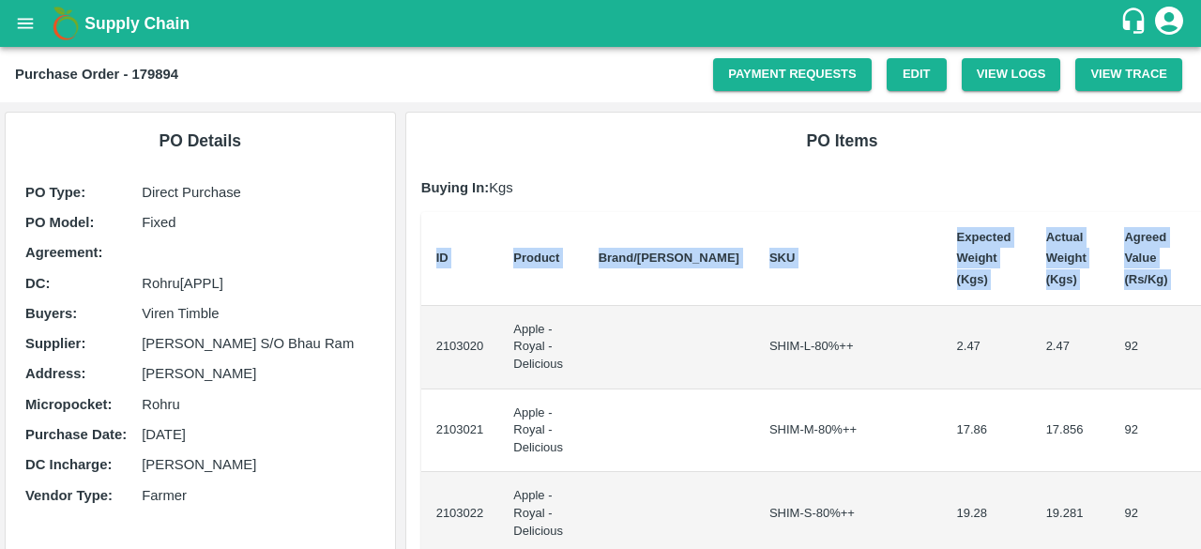
scroll to position [0, 8]
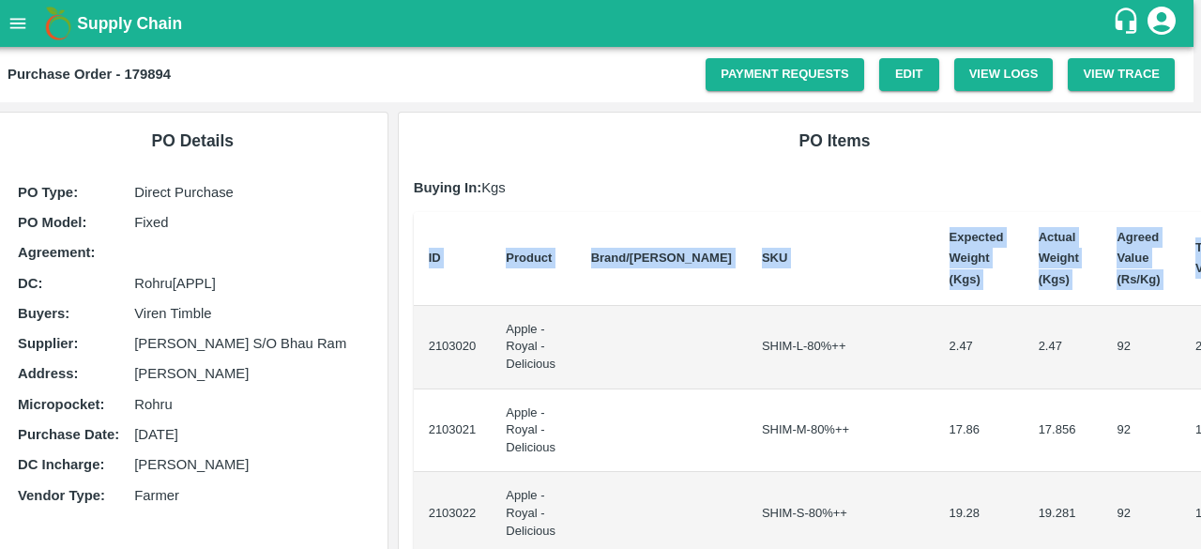
drag, startPoint x: 431, startPoint y: 346, endPoint x: 1200, endPoint y: 399, distance: 770.0
click at [1200, 399] on div "Supply Chain Purchase Order - 179894 Payment Requests Edit View Logs View Trace…" at bounding box center [600, 274] width 1201 height 549
copy thead "ID Product Brand/[PERSON_NAME] Expected Weight (Kgs) Actual Weight (Kgs) Agreed…"
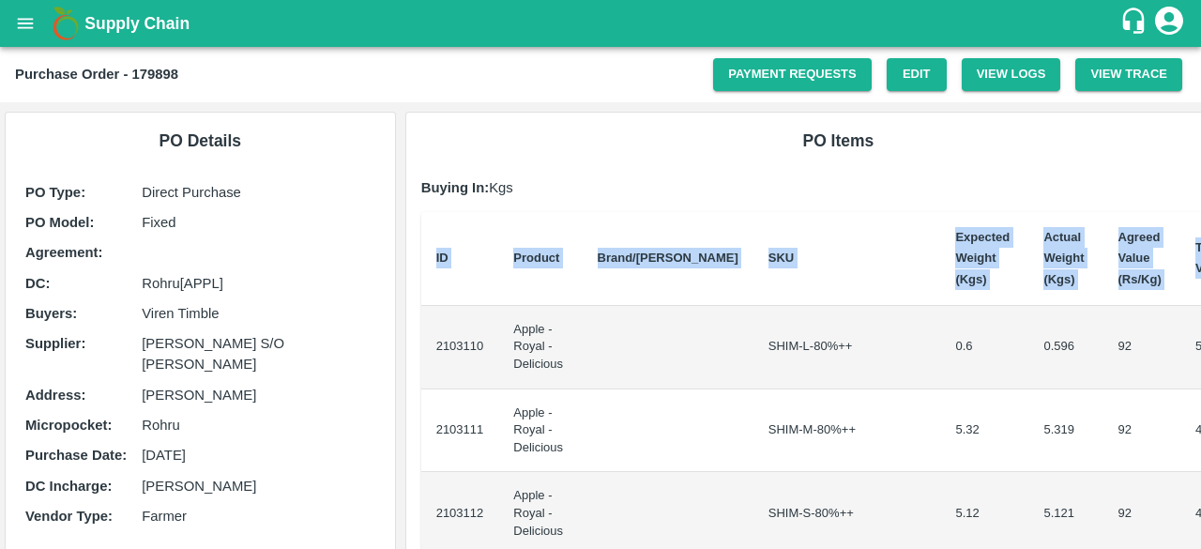
scroll to position [0, 8]
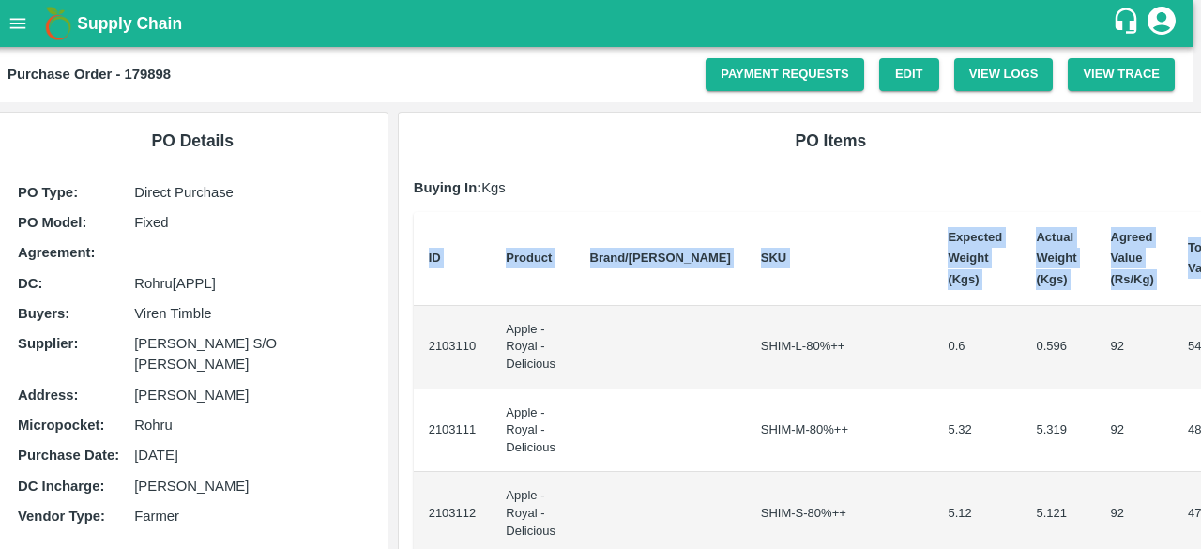
drag, startPoint x: 426, startPoint y: 331, endPoint x: 1200, endPoint y: 365, distance: 774.6
click at [1200, 365] on div "Supply Chain Purchase Order - 179898 Payment Requests Edit View Logs View Trace…" at bounding box center [600, 274] width 1201 height 549
copy thead "ID Product Brand/[PERSON_NAME] Expected Weight (Kgs) Actual Weight (Kgs) Agreed…"
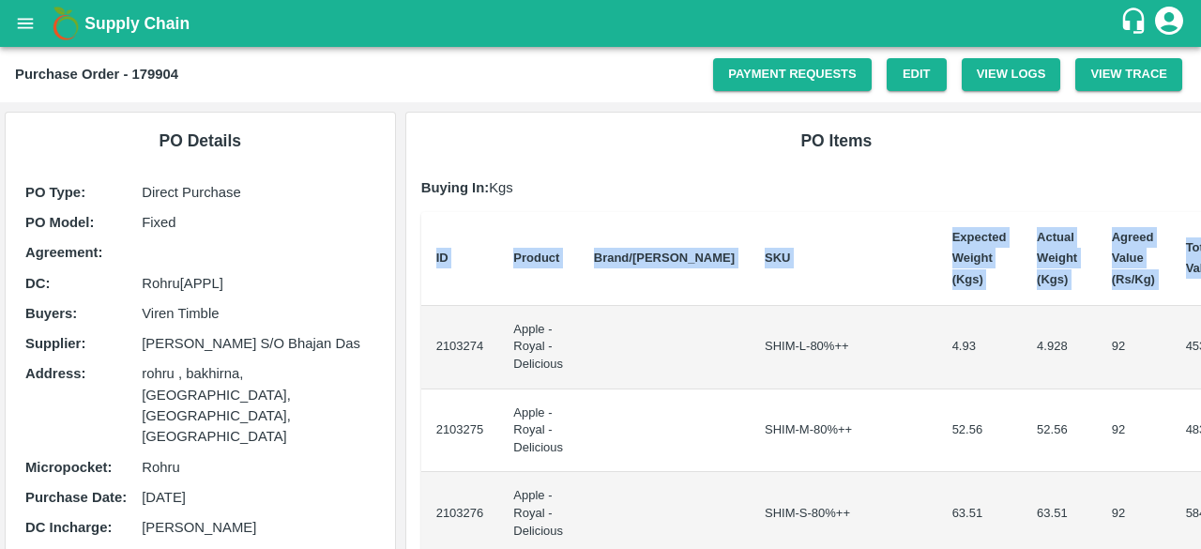
scroll to position [0, 8]
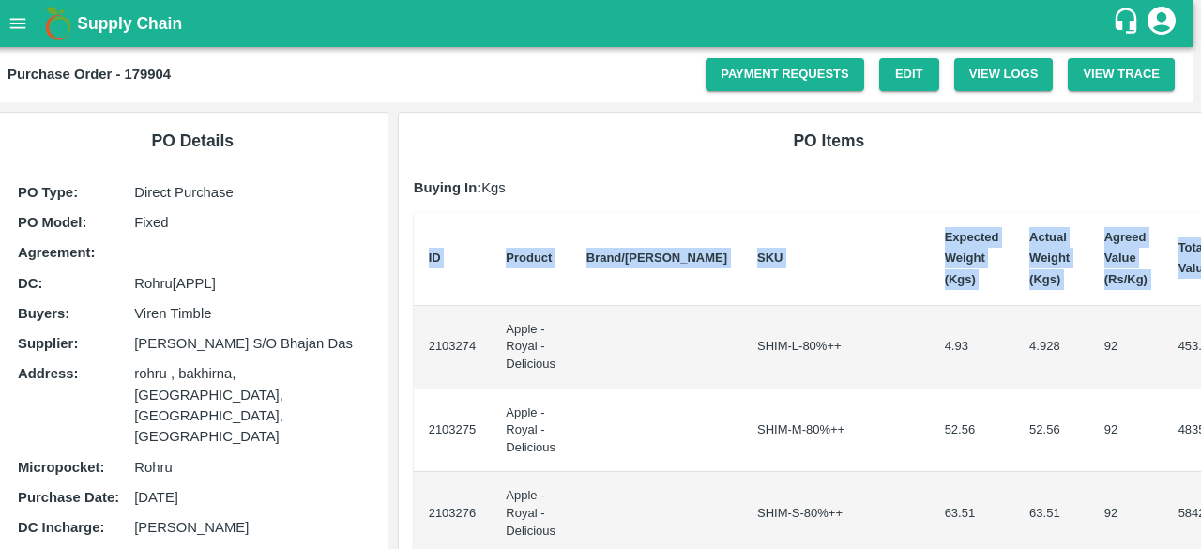
drag, startPoint x: 430, startPoint y: 344, endPoint x: 1200, endPoint y: 455, distance: 778.0
click at [1200, 455] on div "Supply Chain Purchase Order - 179904 Payment Requests Edit View Logs View Trace…" at bounding box center [600, 274] width 1201 height 549
copy thead "ID Product Brand/[PERSON_NAME] Expected Weight (Kgs) Actual Weight (Kgs) Agreed…"
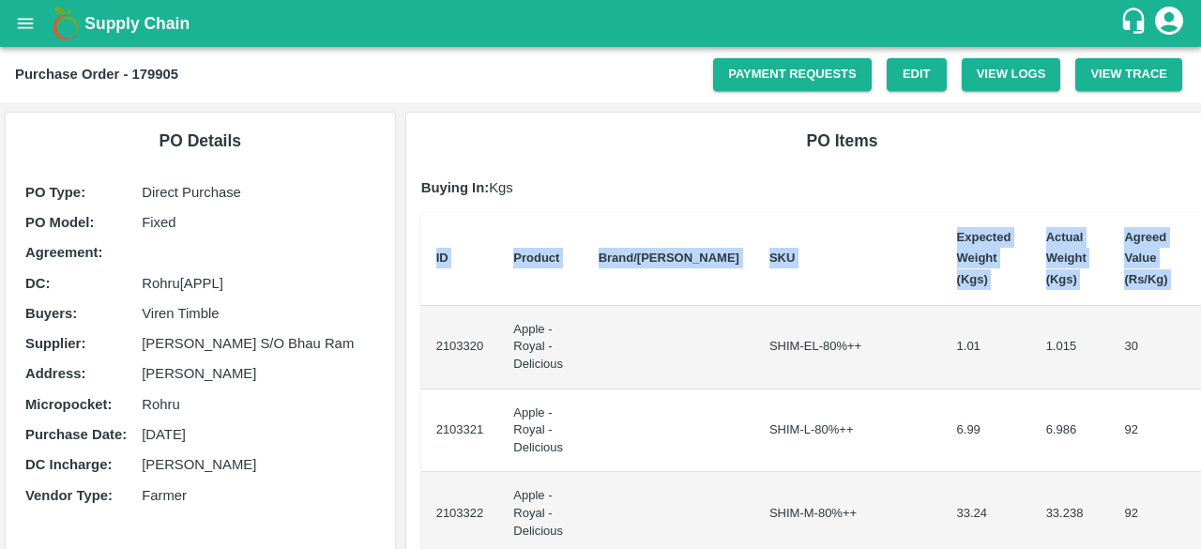
scroll to position [0, 8]
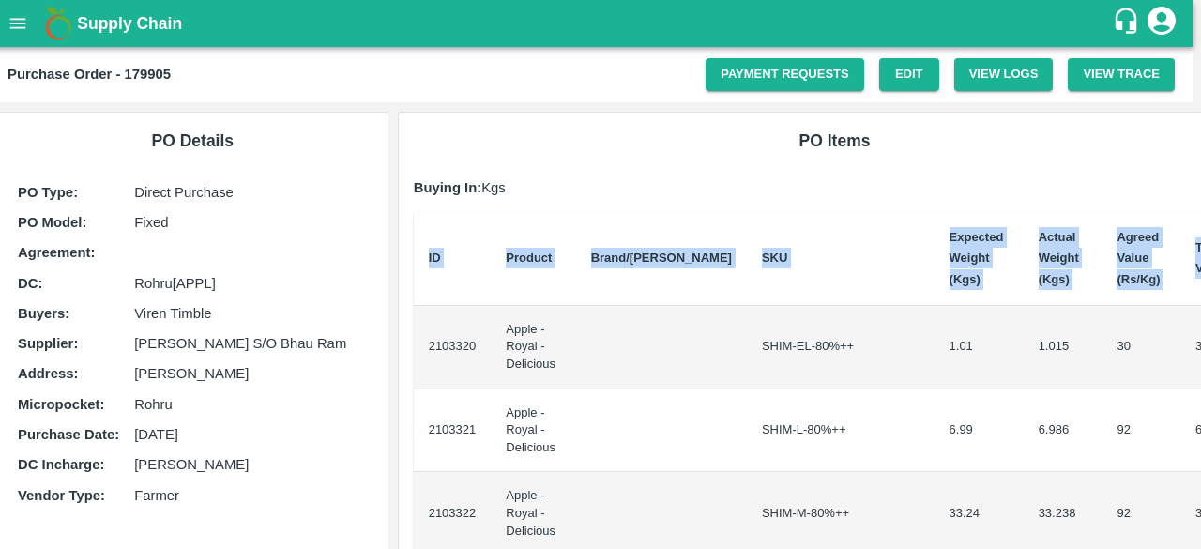
drag, startPoint x: 429, startPoint y: 344, endPoint x: 1200, endPoint y: 404, distance: 773.3
click at [1200, 404] on div "Supply Chain Purchase Order - 179905 Payment Requests Edit View Logs View Trace…" at bounding box center [600, 274] width 1201 height 549
copy thead "ID Product Brand/[PERSON_NAME] Expected Weight (Kgs) Actual Weight (Kgs) Agreed…"
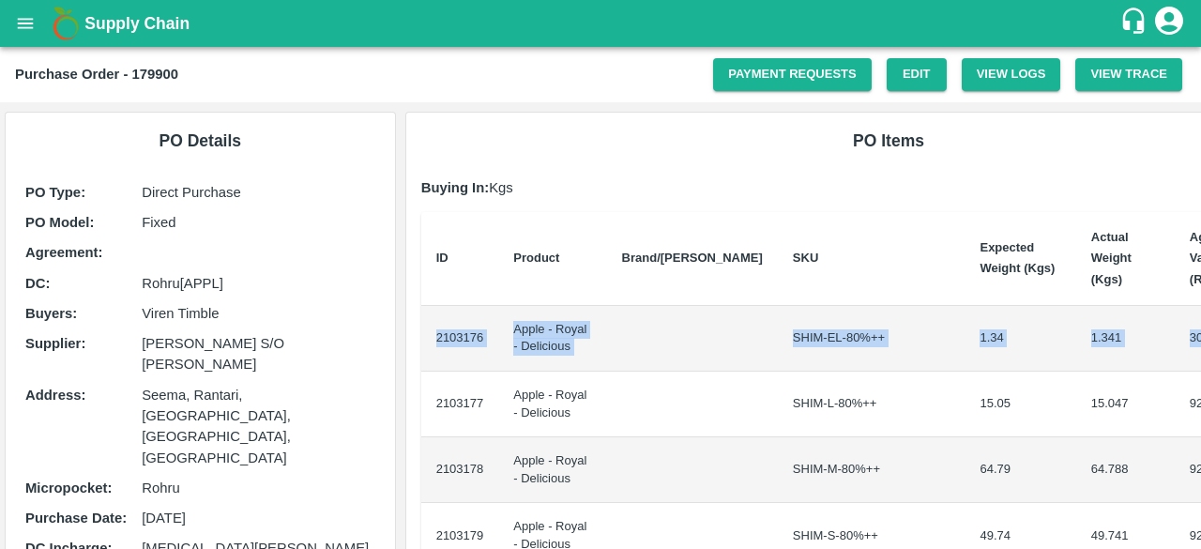
scroll to position [0, 91]
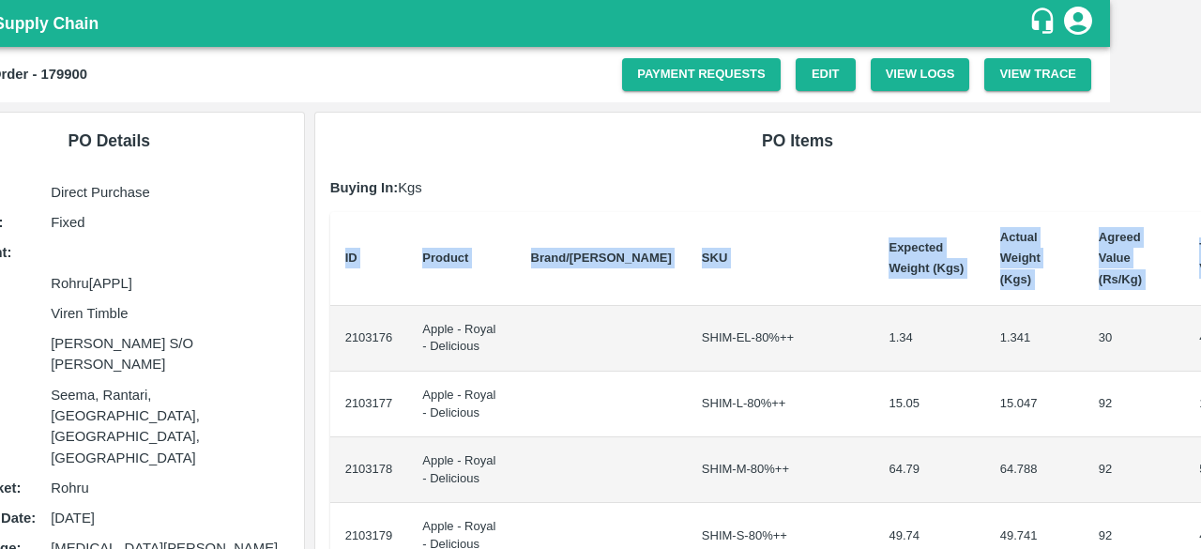
drag, startPoint x: 431, startPoint y: 314, endPoint x: 1200, endPoint y: 320, distance: 768.2
click at [1200, 320] on div "Supply Chain Purchase Order - 179900 Payment Requests Edit View Logs View Trace…" at bounding box center [600, 274] width 1201 height 549
copy thead "ID Product Brand/[PERSON_NAME] Expected Weight (Kgs) Actual Weight (Kgs) Agreed…"
